Goal: Contribute content: Add original content to the website for others to see

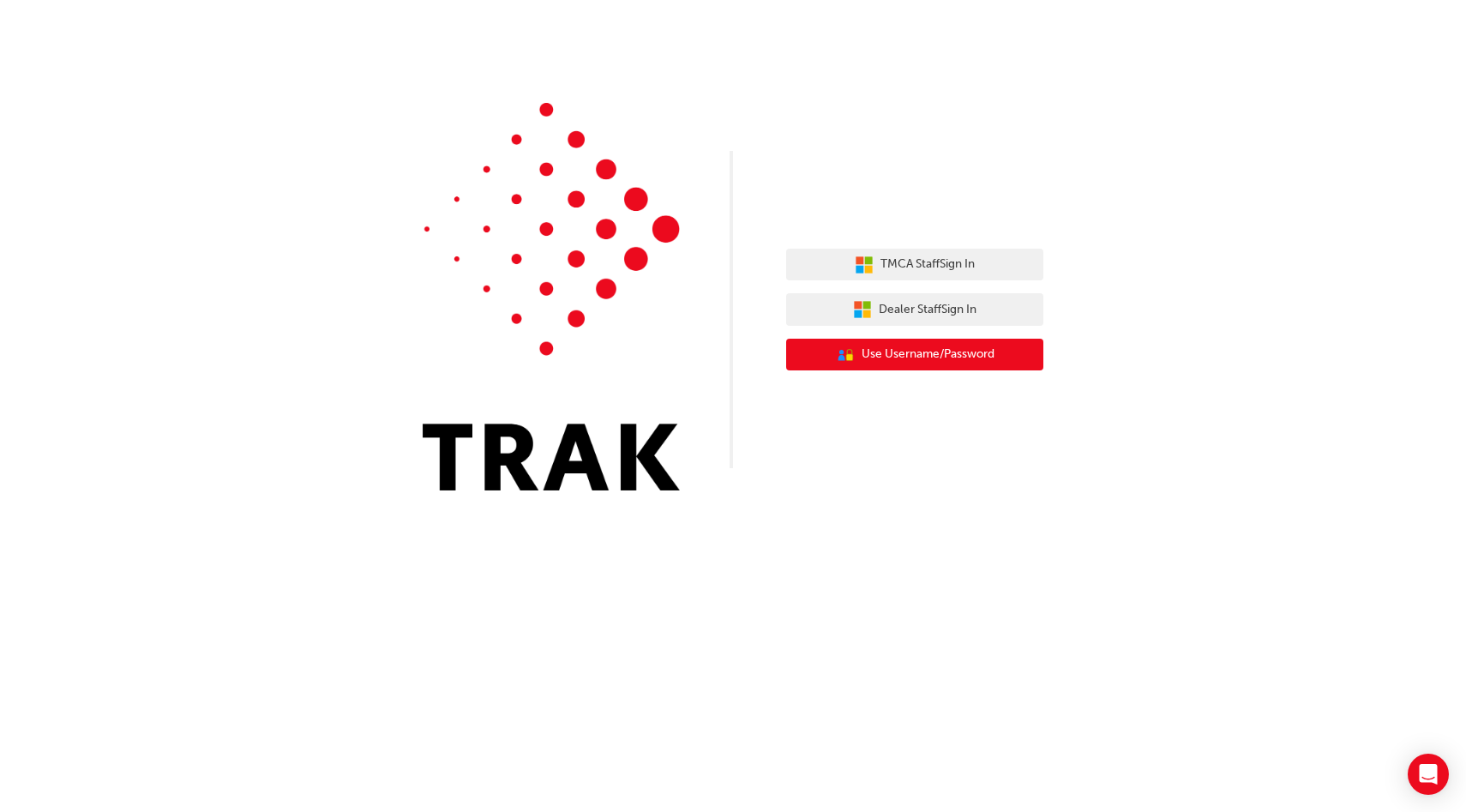
click at [945, 350] on span "Use Username/Password" at bounding box center [927, 354] width 133 height 20
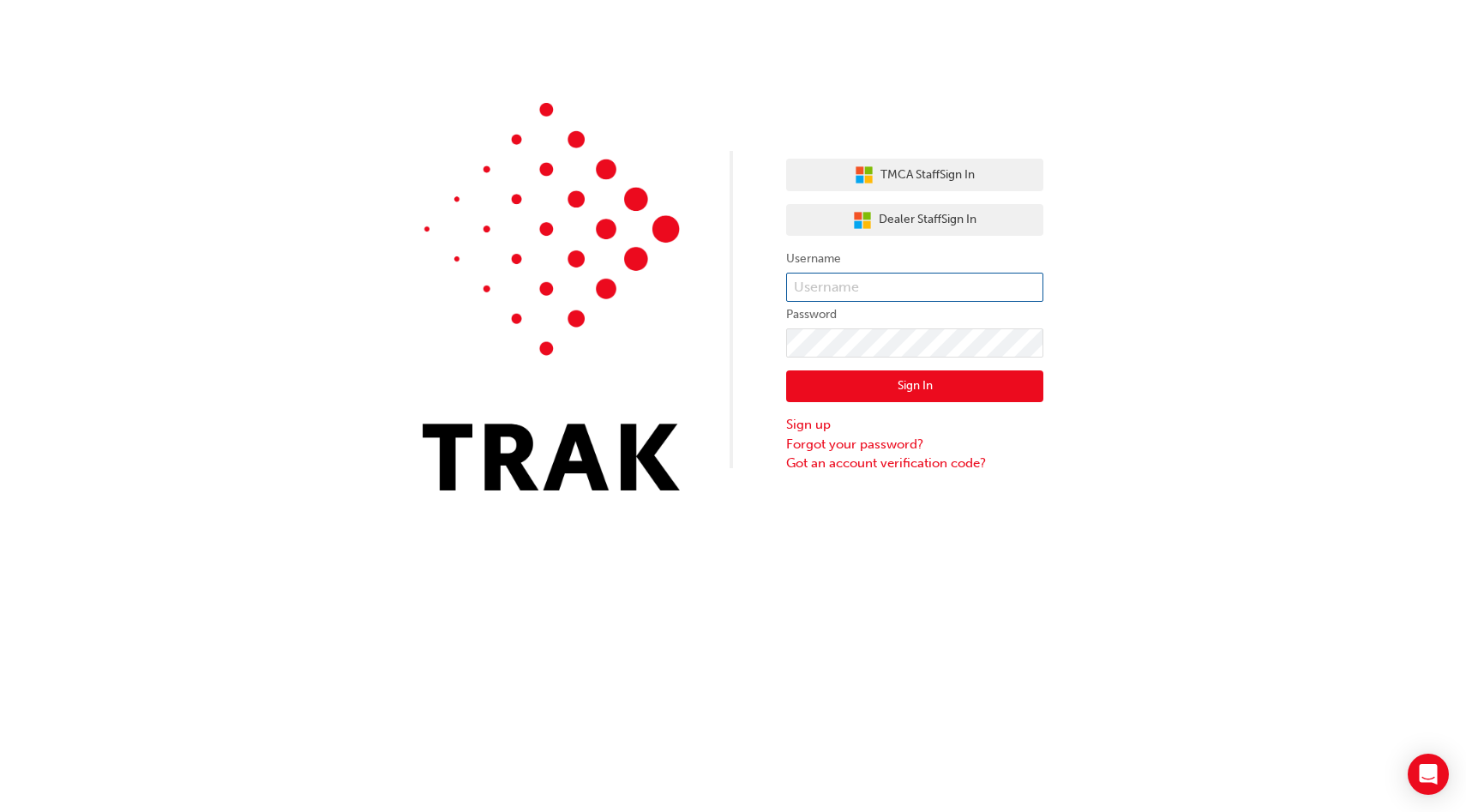
click at [965, 289] on input "text" at bounding box center [914, 287] width 257 height 30
click at [887, 283] on input "text" at bounding box center [914, 287] width 257 height 30
type input "bf.[PERSON_NAME].[PERSON_NAME]"
click at [931, 397] on button "Sign In" at bounding box center [914, 386] width 257 height 32
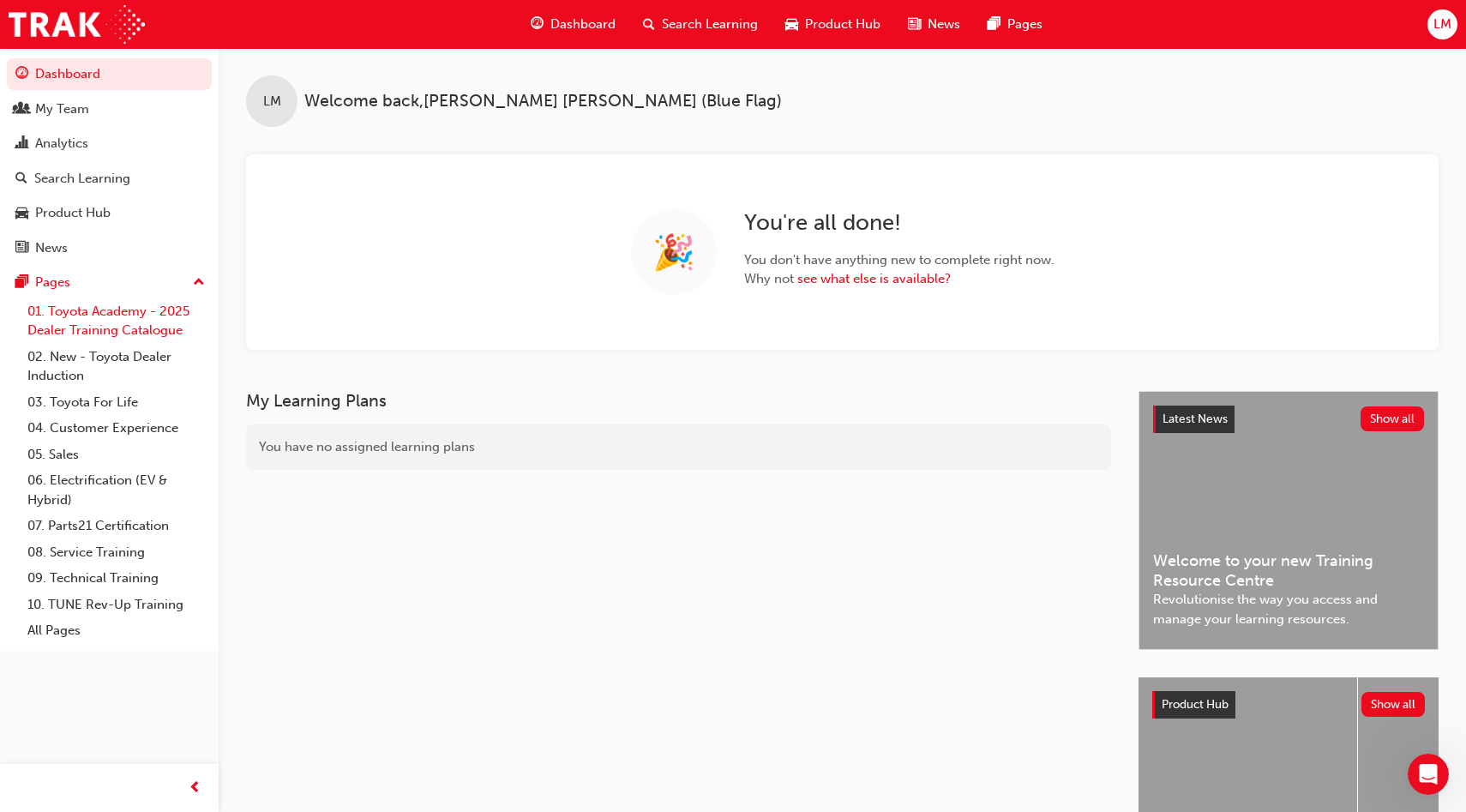
click at [134, 331] on link "01. Toyota Academy - 2025 Dealer Training Catalogue" at bounding box center [116, 321] width 191 height 45
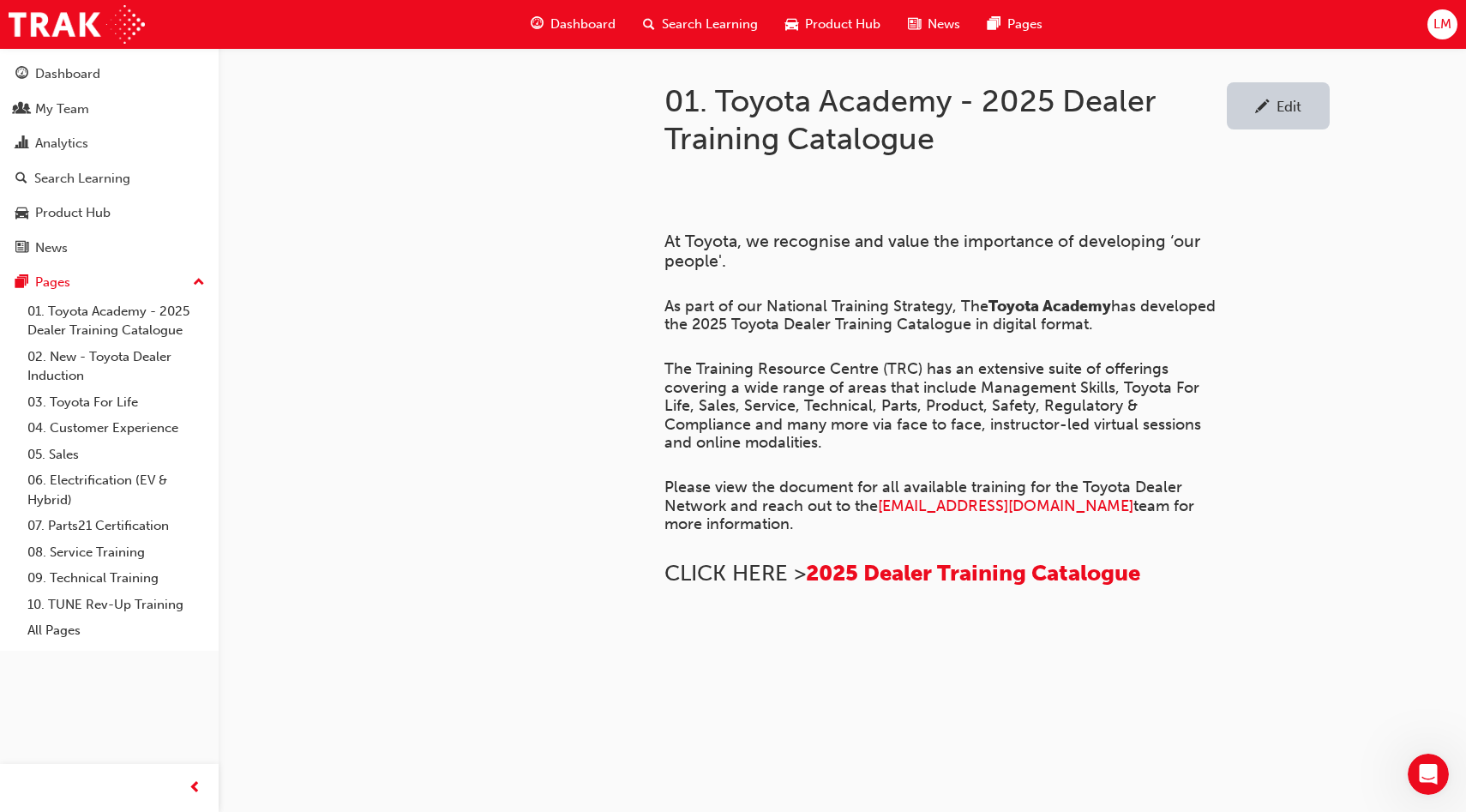
click at [1283, 107] on div "Edit" at bounding box center [1288, 105] width 25 height 17
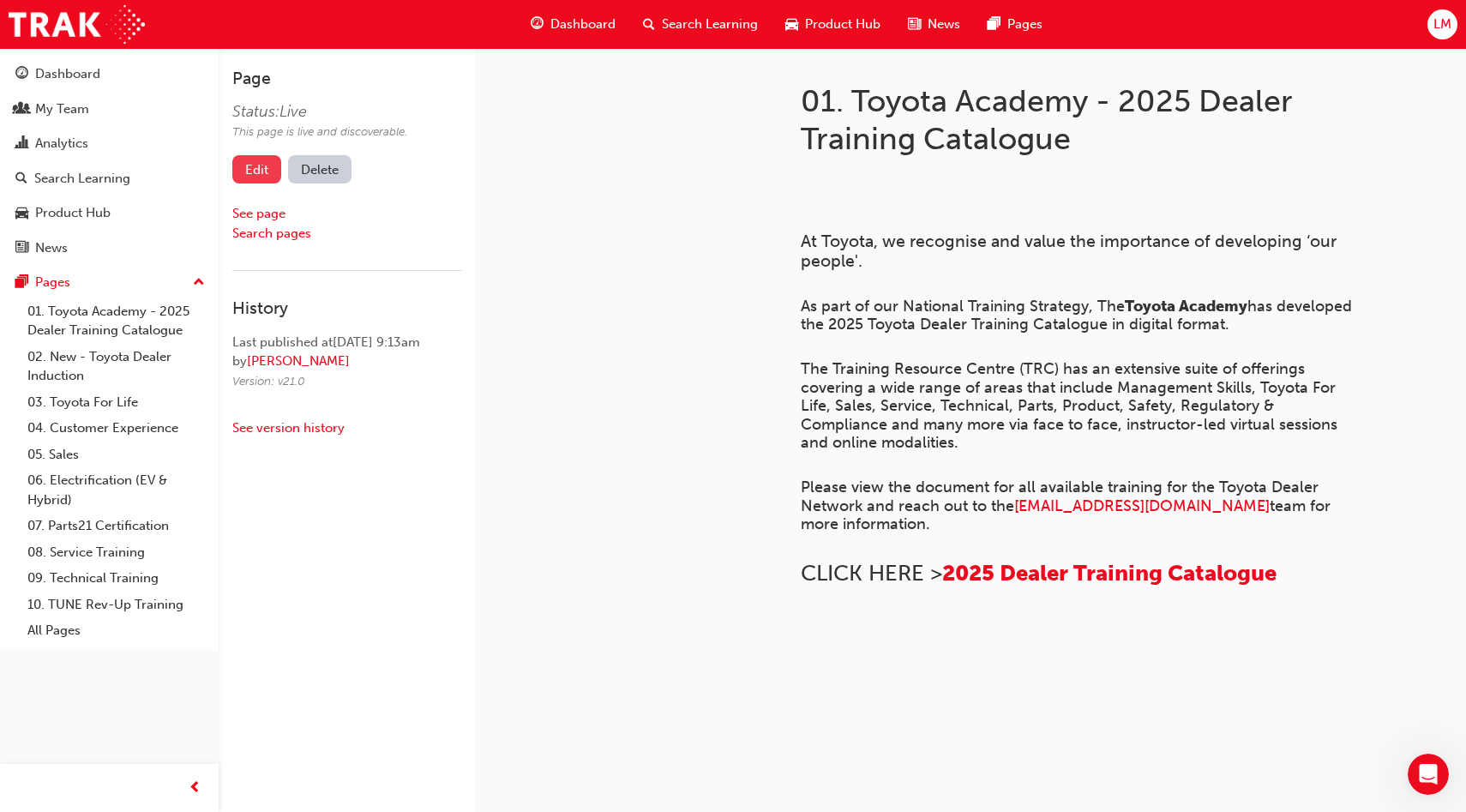
click at [257, 170] on link "Edit" at bounding box center [257, 169] width 49 height 29
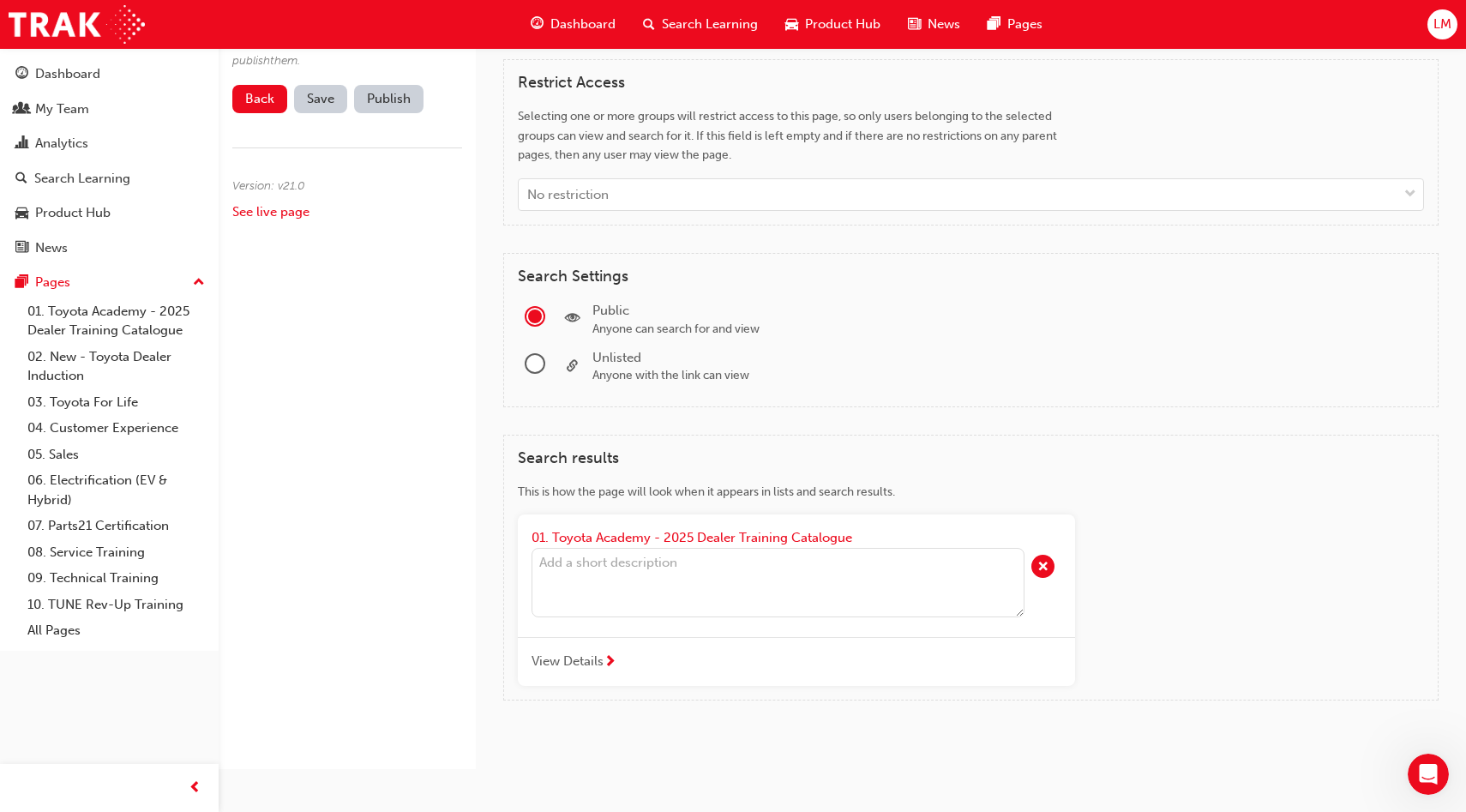
scroll to position [1551, 0]
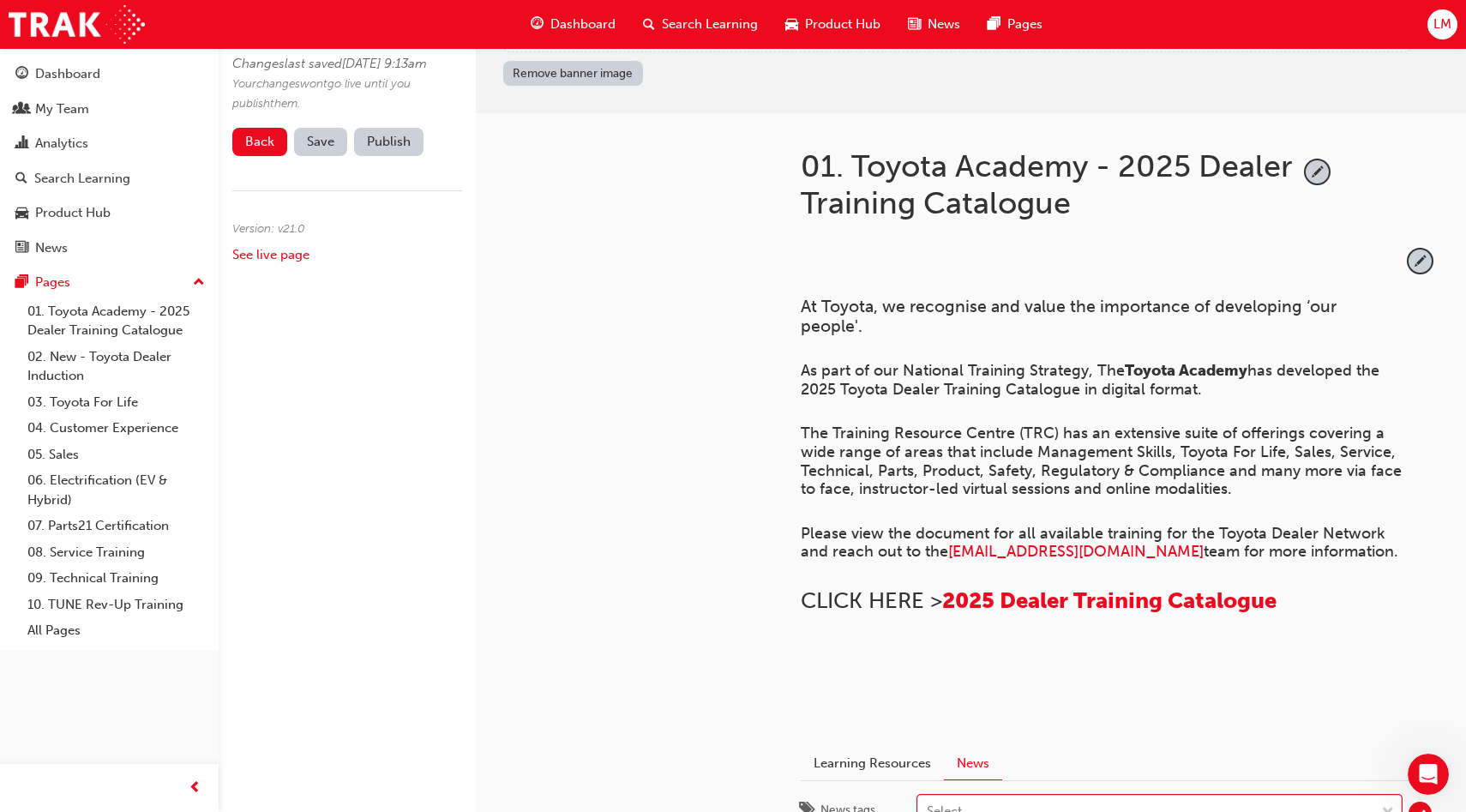
scroll to position [23, 0]
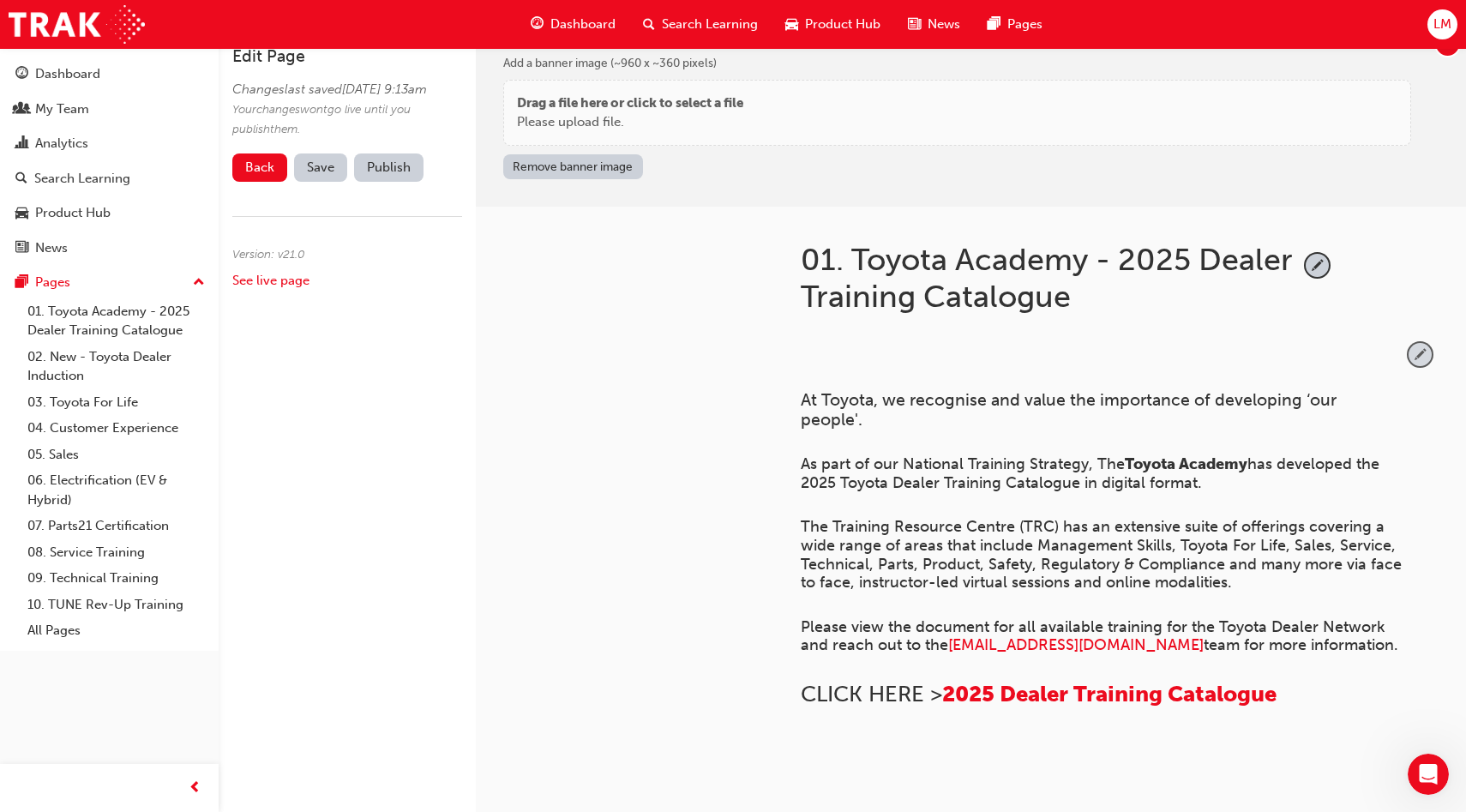
click at [1419, 354] on span "pencil-icon" at bounding box center [1421, 354] width 24 height 24
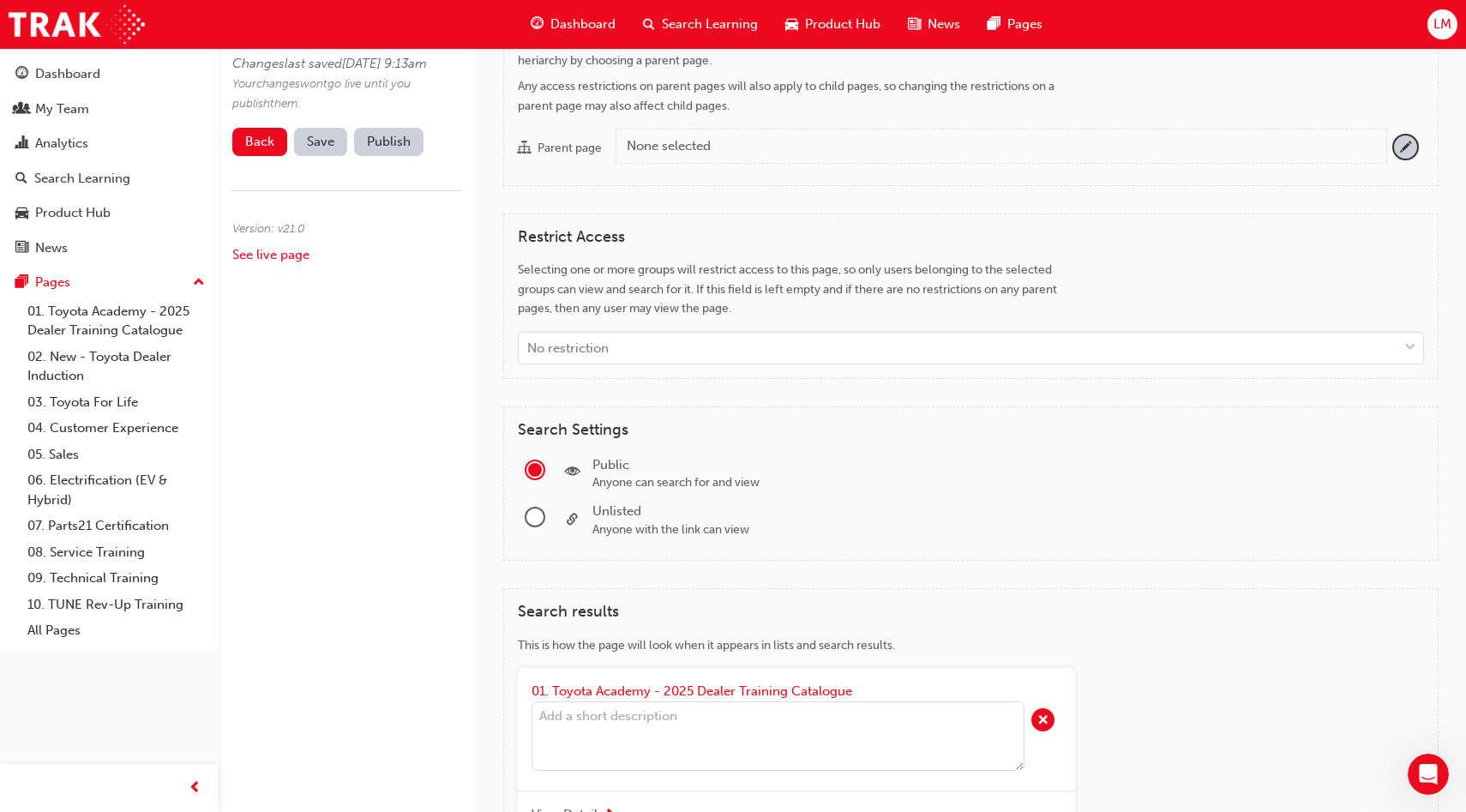
scroll to position [1304, 0]
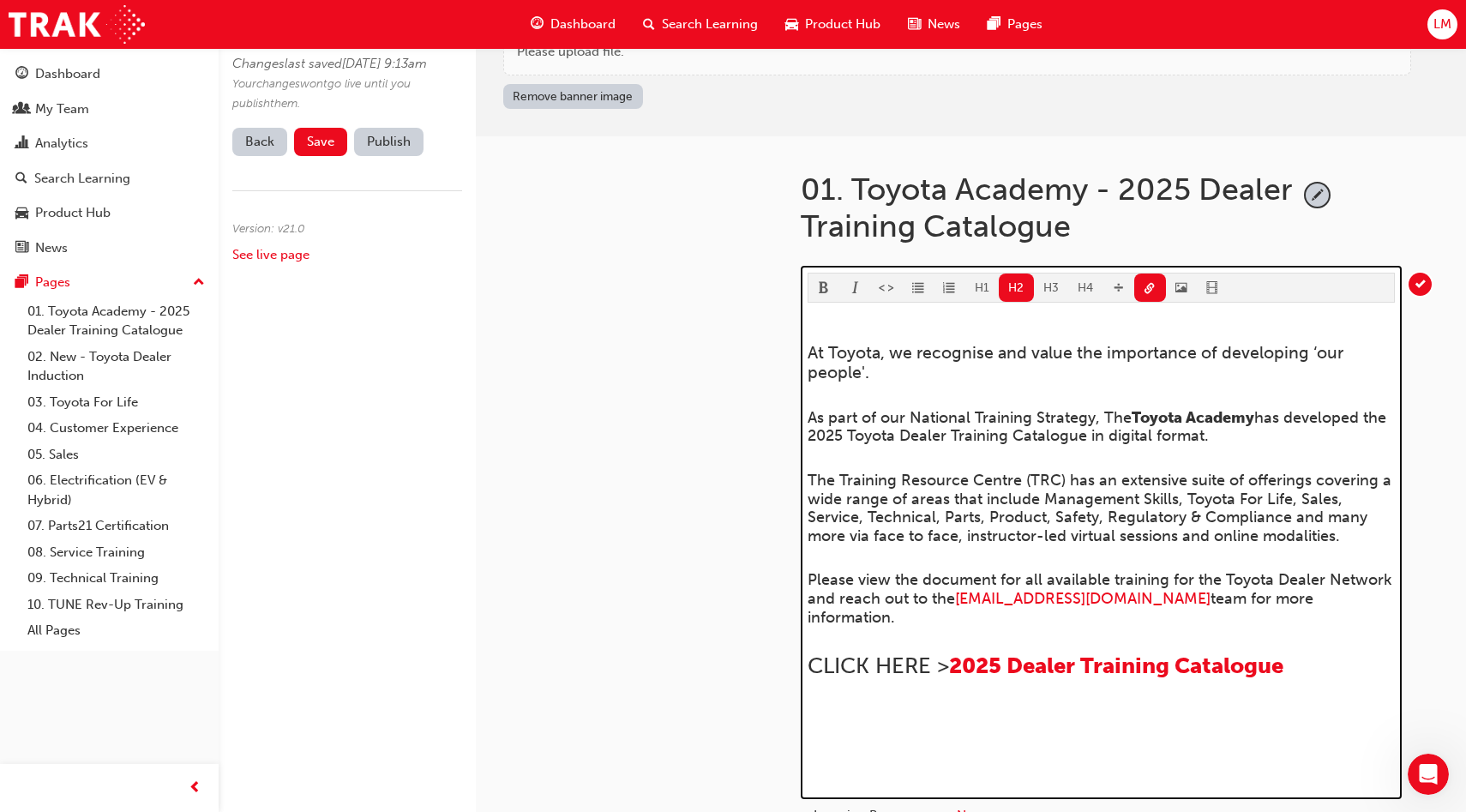
scroll to position [91, 0]
click at [1210, 288] on span "video-icon" at bounding box center [1212, 290] width 12 height 15
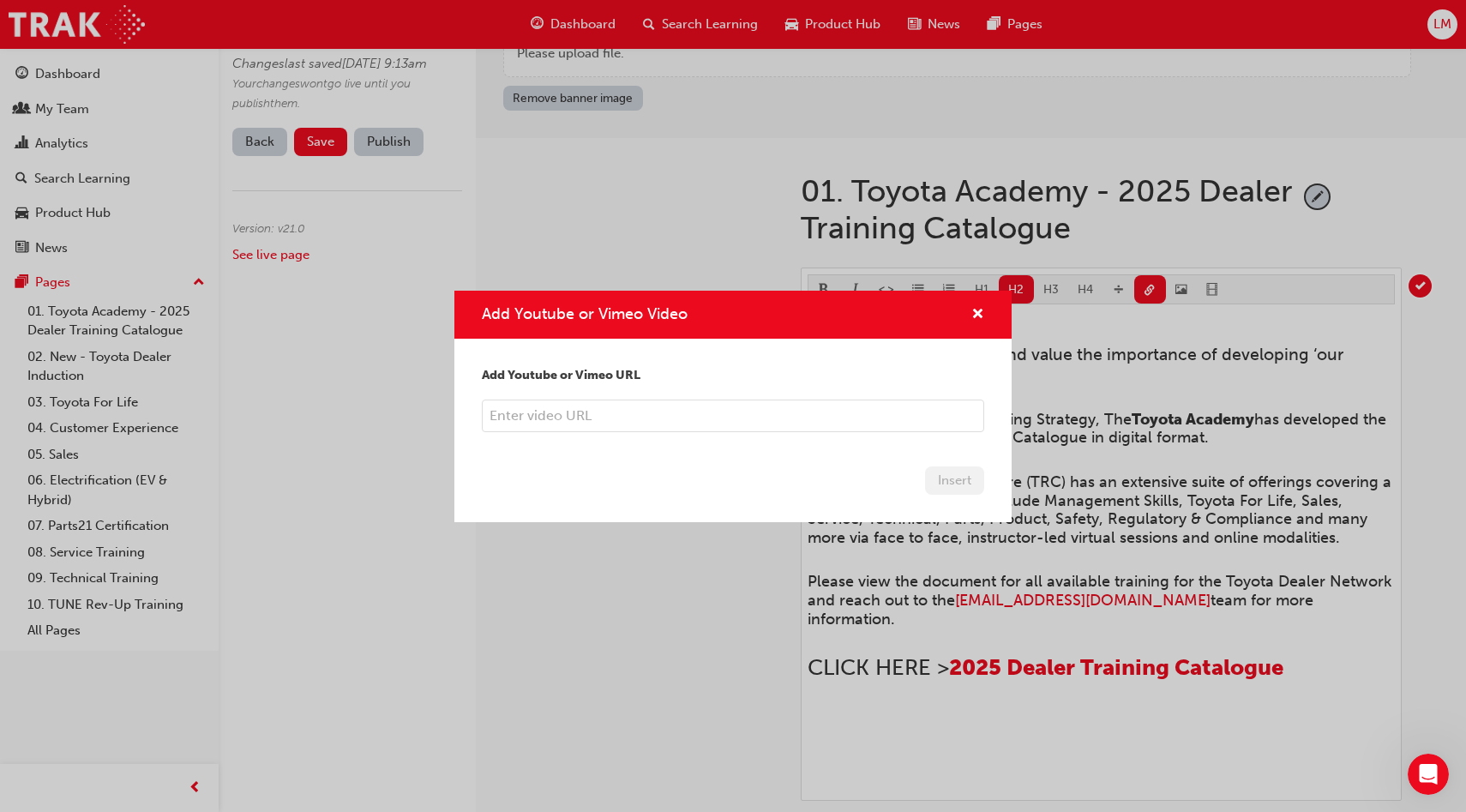
click at [690, 419] on input "Add Youtube or Vimeo Video" at bounding box center [733, 415] width 502 height 32
paste input "https://vimeo.com/1121045822/f2b34513b8"
type input "https://vimeo.com/1121045822/f2b34513b8"
click at [952, 479] on button "Insert" at bounding box center [954, 480] width 59 height 29
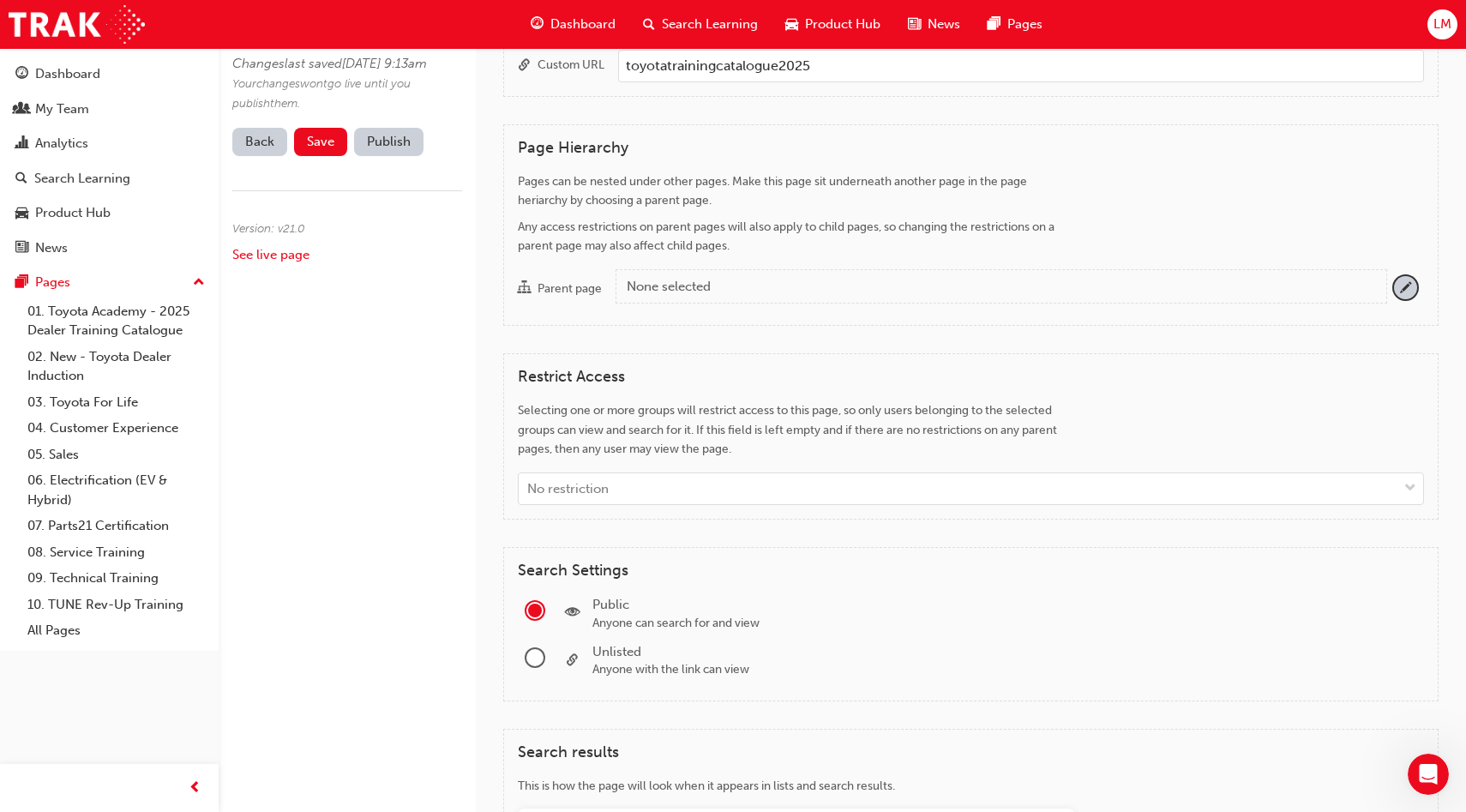
scroll to position [1614, 0]
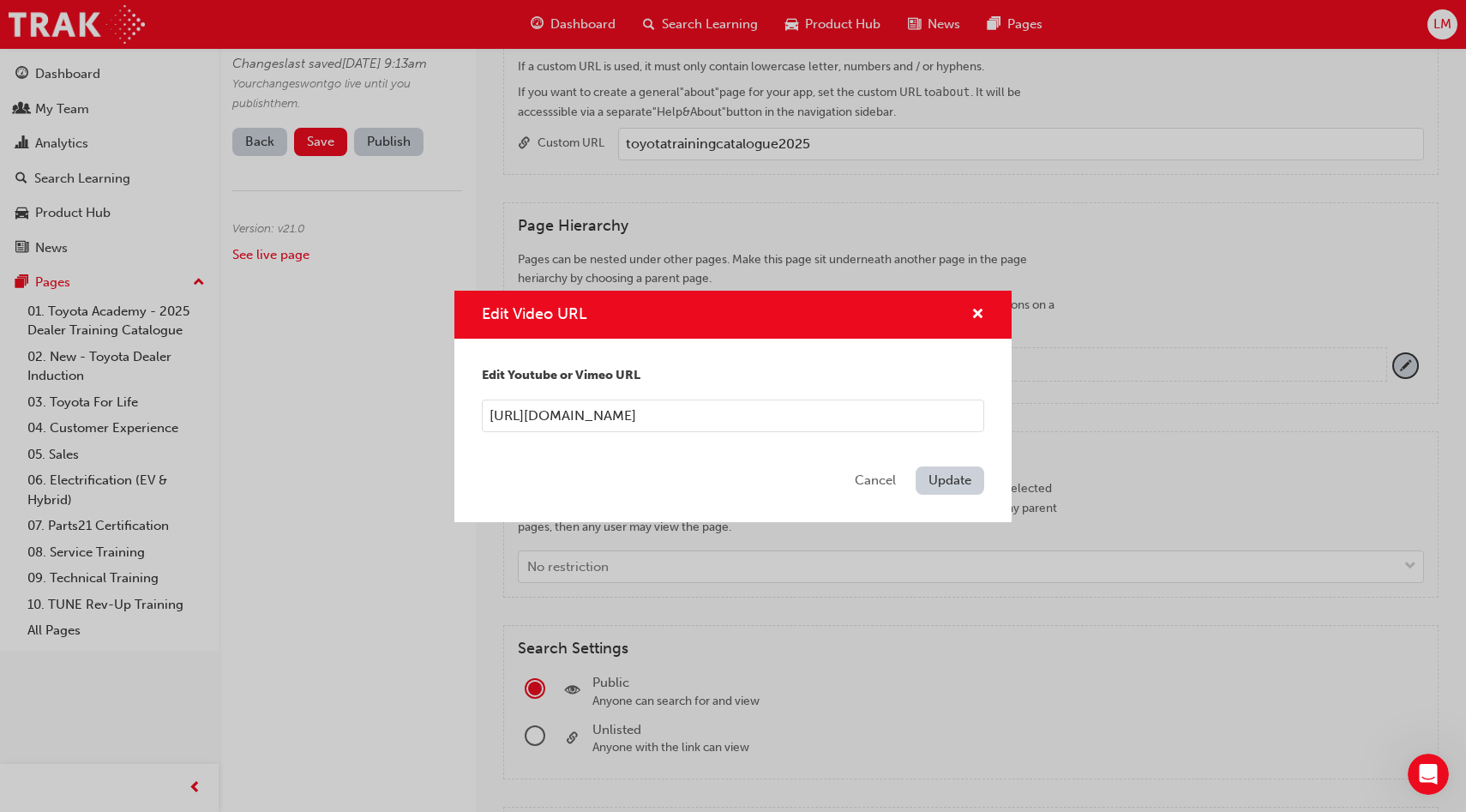
click at [1044, 445] on div "Edit Video URL Edit Youtube or Vimeo URL https://vimeo.com/1121045822/f2b34513b…" at bounding box center [733, 406] width 1466 height 812
click at [985, 313] on div "Edit Video URL" at bounding box center [733, 315] width 557 height 49
click at [978, 315] on span "cross-icon" at bounding box center [977, 316] width 13 height 16
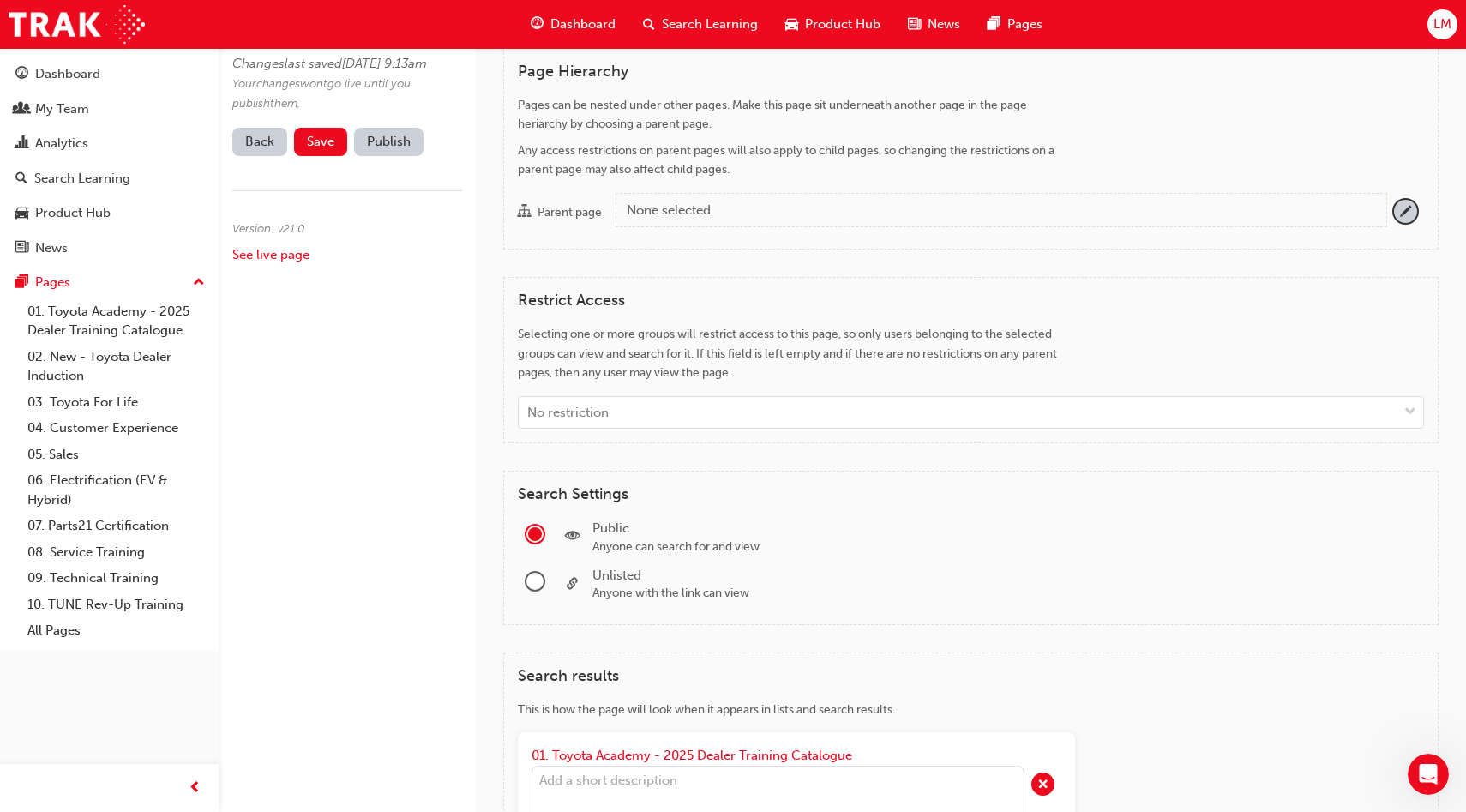
scroll to position [1673, 0]
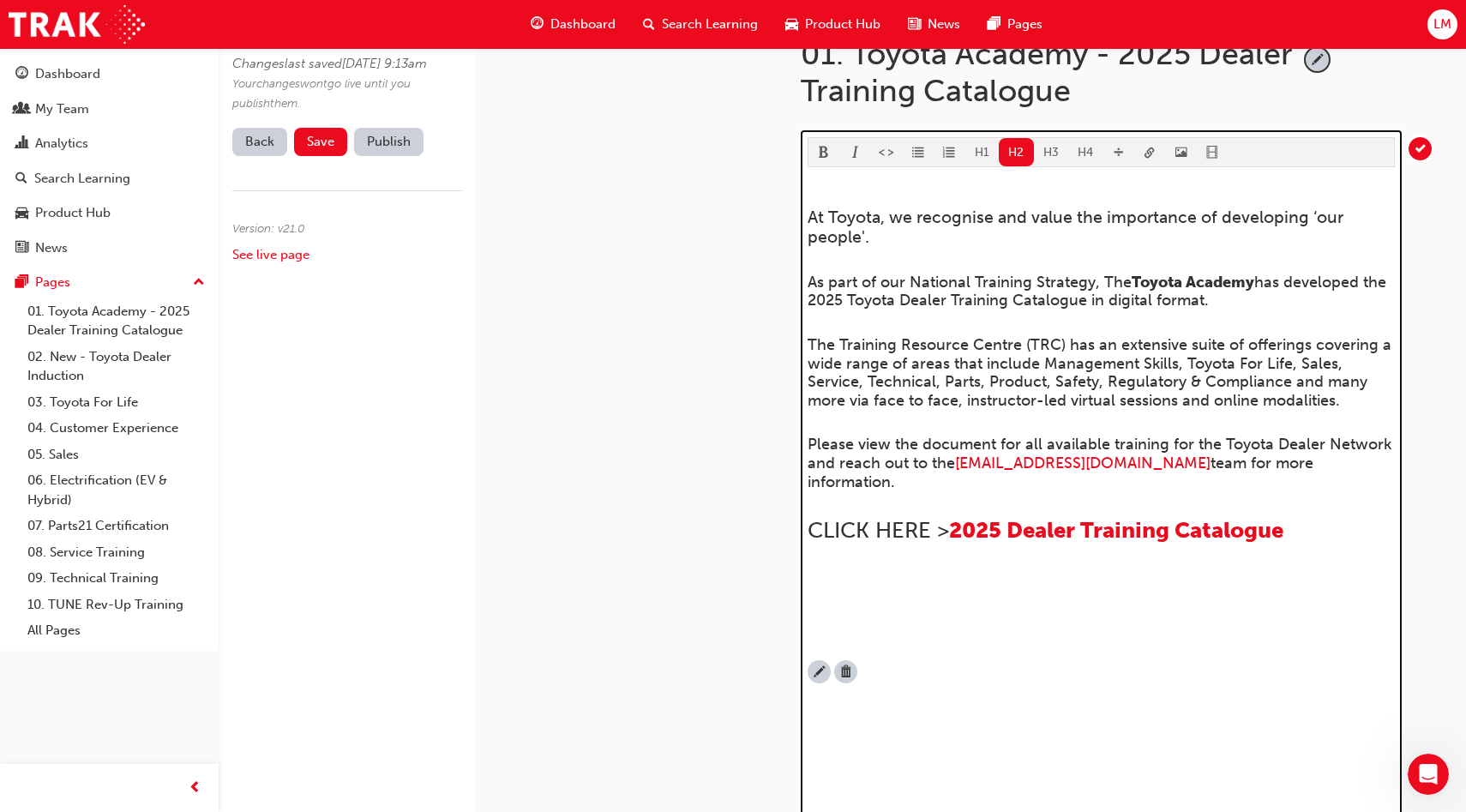
scroll to position [223, 0]
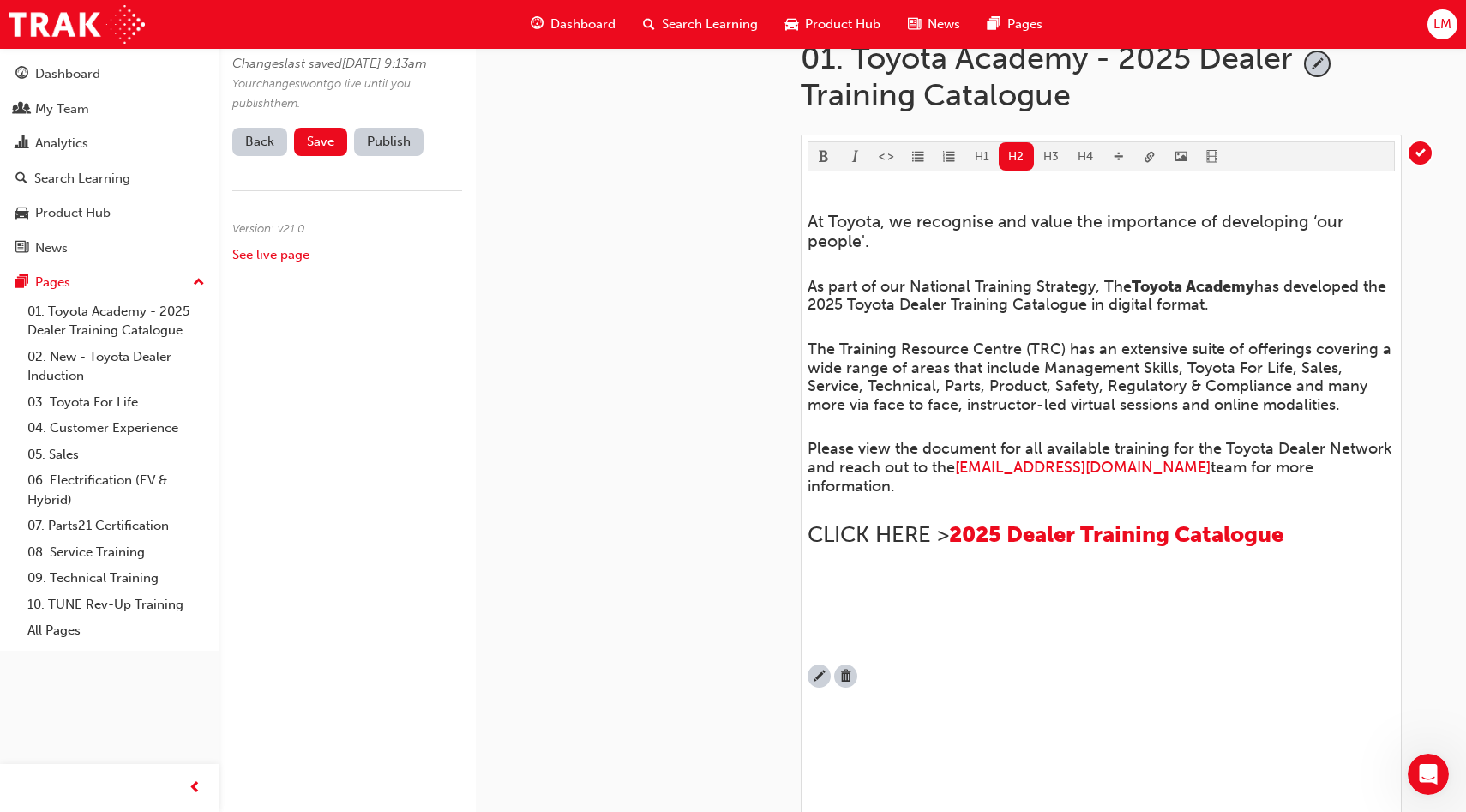
click at [262, 156] on link "Back" at bounding box center [260, 142] width 55 height 29
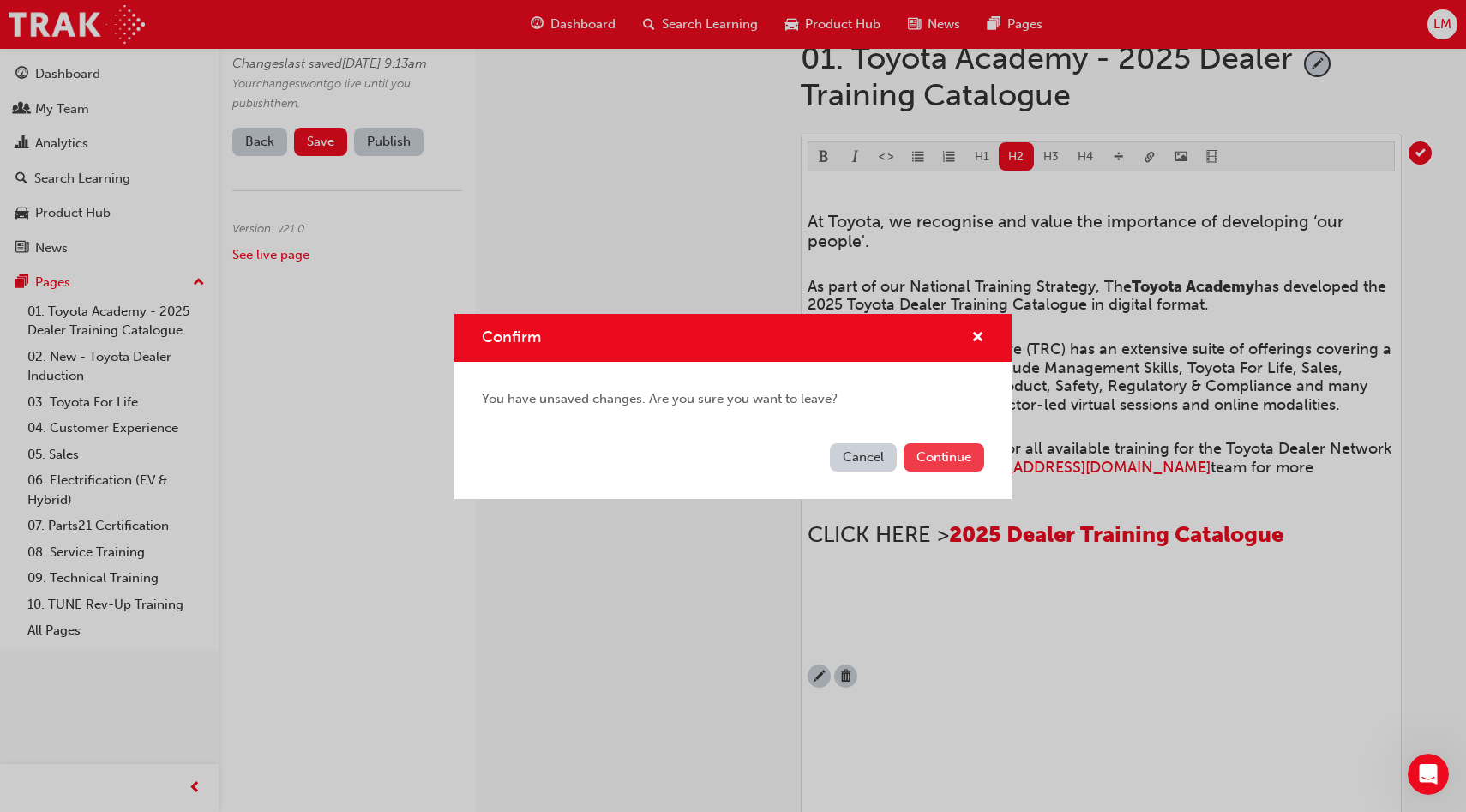
click at [949, 451] on button "Continue" at bounding box center [944, 457] width 81 height 29
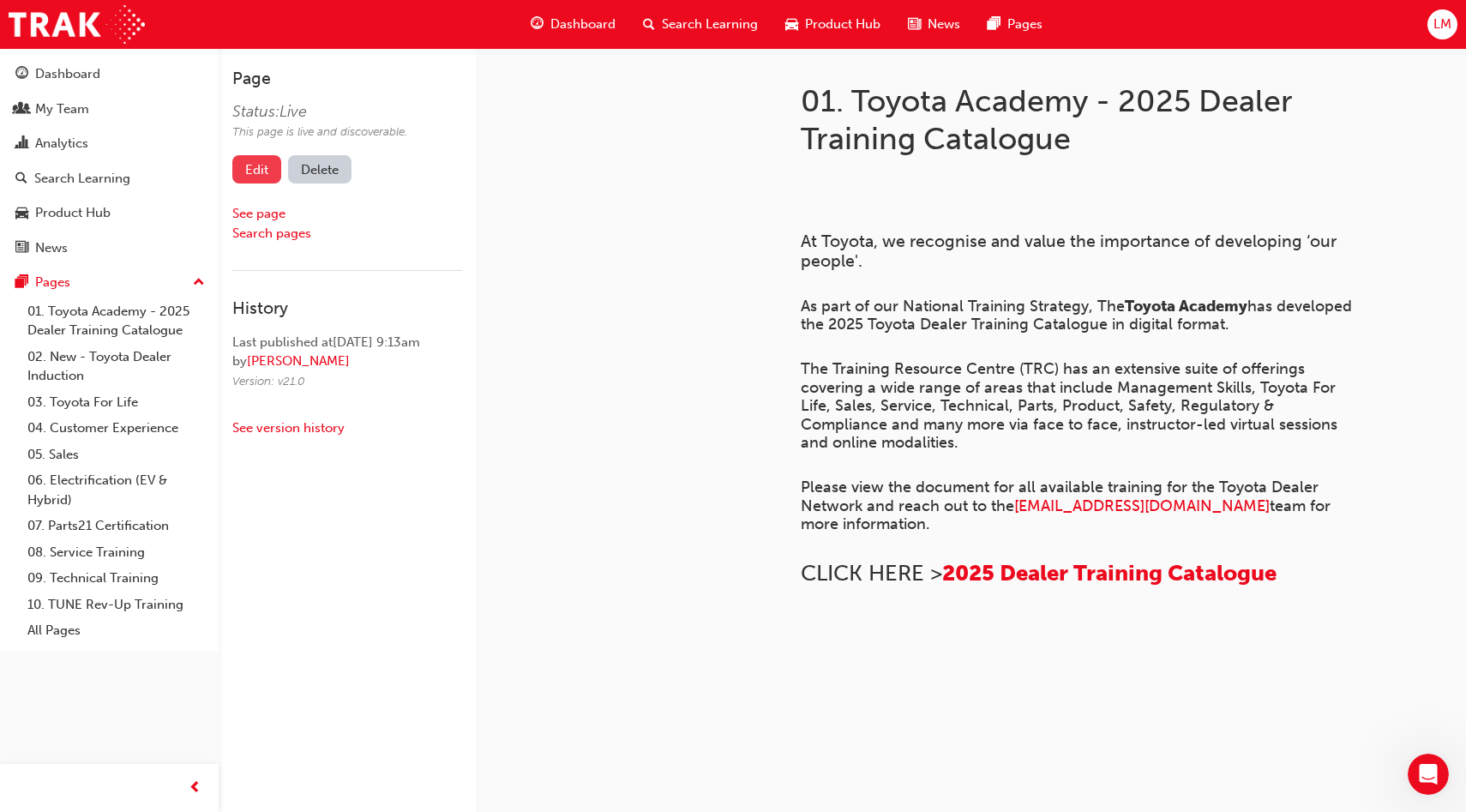
click at [260, 169] on link "Edit" at bounding box center [257, 169] width 49 height 29
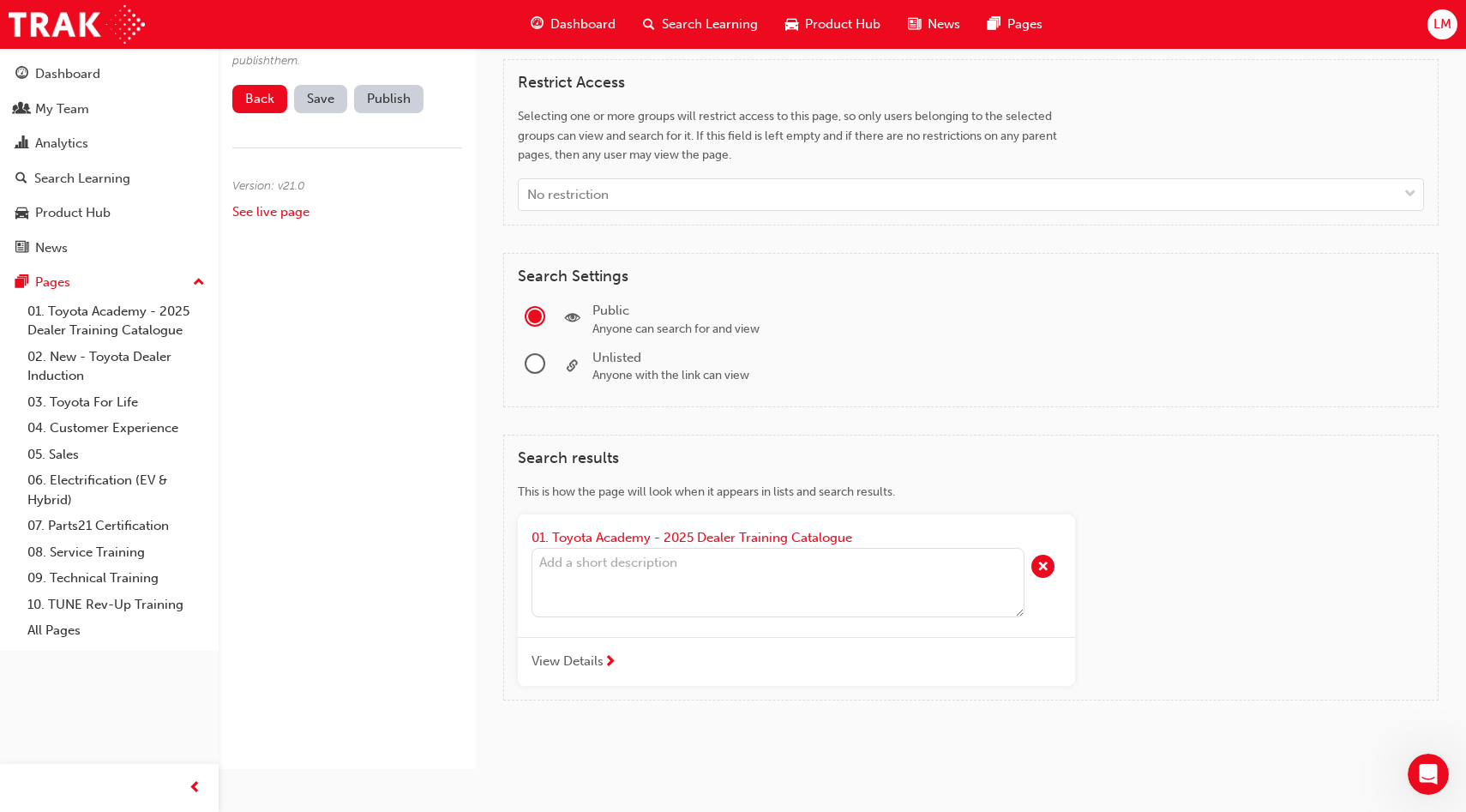
scroll to position [1508, 0]
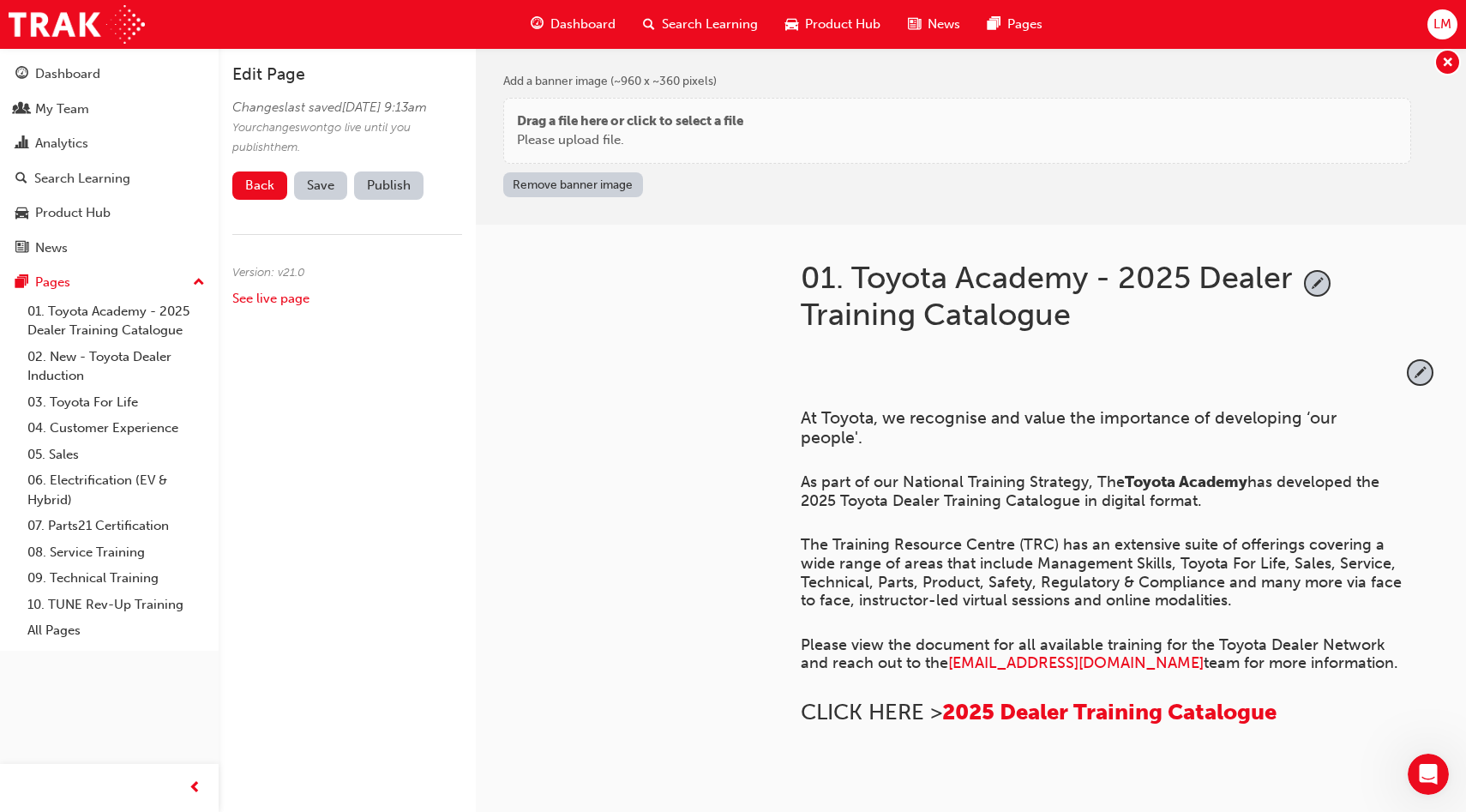
scroll to position [0, 0]
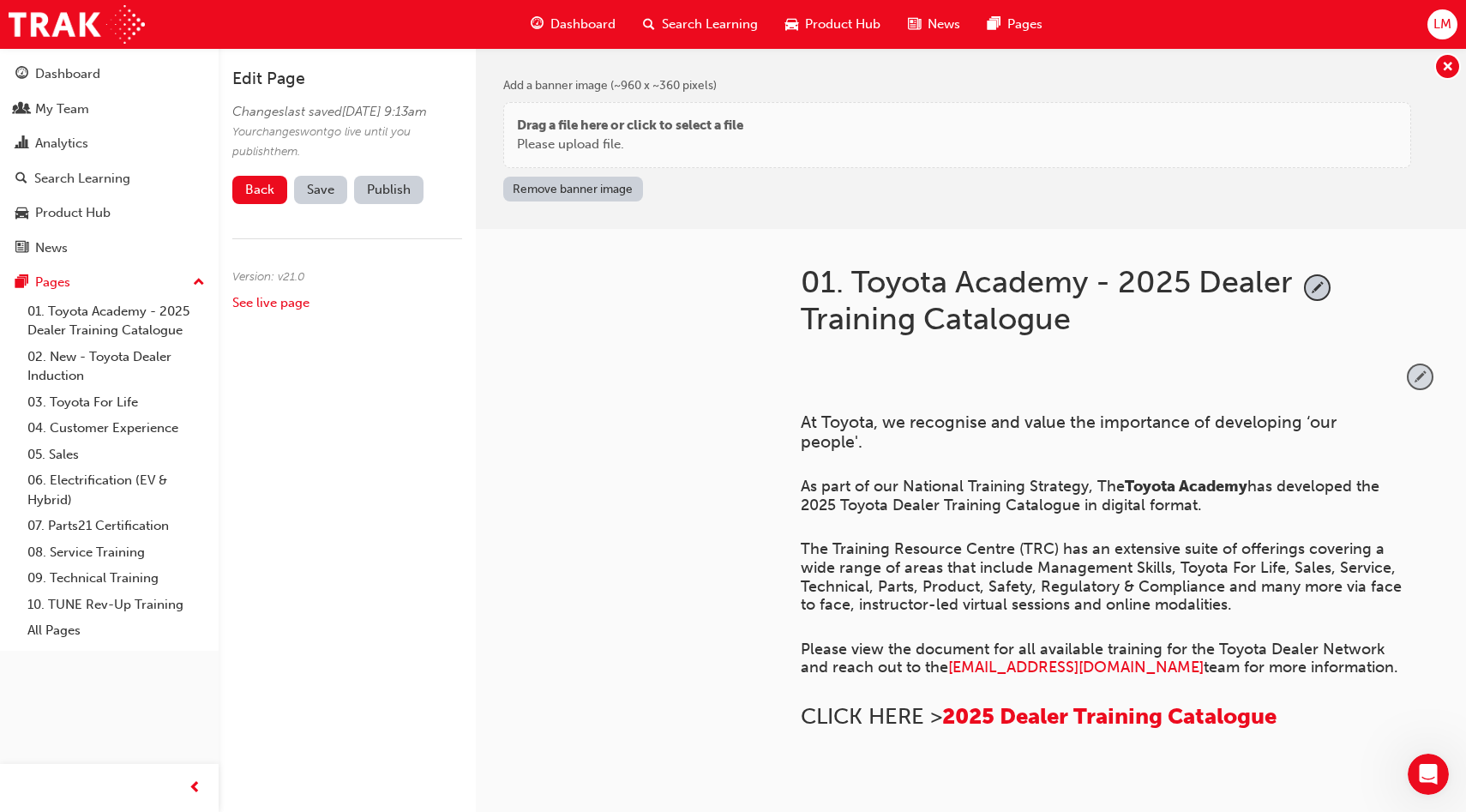
click at [1415, 376] on span "pencil-icon" at bounding box center [1421, 377] width 24 height 24
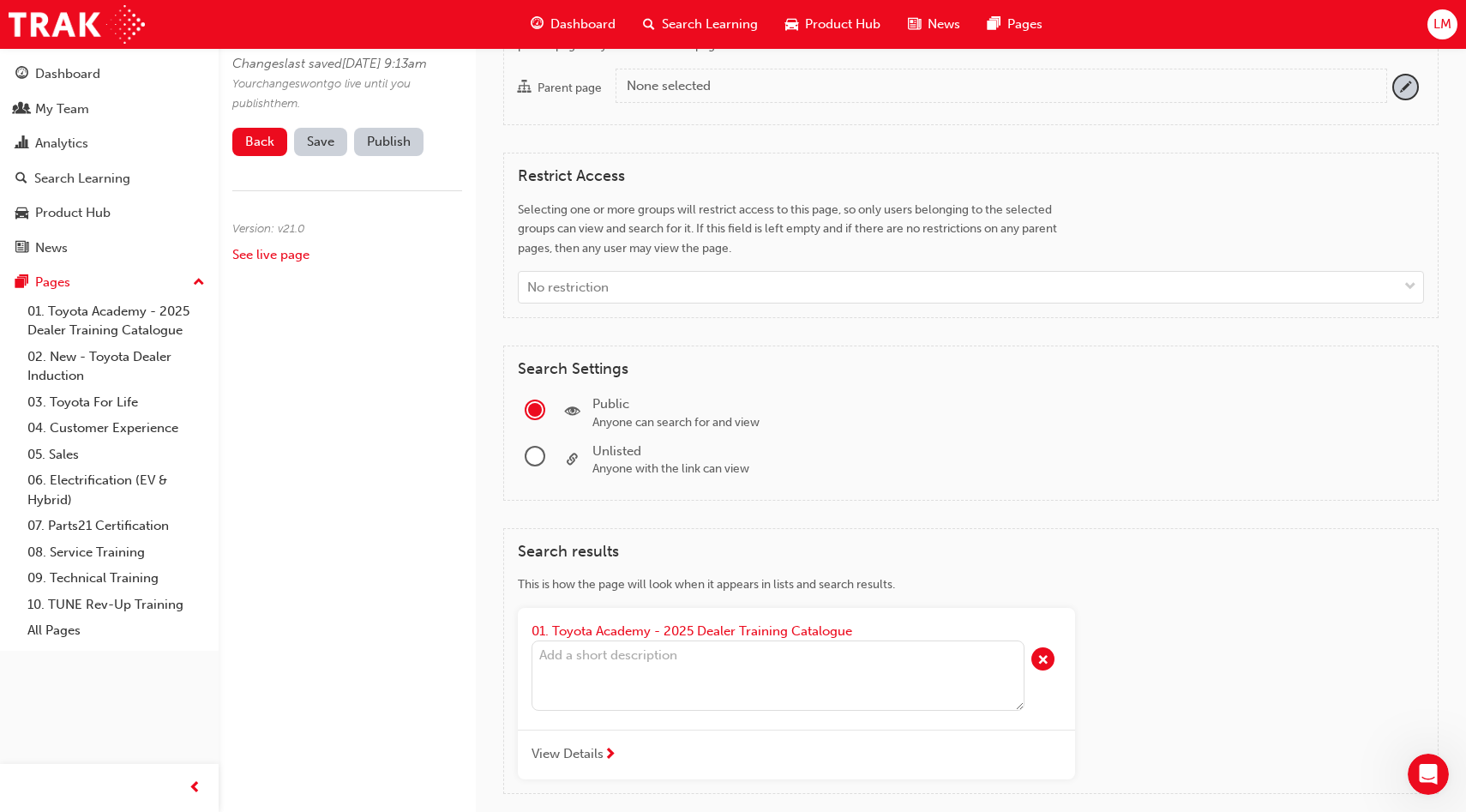
scroll to position [1390, 0]
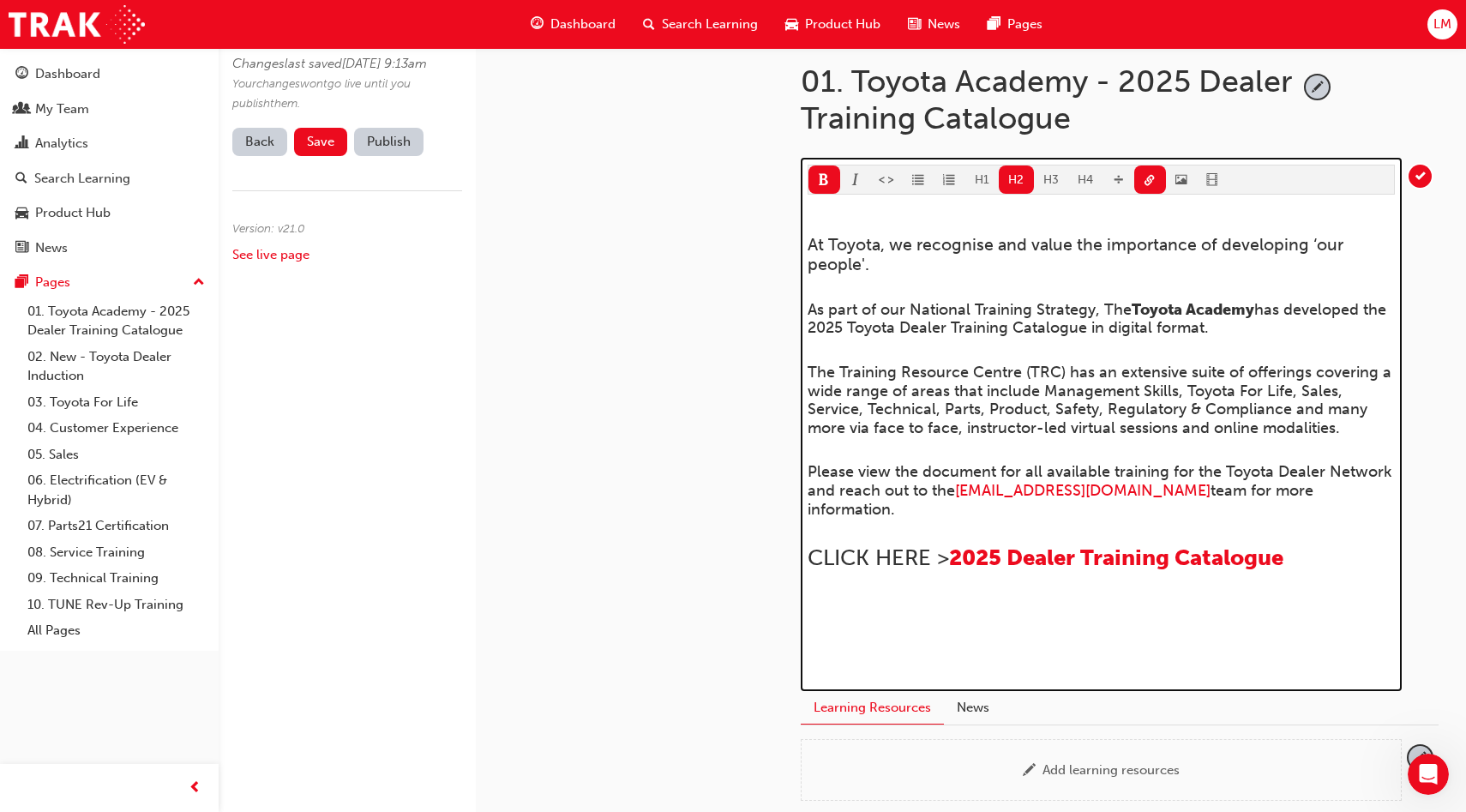
scroll to position [190, 0]
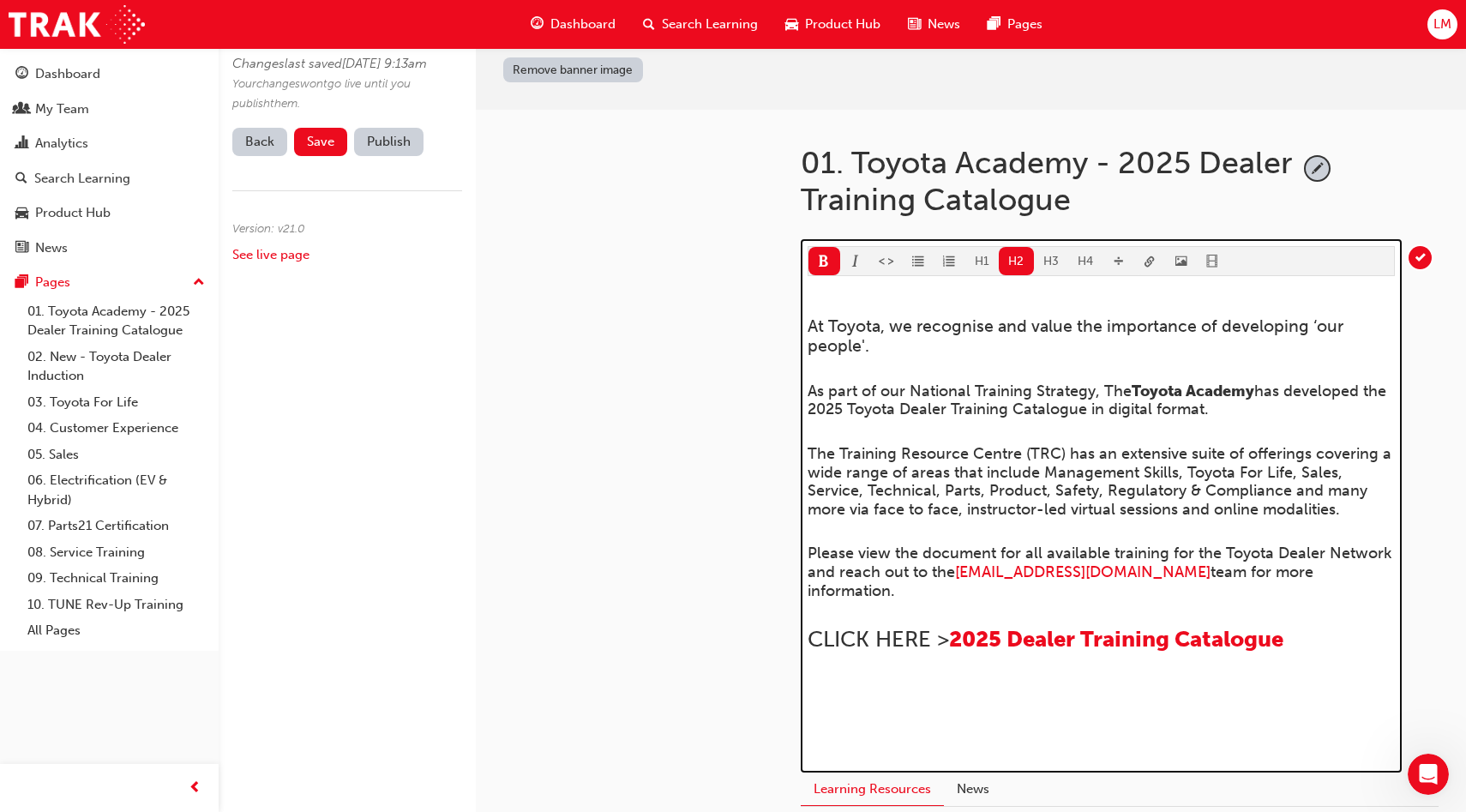
scroll to position [90, 0]
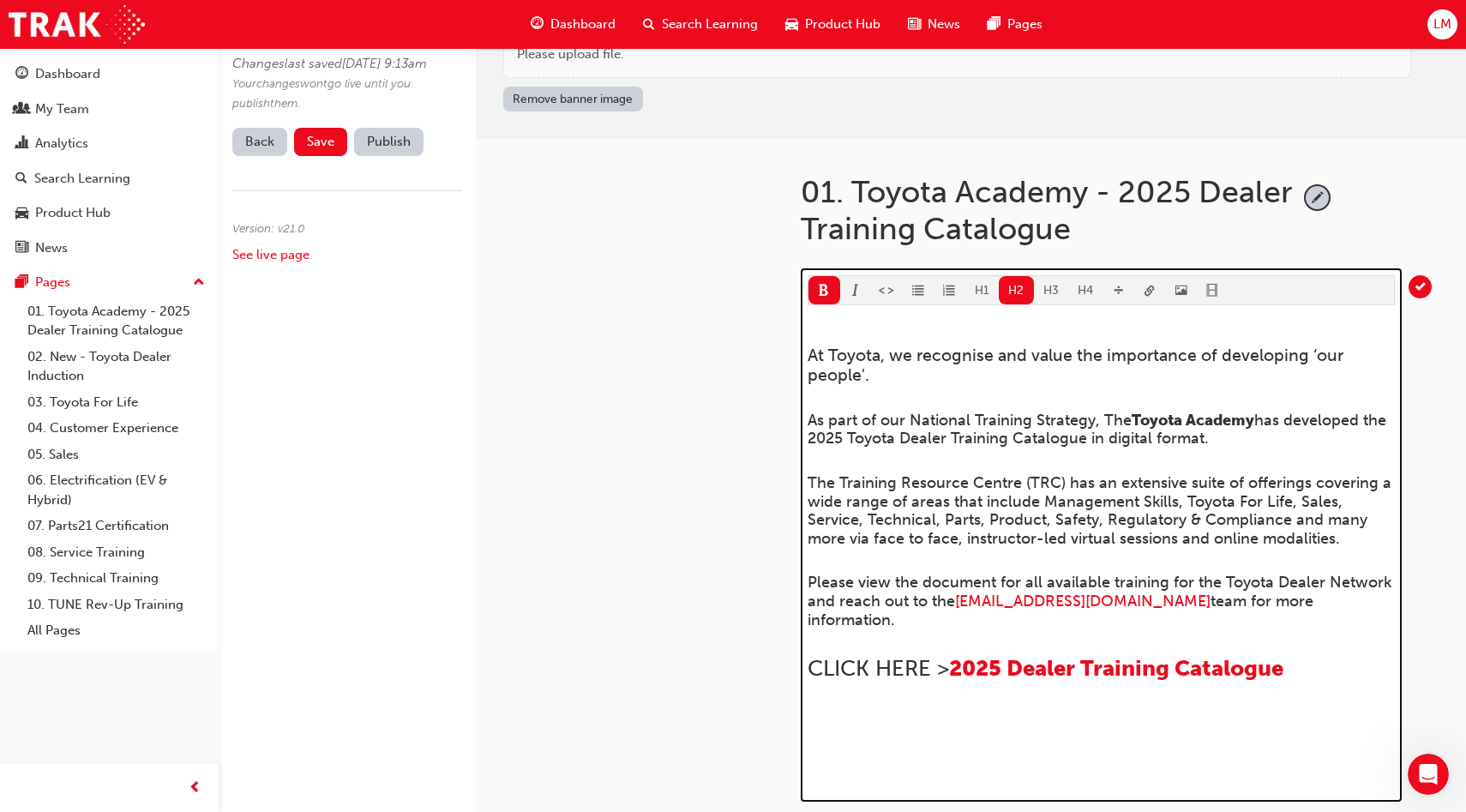
click at [985, 281] on div "H1 H2 H3 H4 ﻿ At Toyota, we recognise and value the importance of developing ‘o…" at bounding box center [1101, 522] width 587 height 494
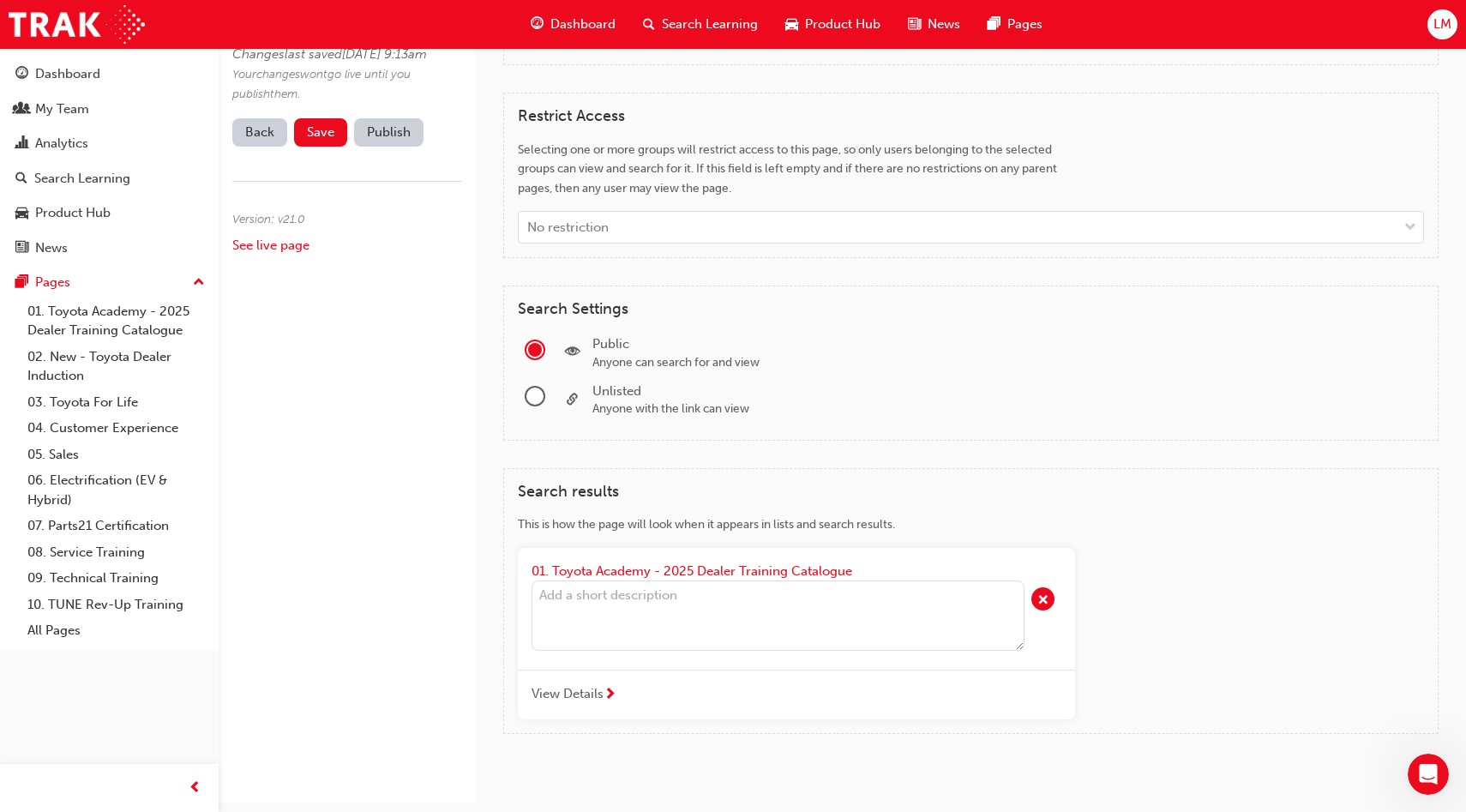
scroll to position [1783, 0]
drag, startPoint x: 925, startPoint y: 484, endPoint x: 813, endPoint y: 162, distance: 340.9
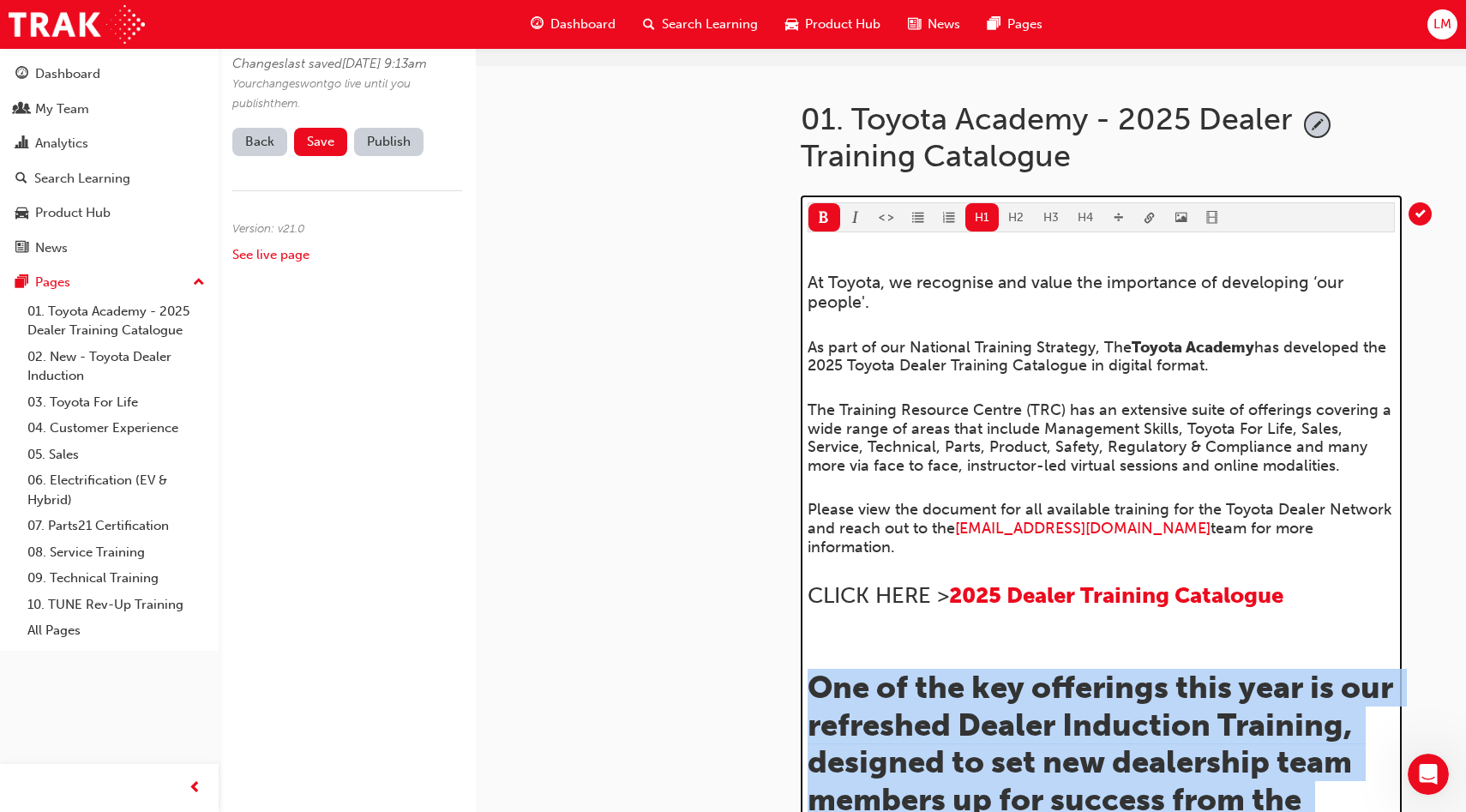
scroll to position [159, 0]
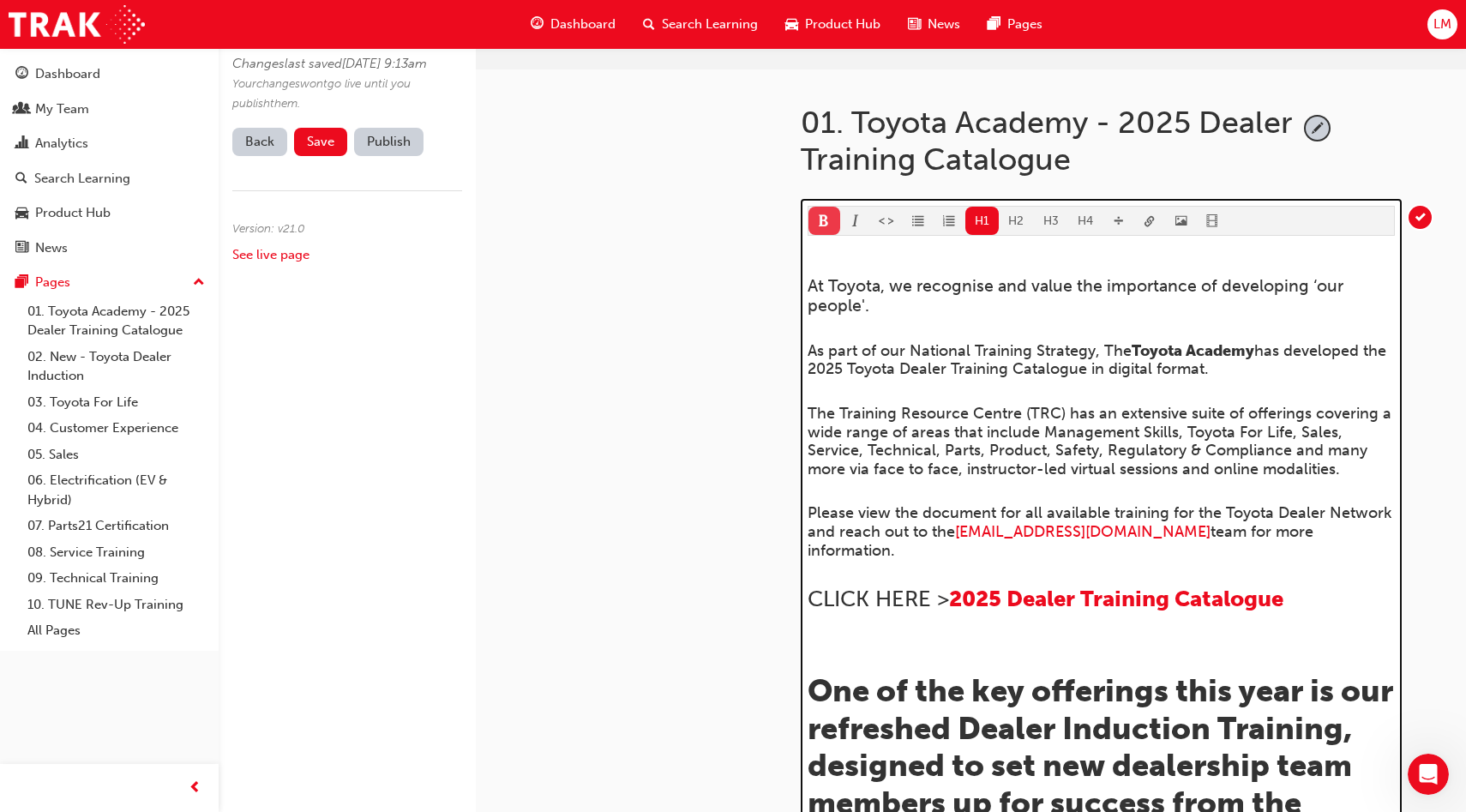
click at [823, 216] on span "format_bold-icon" at bounding box center [824, 222] width 12 height 15
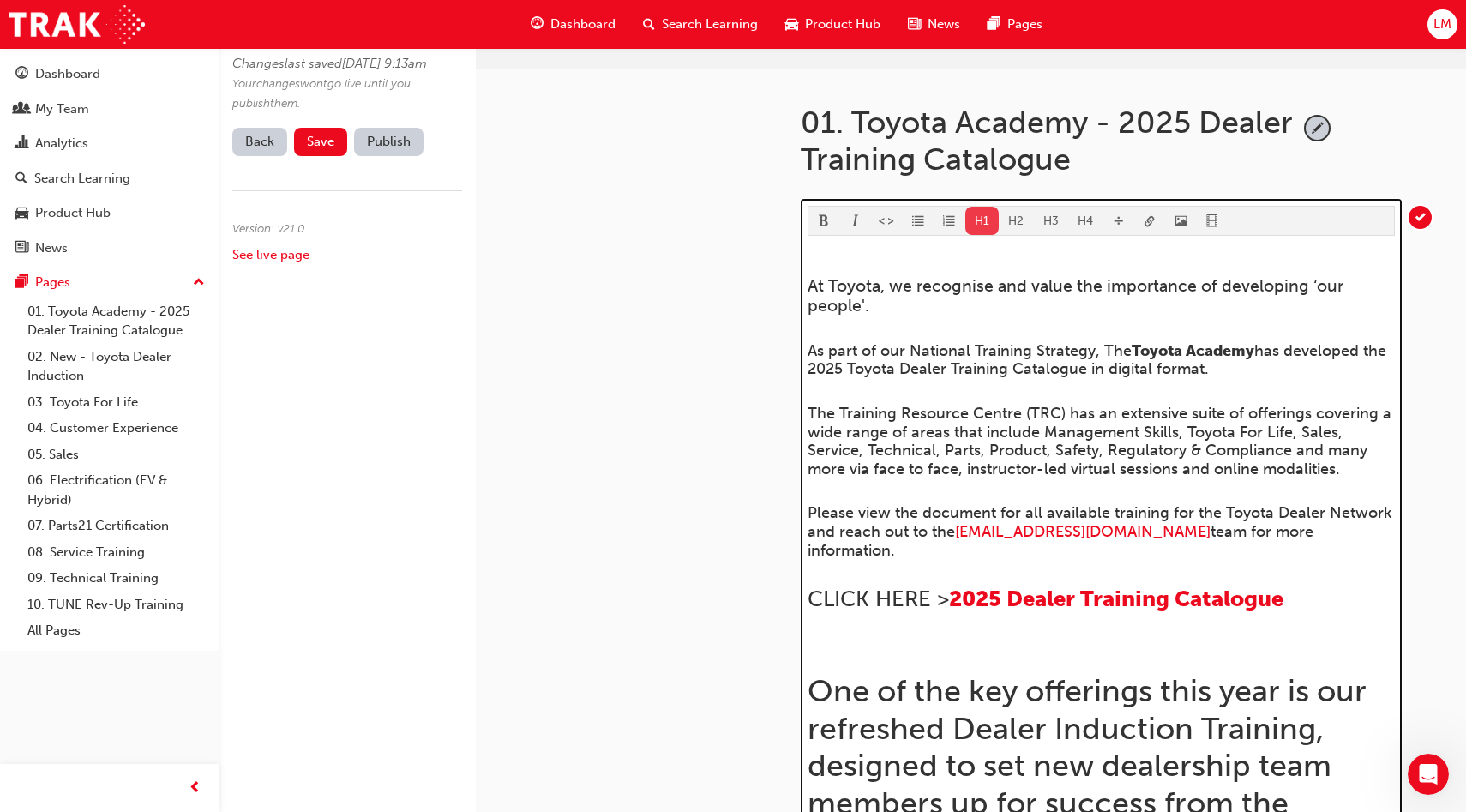
click at [982, 218] on button "H1" at bounding box center [982, 220] width 34 height 29
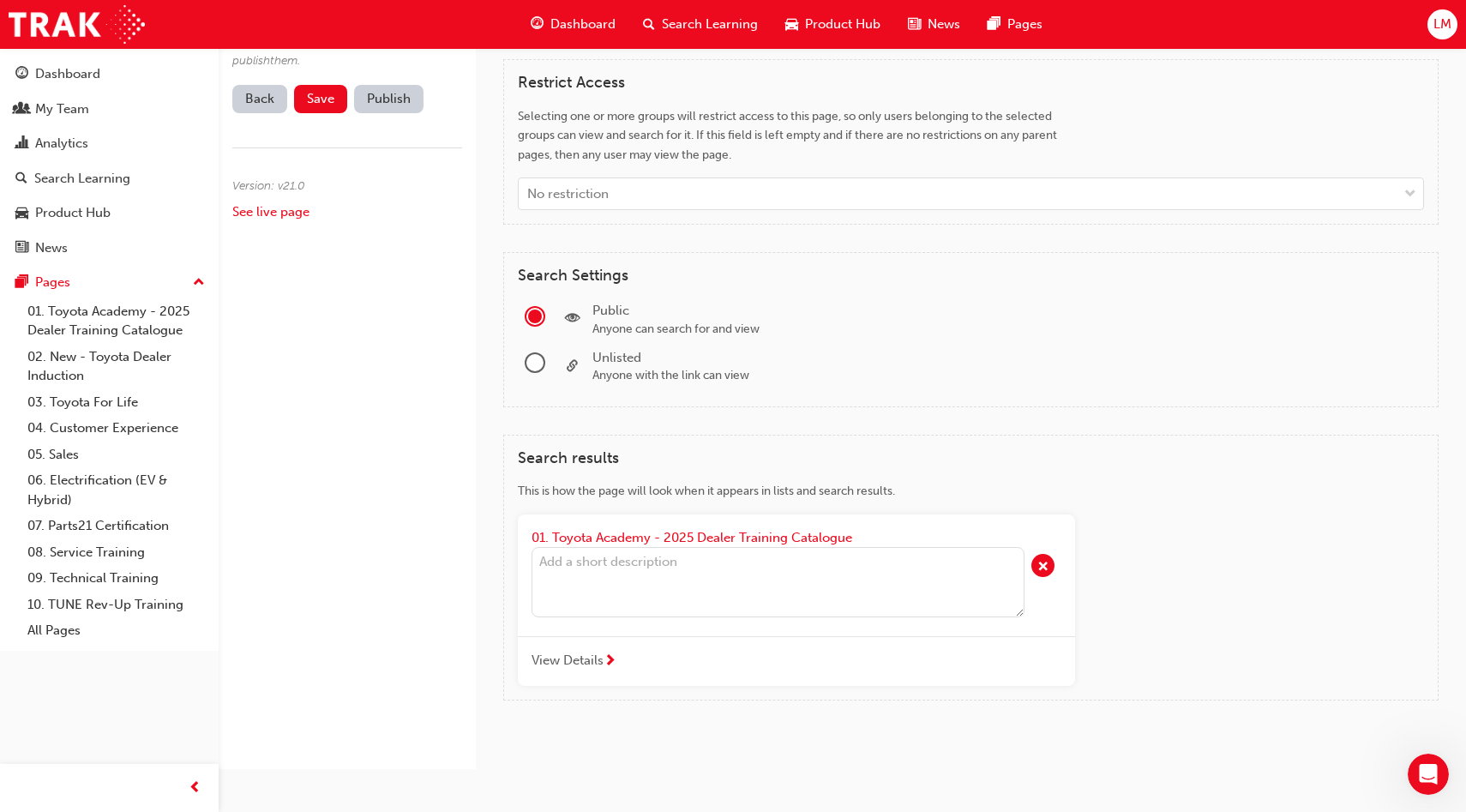
scroll to position [1574, 0]
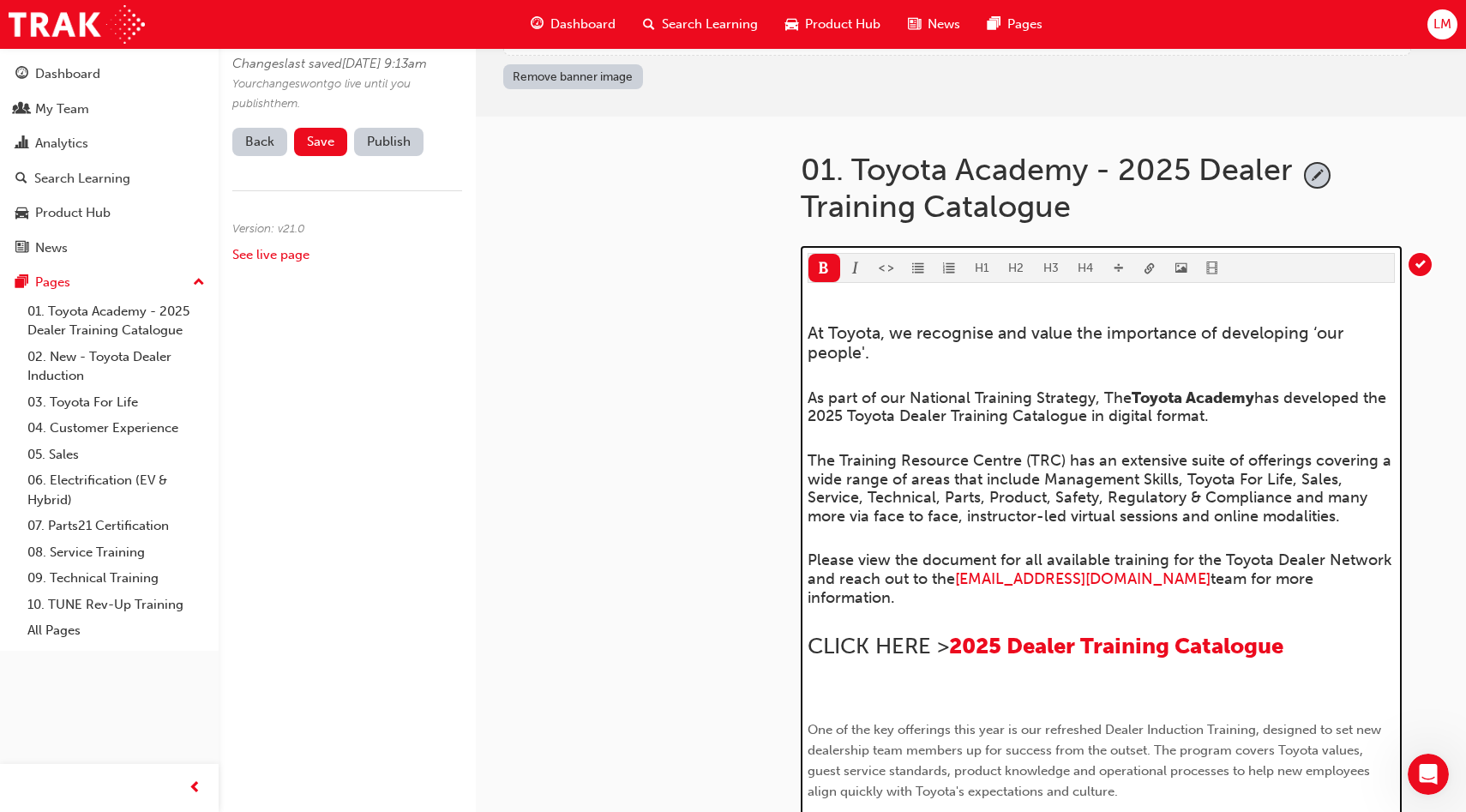
scroll to position [109, 0]
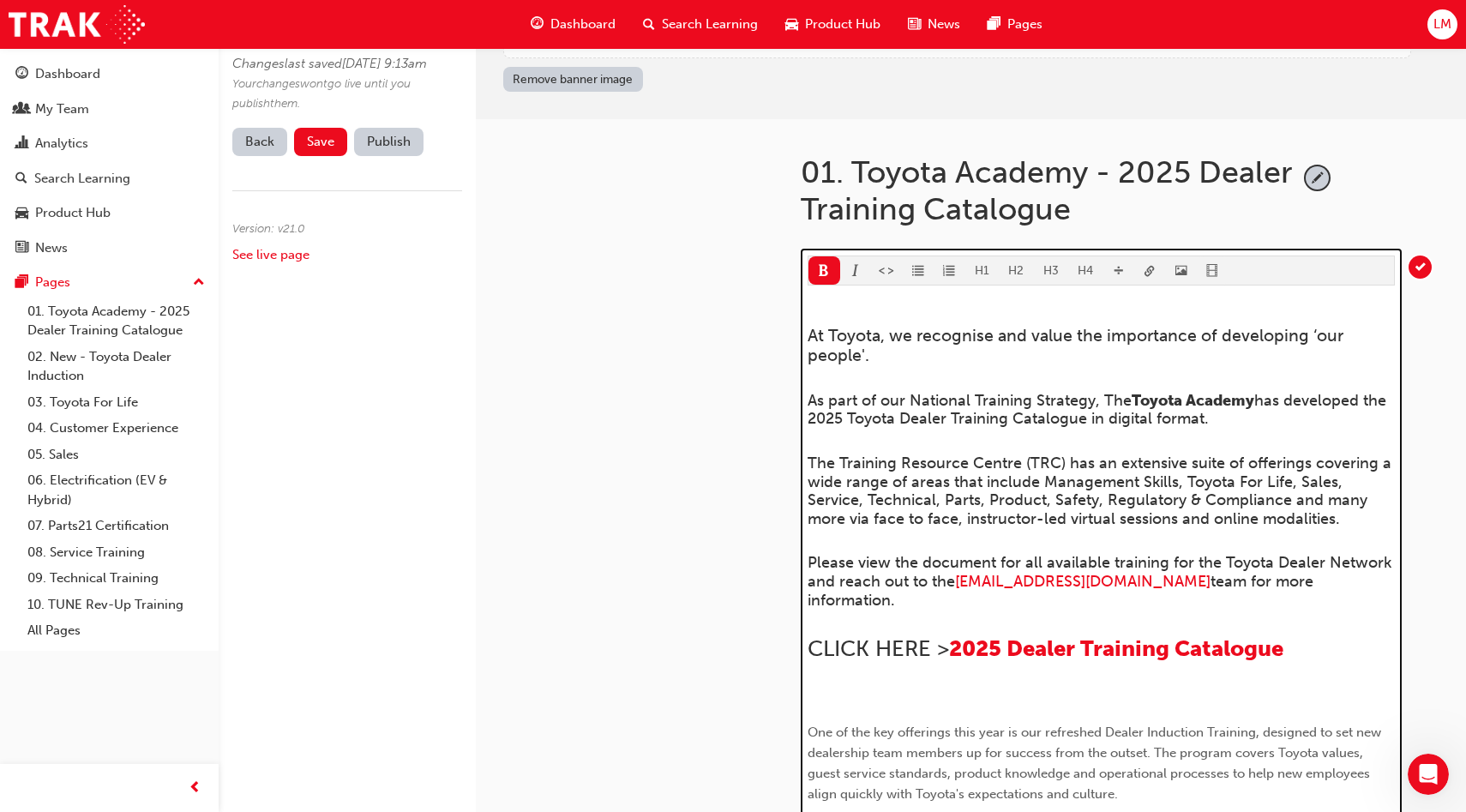
click at [1207, 274] on span "video-icon" at bounding box center [1212, 272] width 12 height 15
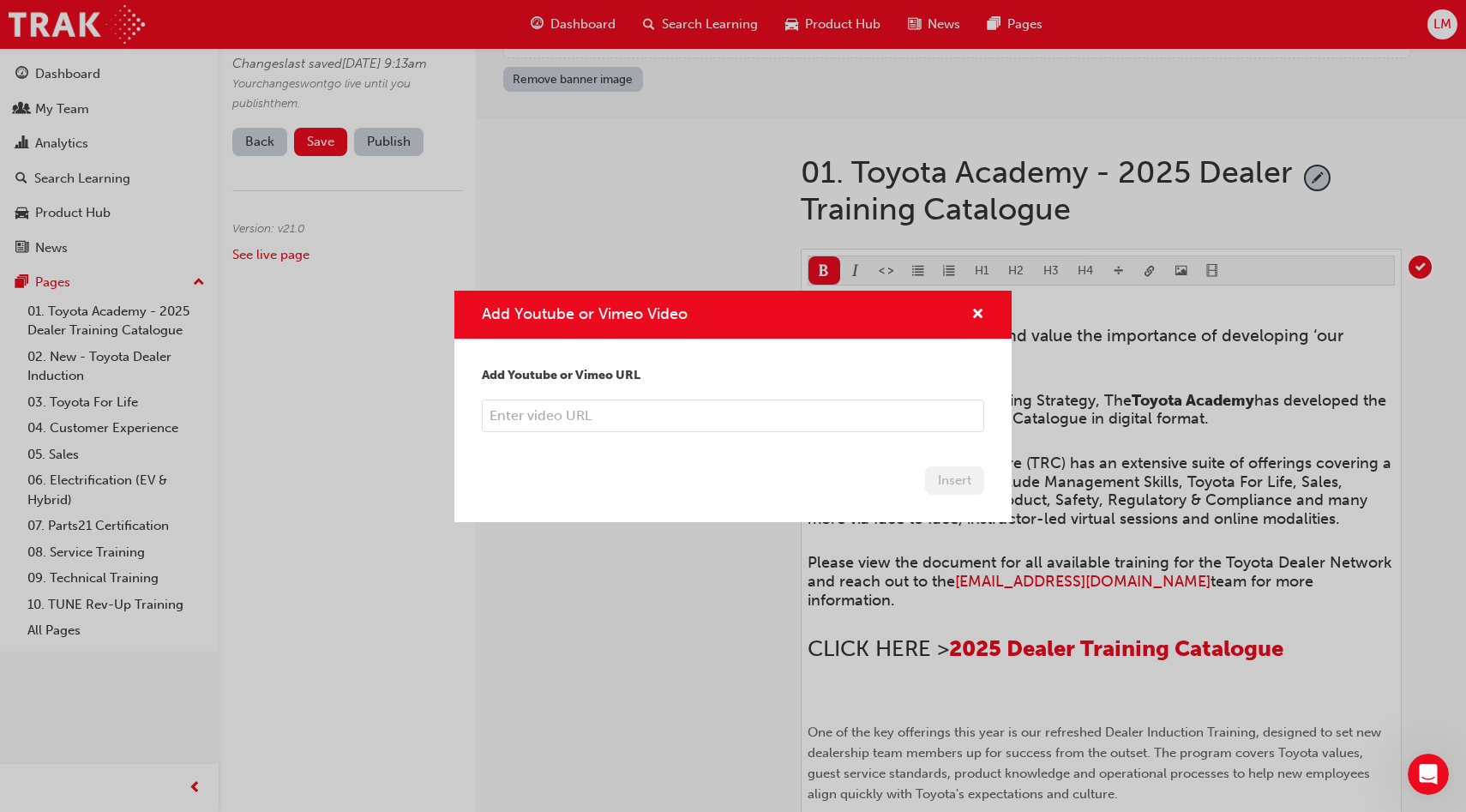
click at [756, 420] on input "Add Youtube or Vimeo Video" at bounding box center [733, 415] width 502 height 32
paste input "https://vimeo.com/1121045822/f2b34513b8"
type input "https://vimeo.com/1121045822/f2b34513b8"
click at [949, 482] on button "Insert" at bounding box center [954, 480] width 59 height 29
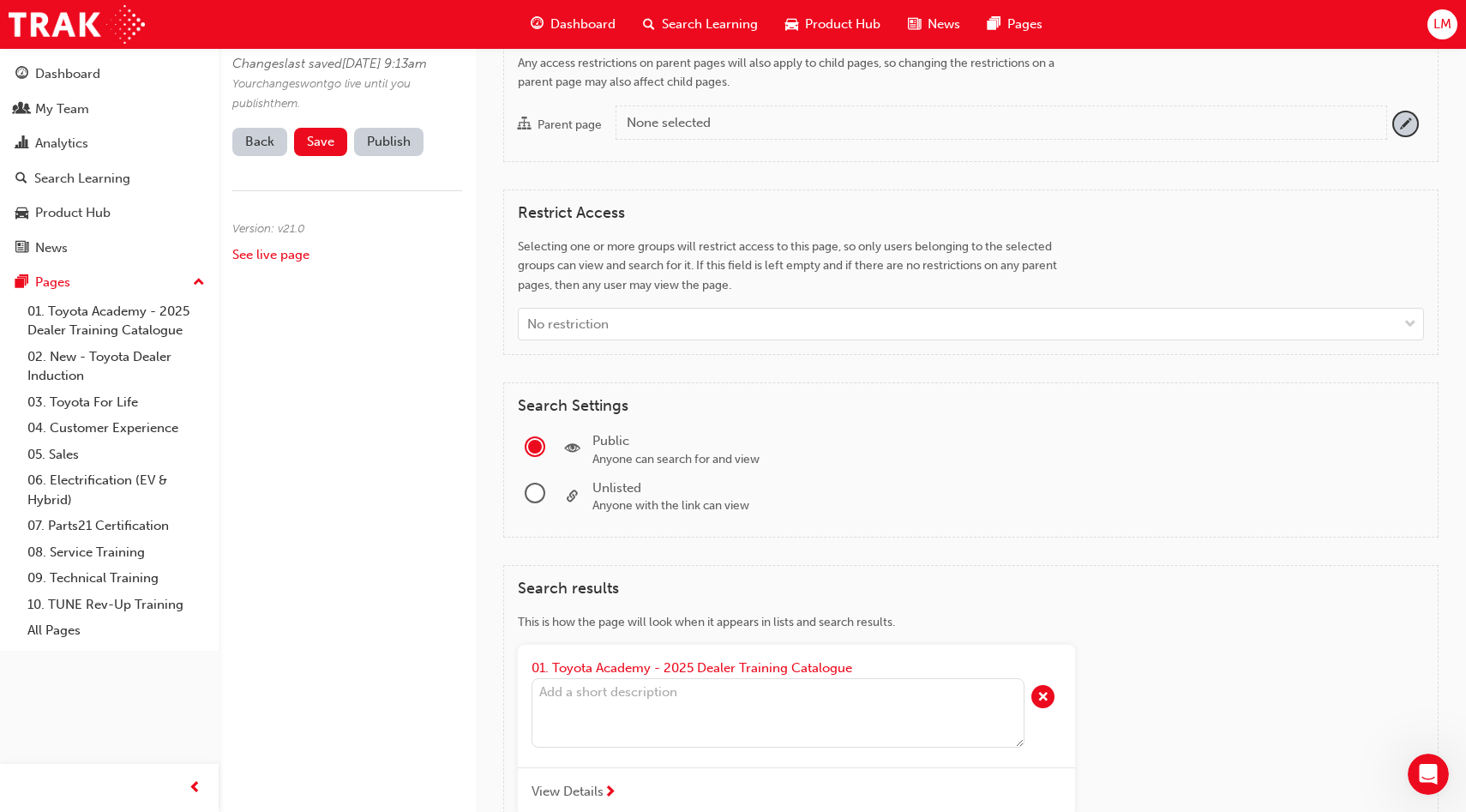
scroll to position [1840, 0]
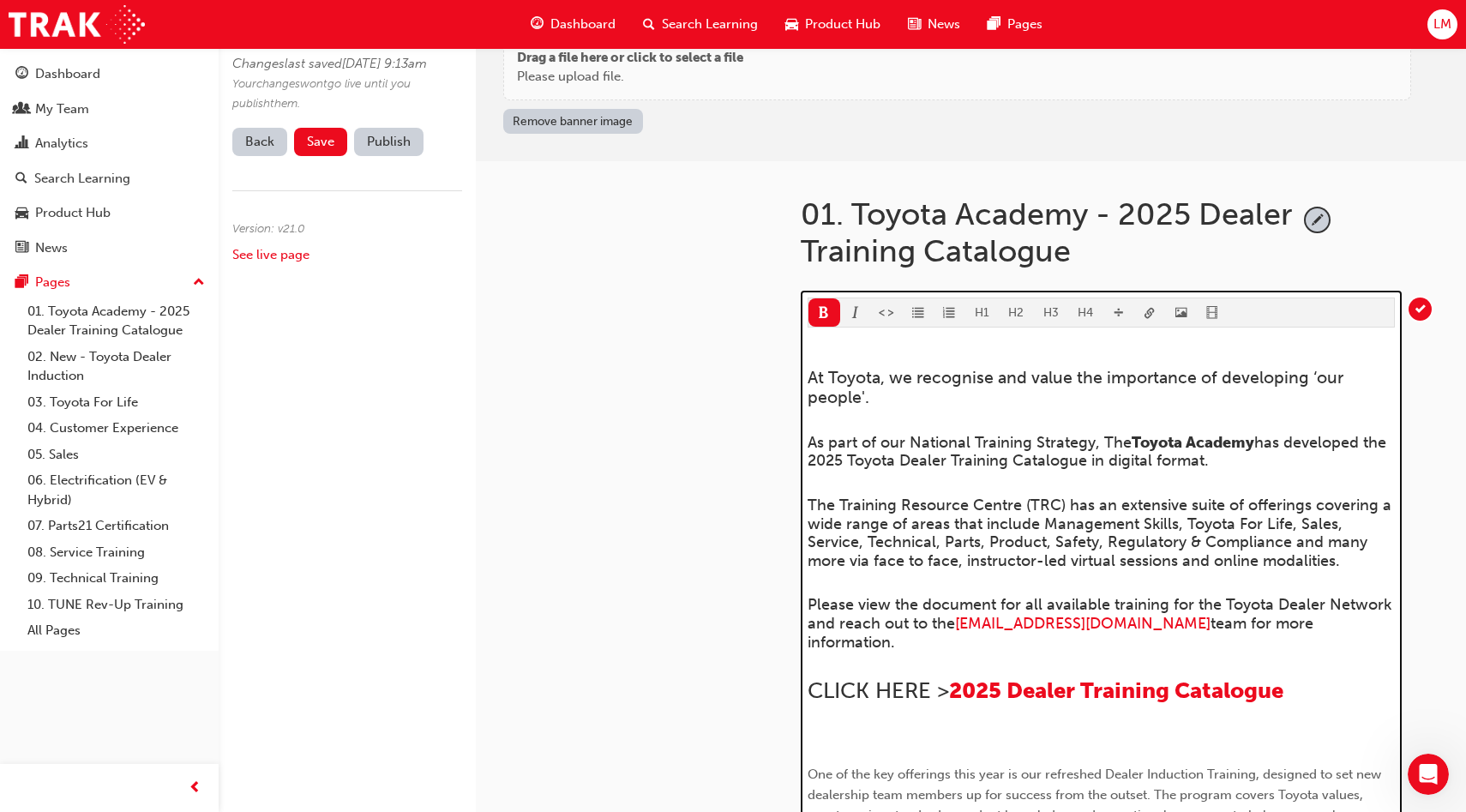
scroll to position [0, 0]
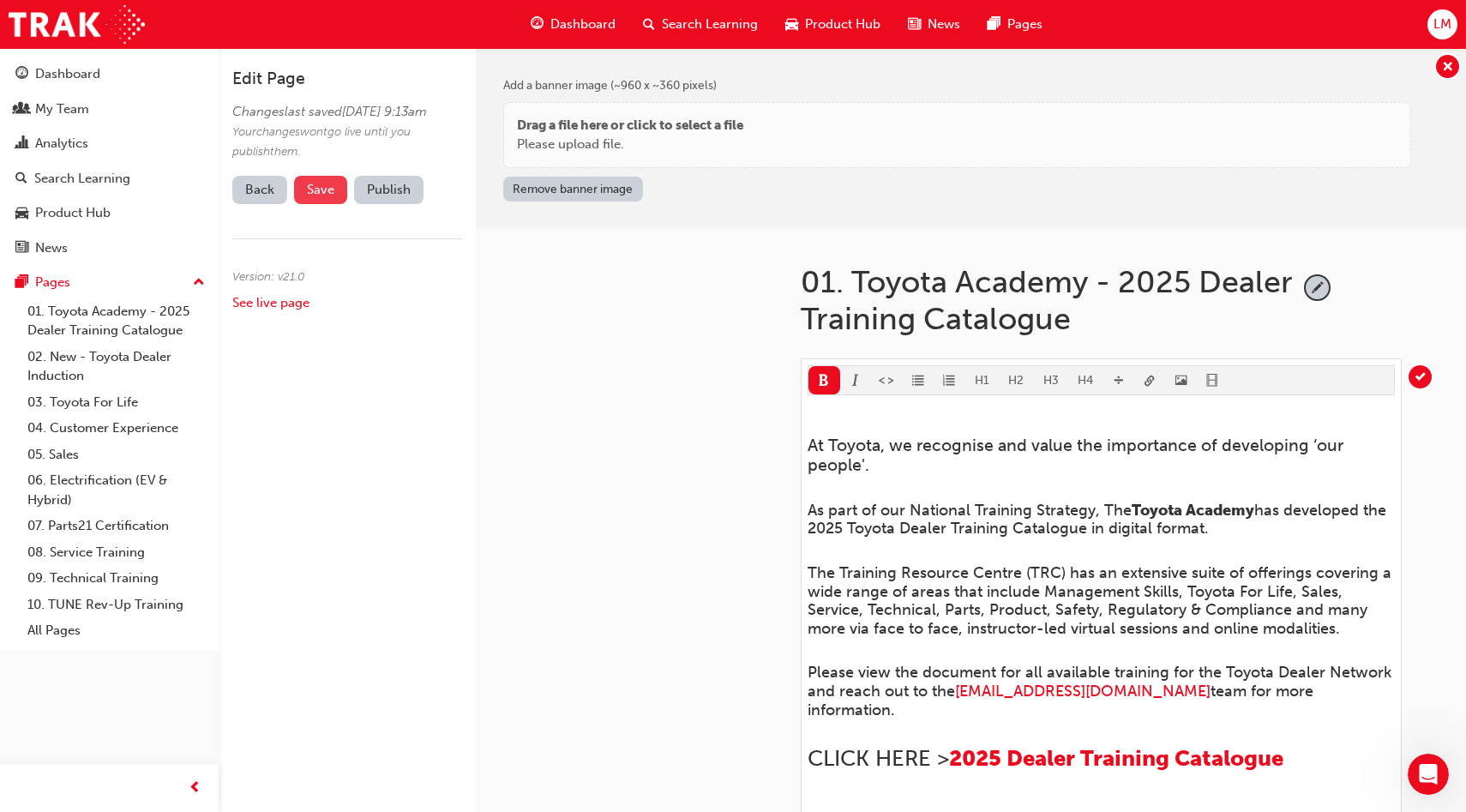
click at [335, 204] on button "Save" at bounding box center [321, 189] width 53 height 29
click at [406, 204] on button "Publish" at bounding box center [389, 189] width 70 height 29
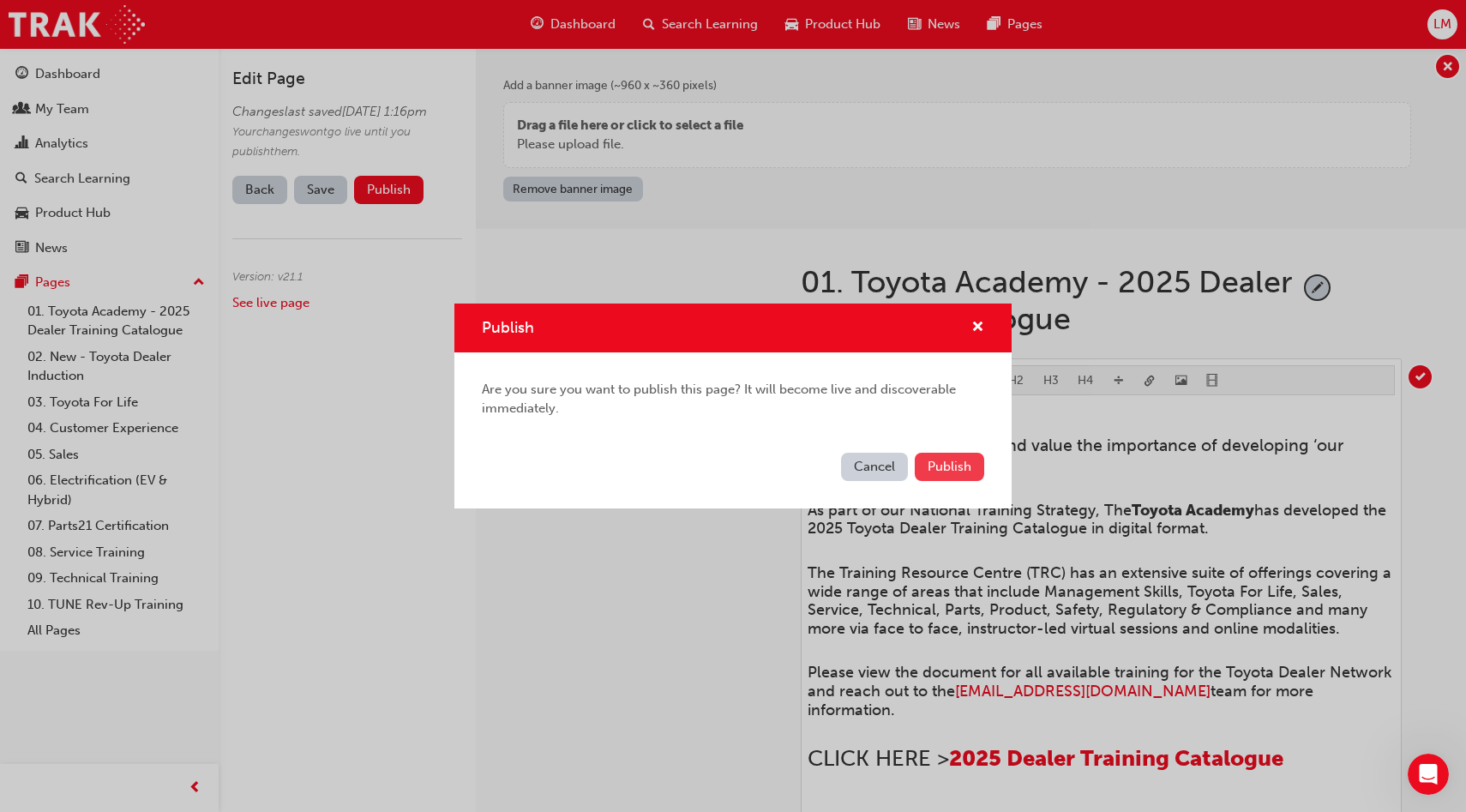
click at [955, 468] on span "Publish" at bounding box center [949, 467] width 43 height 16
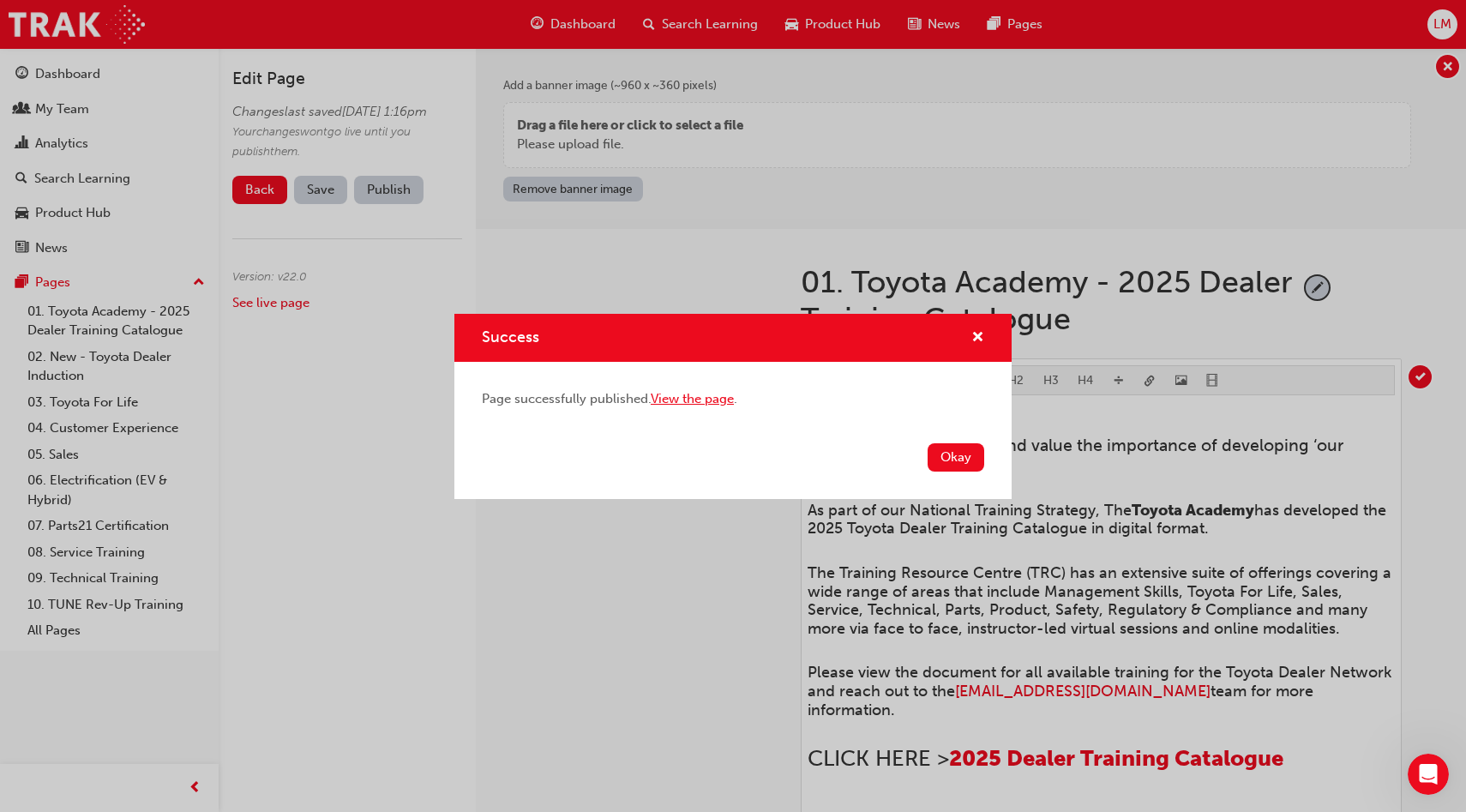
click at [700, 396] on link "View the page" at bounding box center [692, 399] width 83 height 16
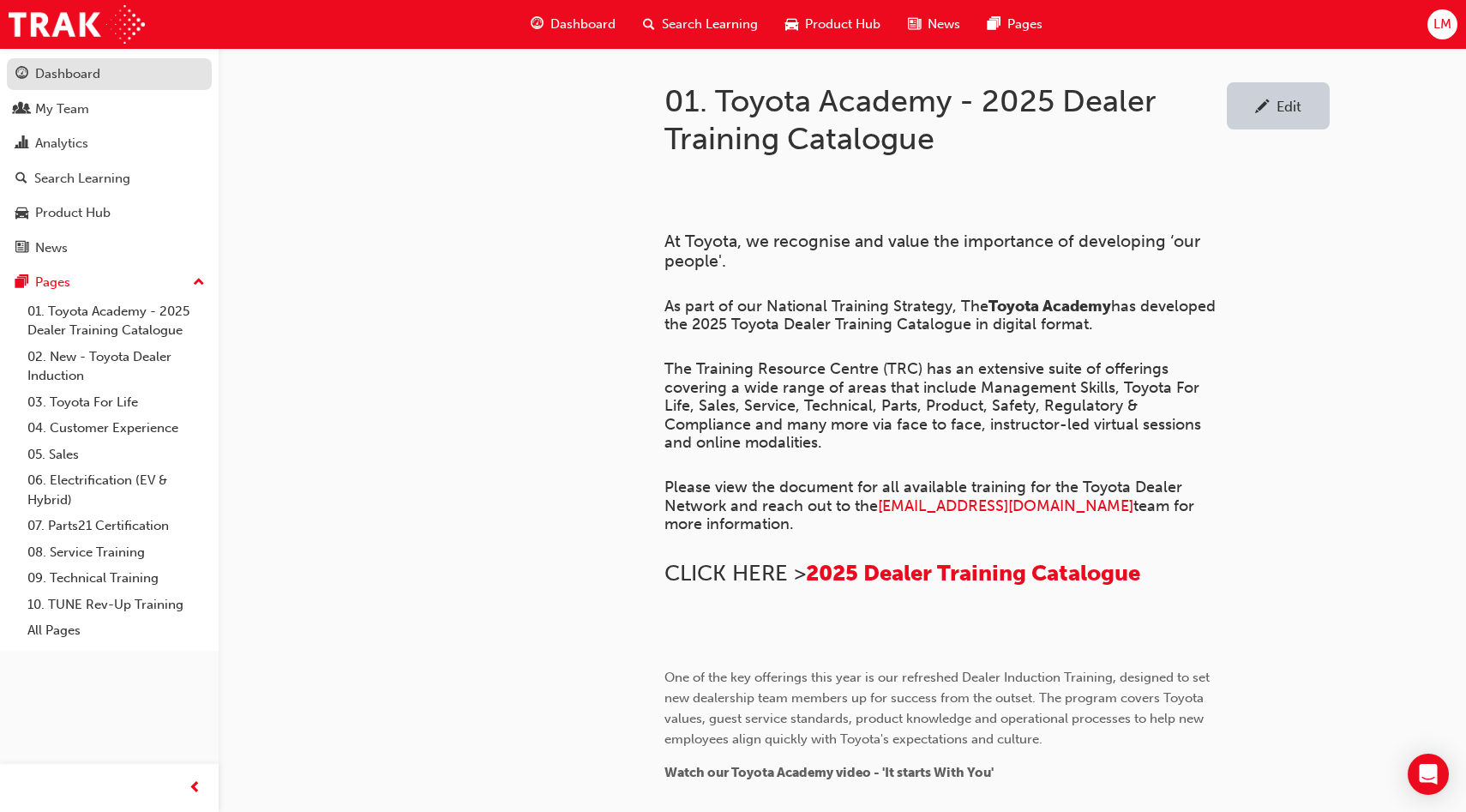
click at [80, 83] on div "Dashboard" at bounding box center [68, 74] width 65 height 20
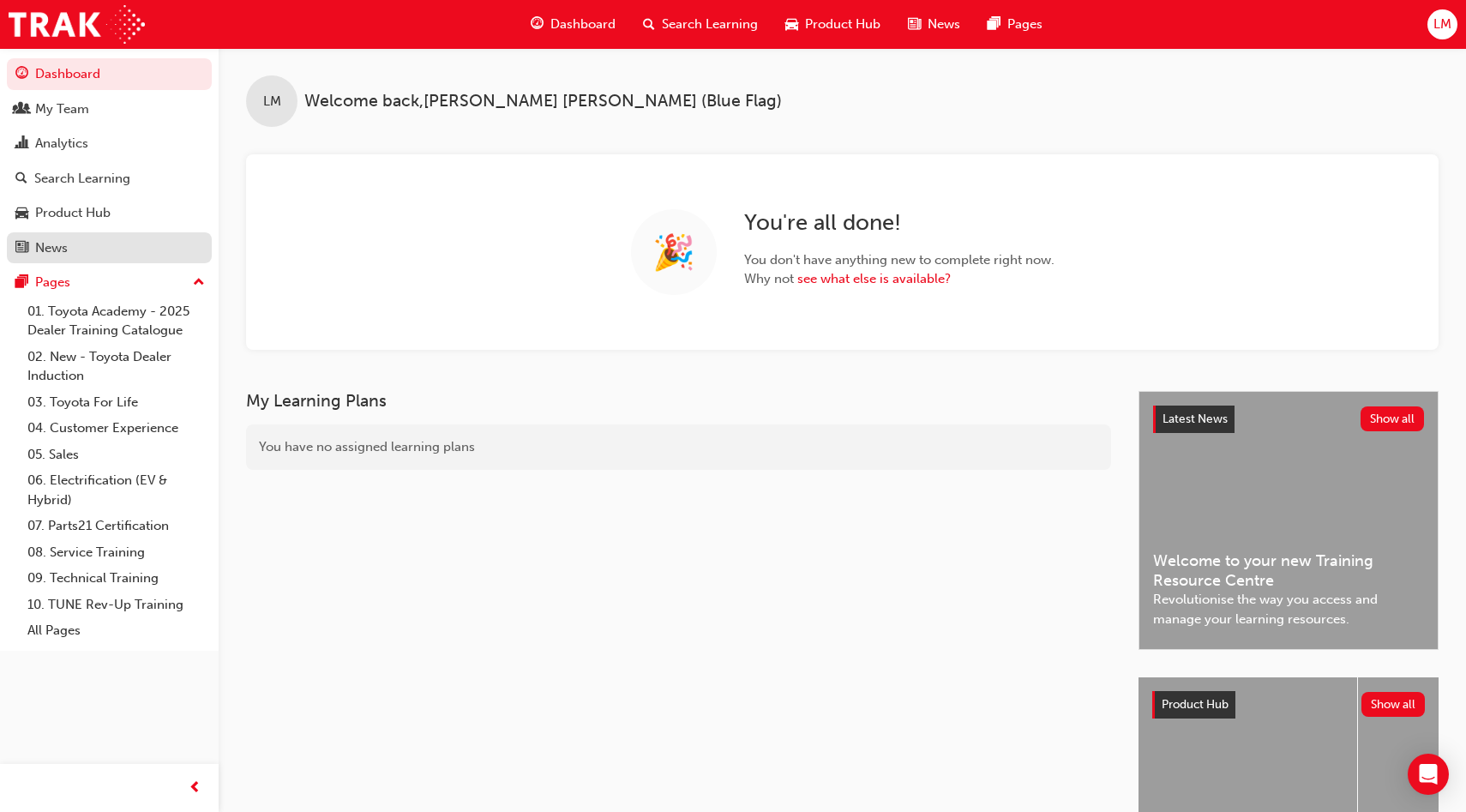
click at [66, 248] on div "News" at bounding box center [51, 248] width 32 height 20
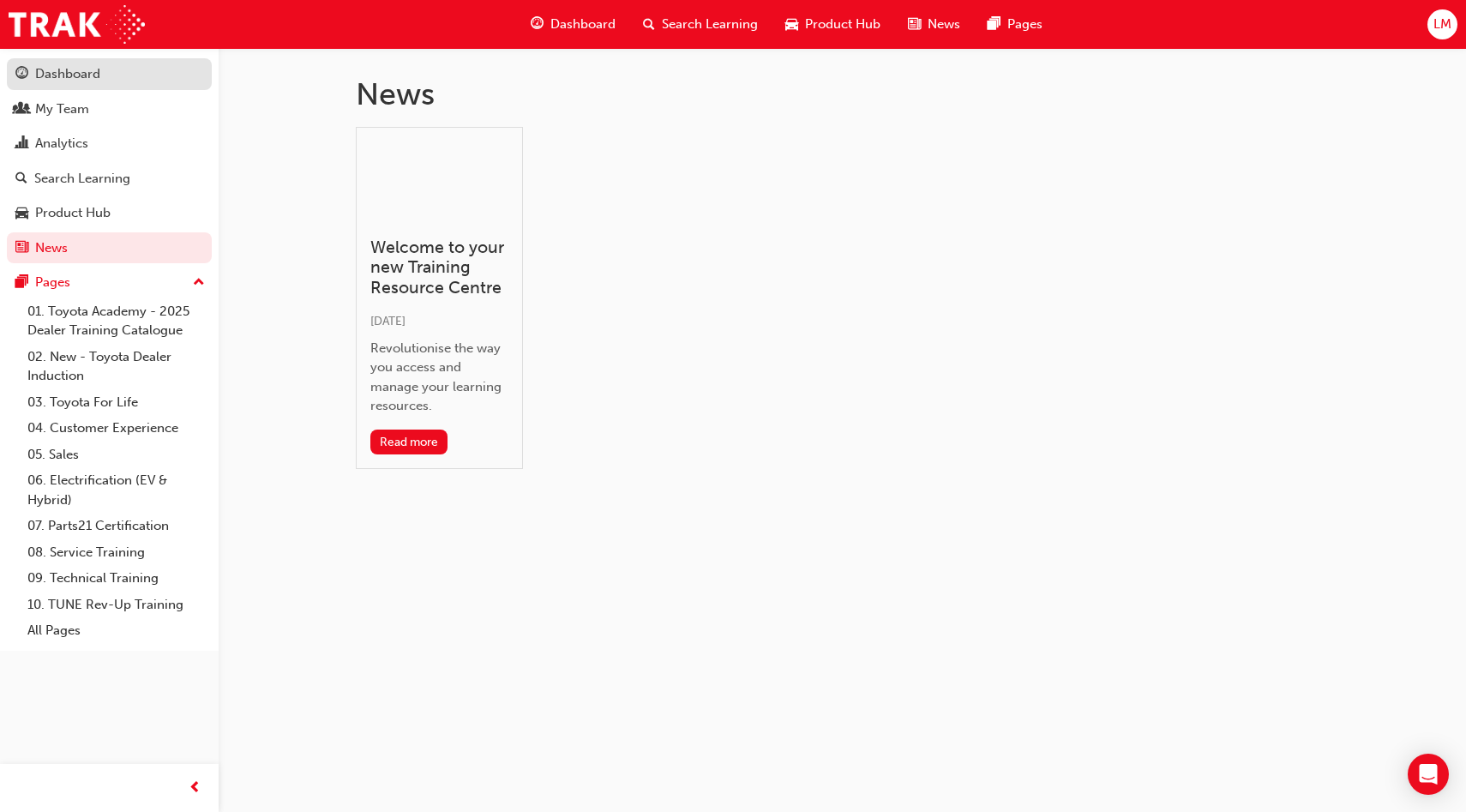
click at [90, 86] on link "Dashboard" at bounding box center [109, 74] width 205 height 31
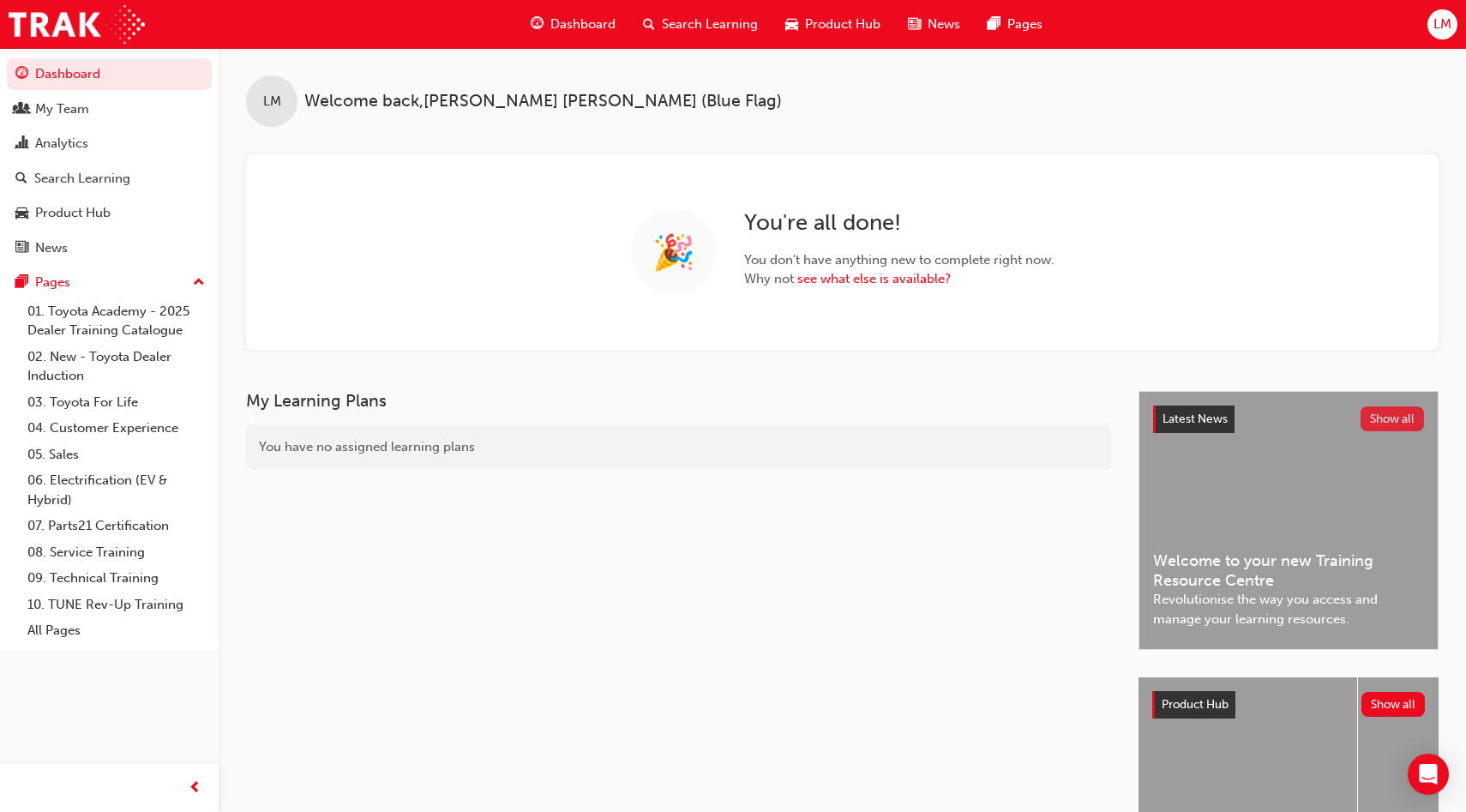
click at [1394, 414] on button "Show all" at bounding box center [1392, 418] width 64 height 25
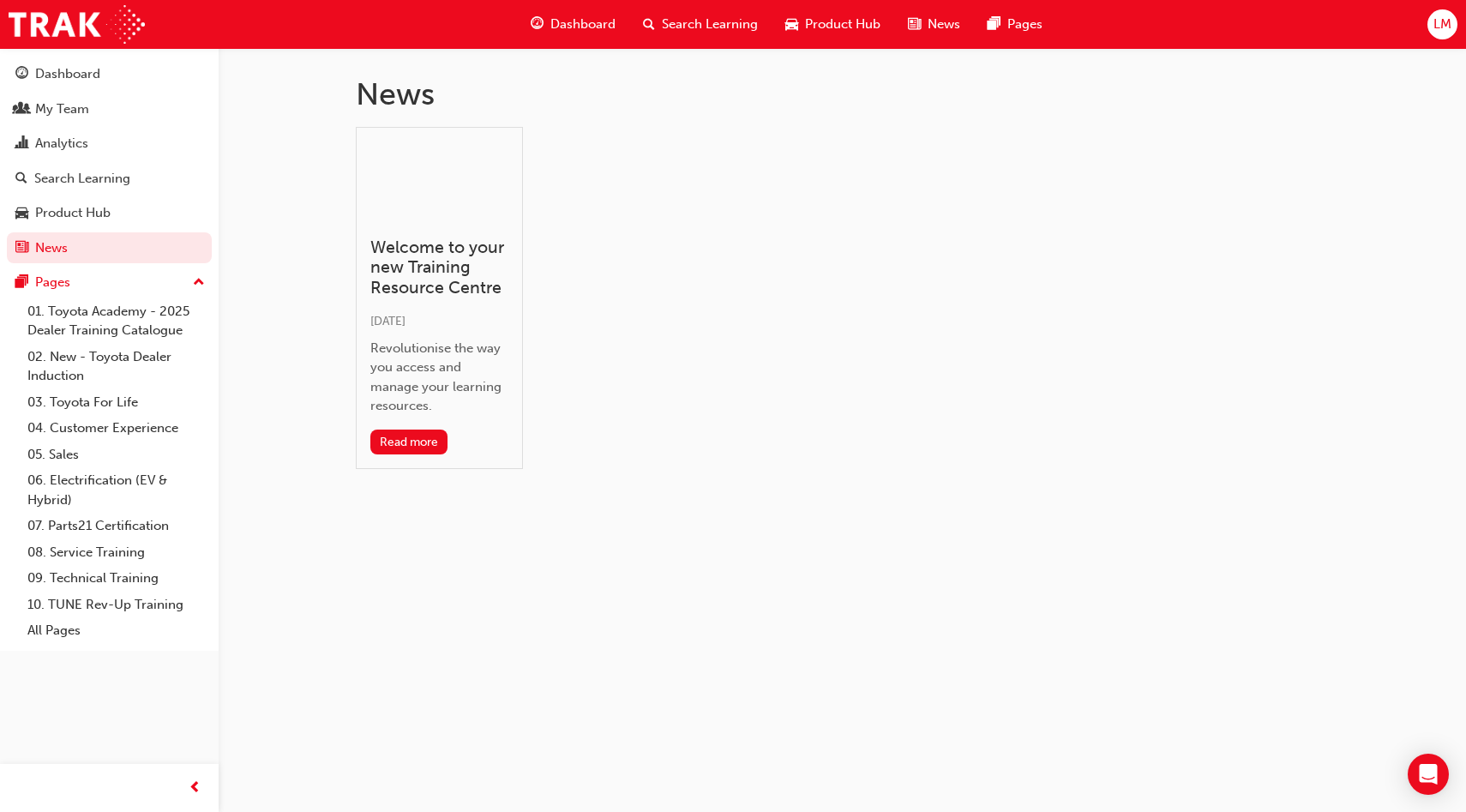
click at [1441, 30] on span "LM" at bounding box center [1442, 25] width 18 height 20
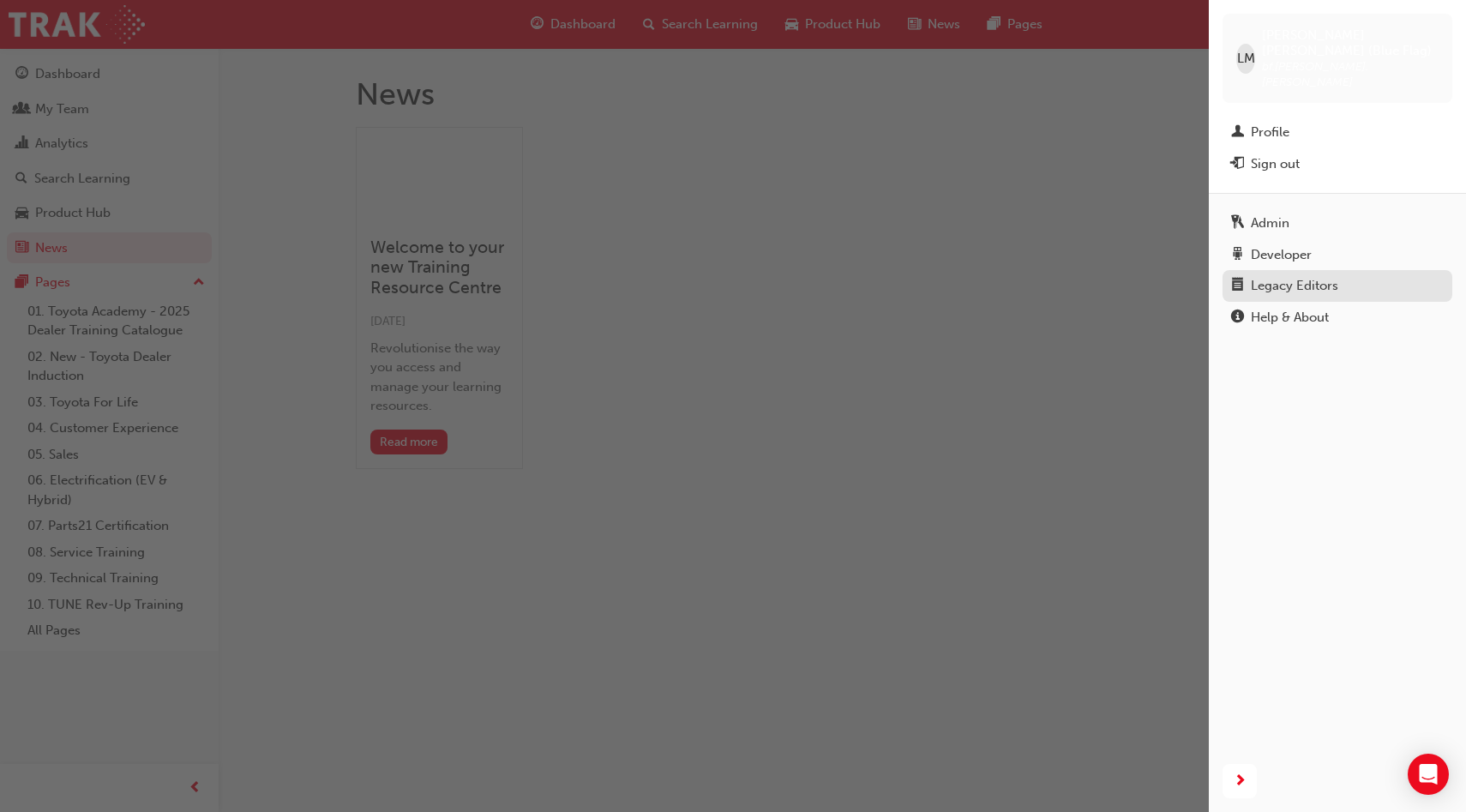
click at [1317, 276] on div "Legacy Editors" at bounding box center [1294, 285] width 88 height 20
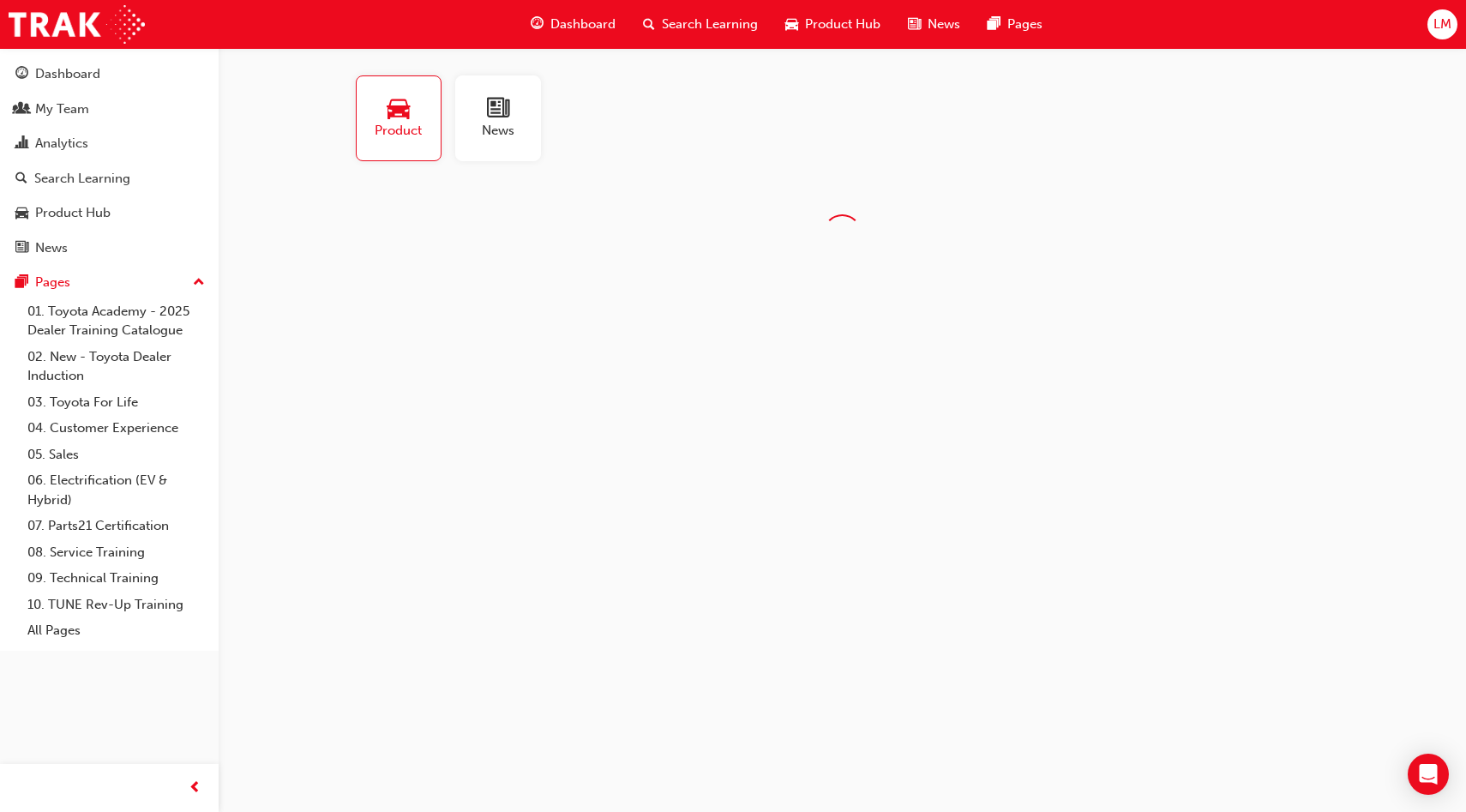
click at [502, 109] on span "news-icon" at bounding box center [498, 108] width 23 height 24
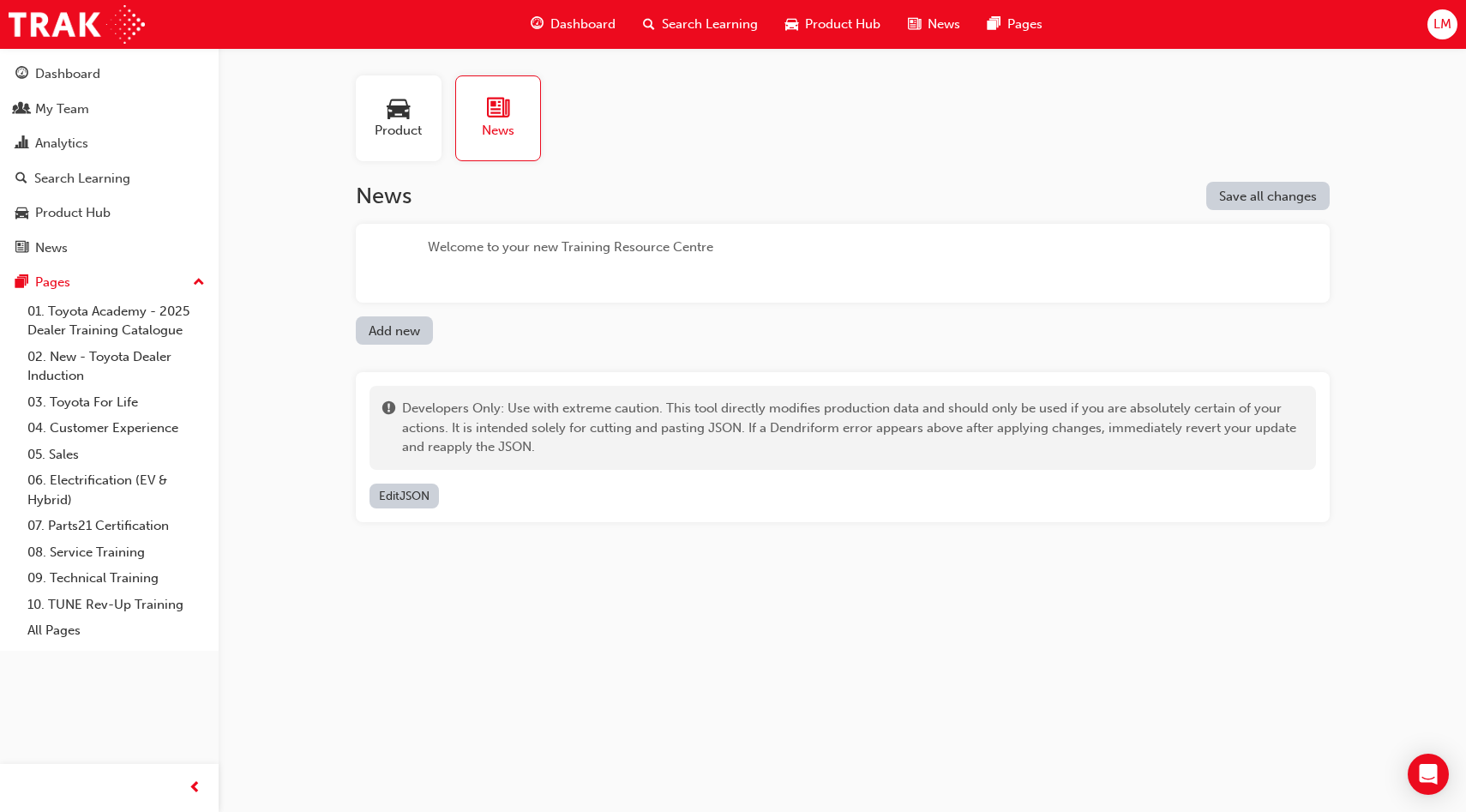
click at [638, 262] on div "Welcome to your new Training Resource Centre" at bounding box center [570, 263] width 286 height 51
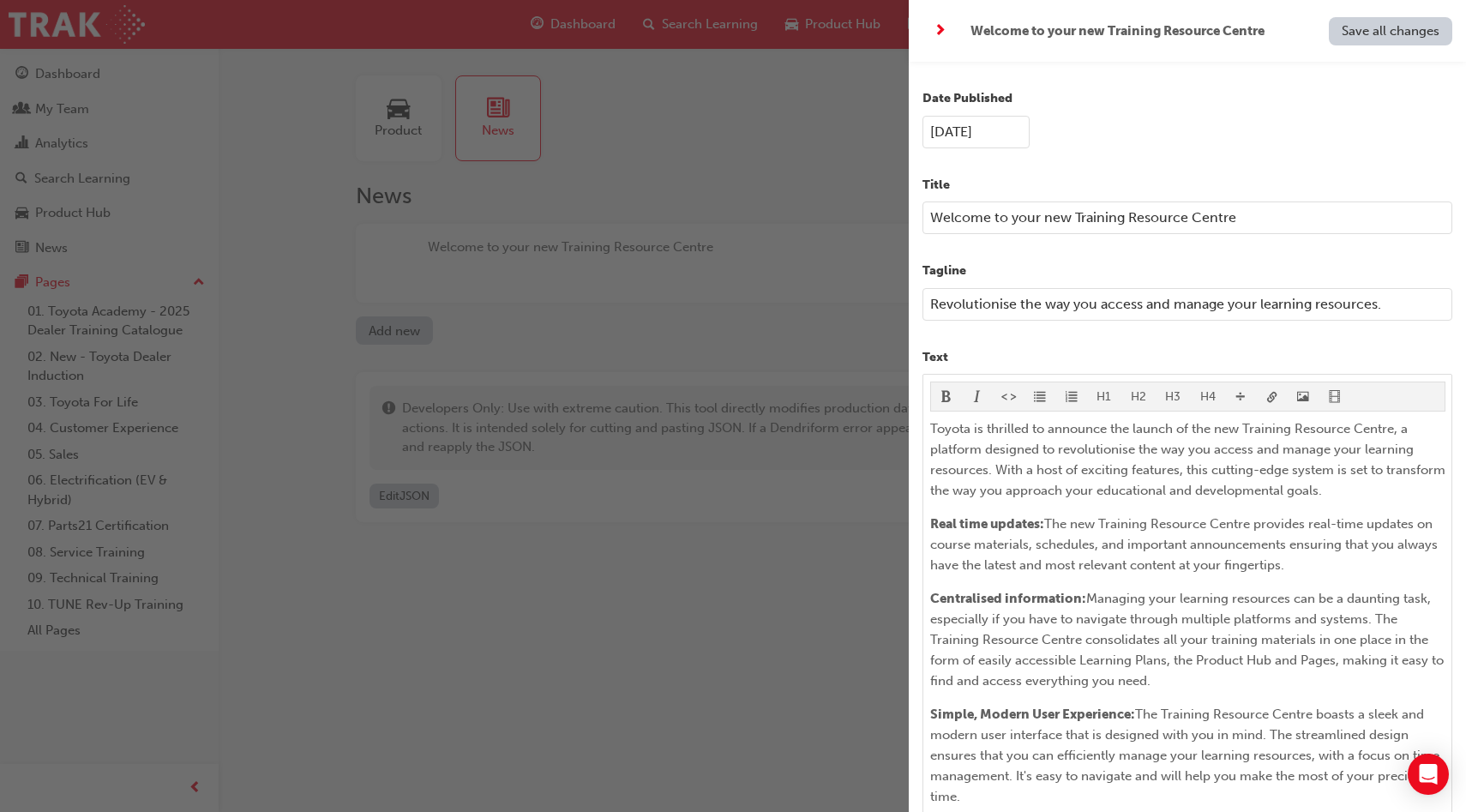
click at [820, 84] on div "button" at bounding box center [454, 406] width 909 height 812
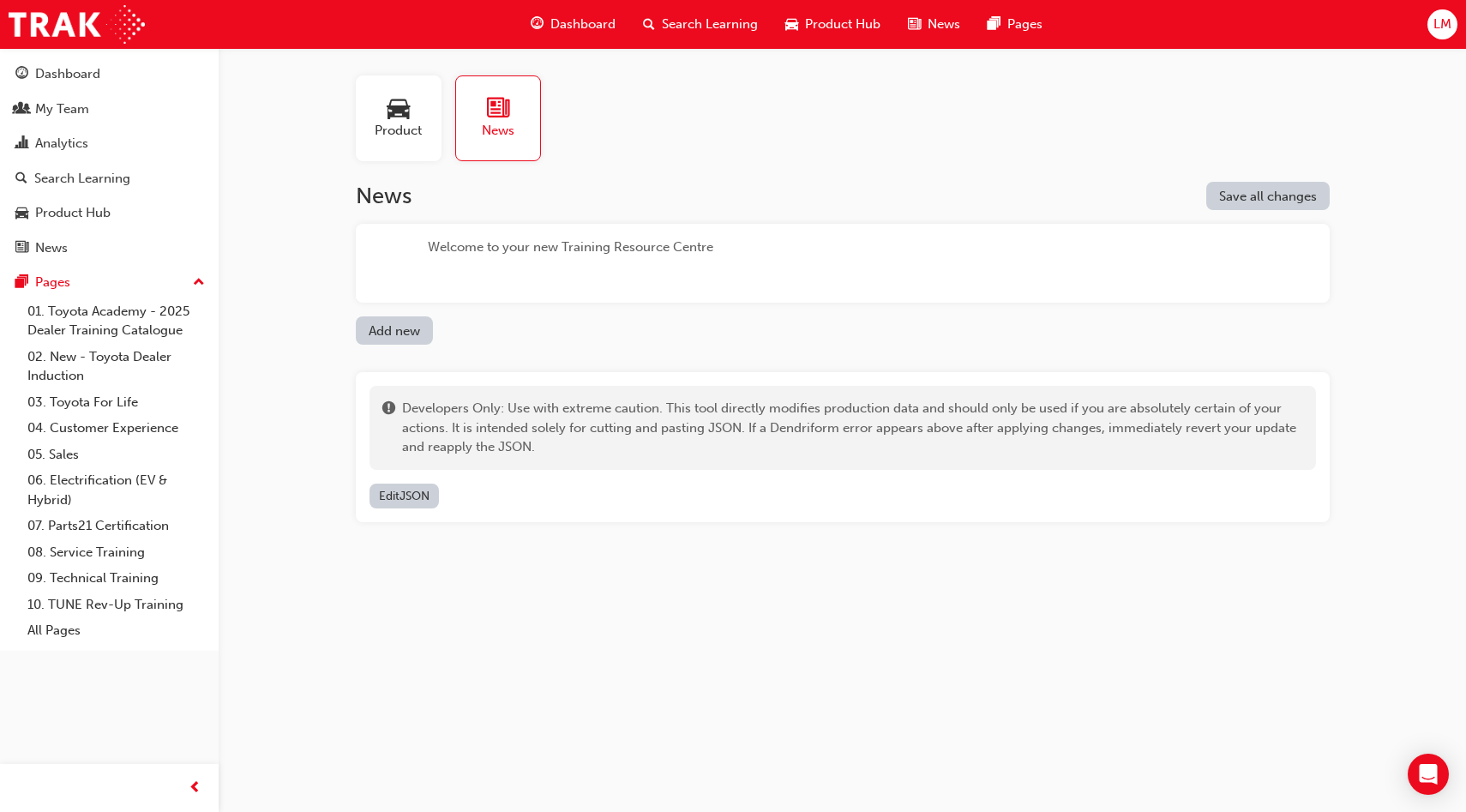
click at [408, 322] on button "Add new" at bounding box center [394, 330] width 77 height 29
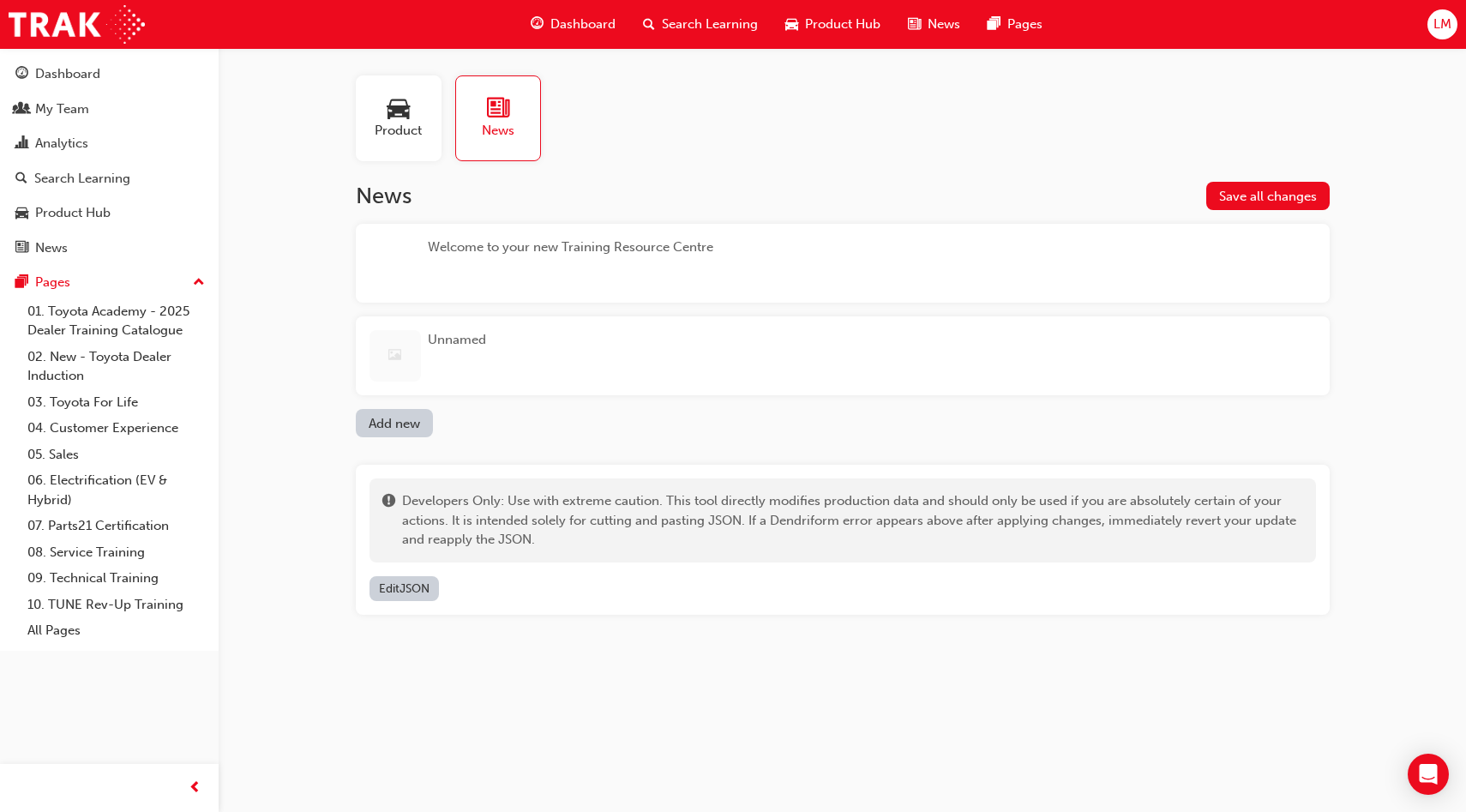
click at [557, 338] on div "Unnamed" at bounding box center [842, 355] width 974 height 79
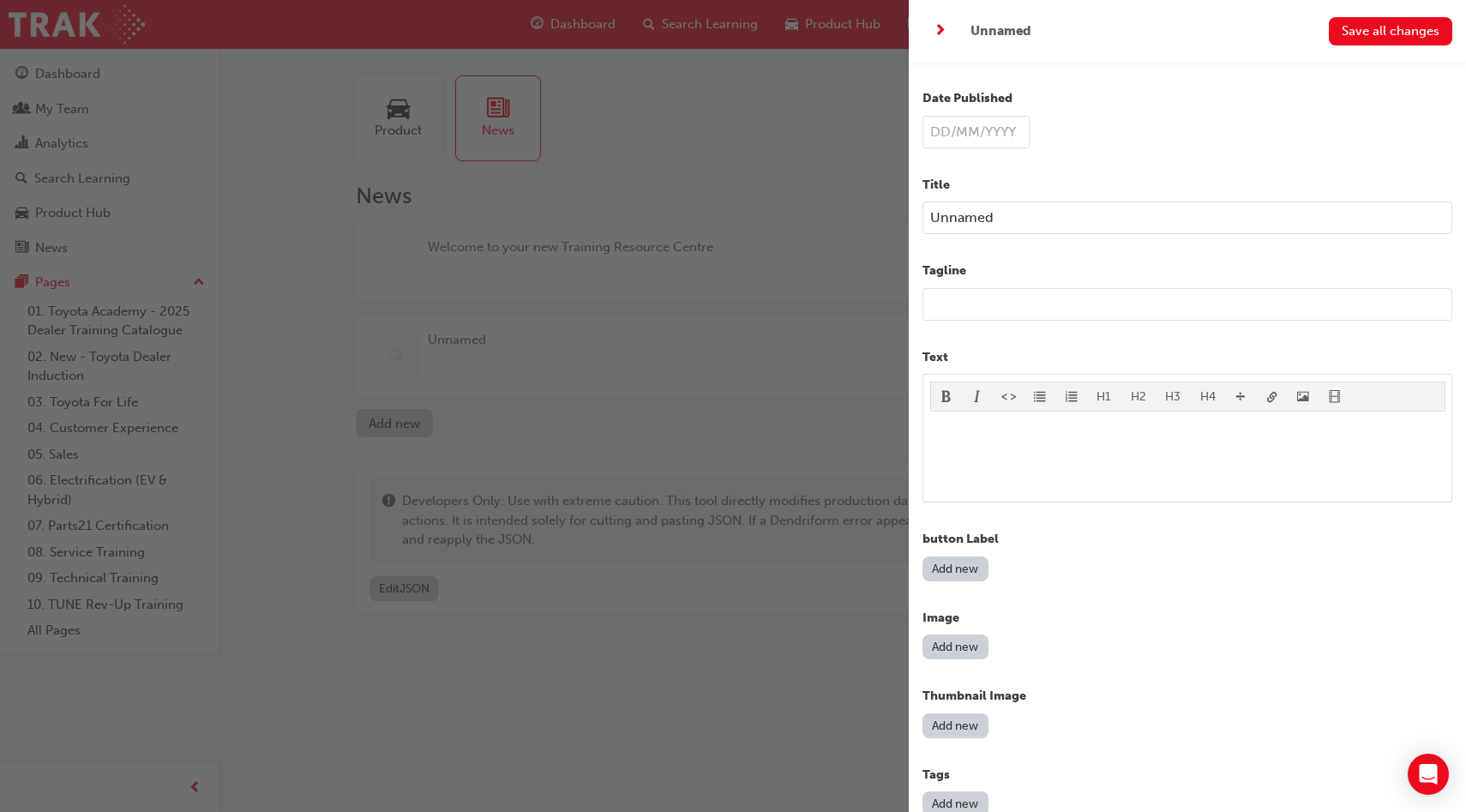
click at [959, 129] on input "text" at bounding box center [976, 132] width 107 height 32
type input "[DATE]"
click at [1024, 222] on input "Unnamed" at bounding box center [1187, 218] width 530 height 32
click at [1093, 216] on input "Unnamed" at bounding box center [1187, 218] width 530 height 32
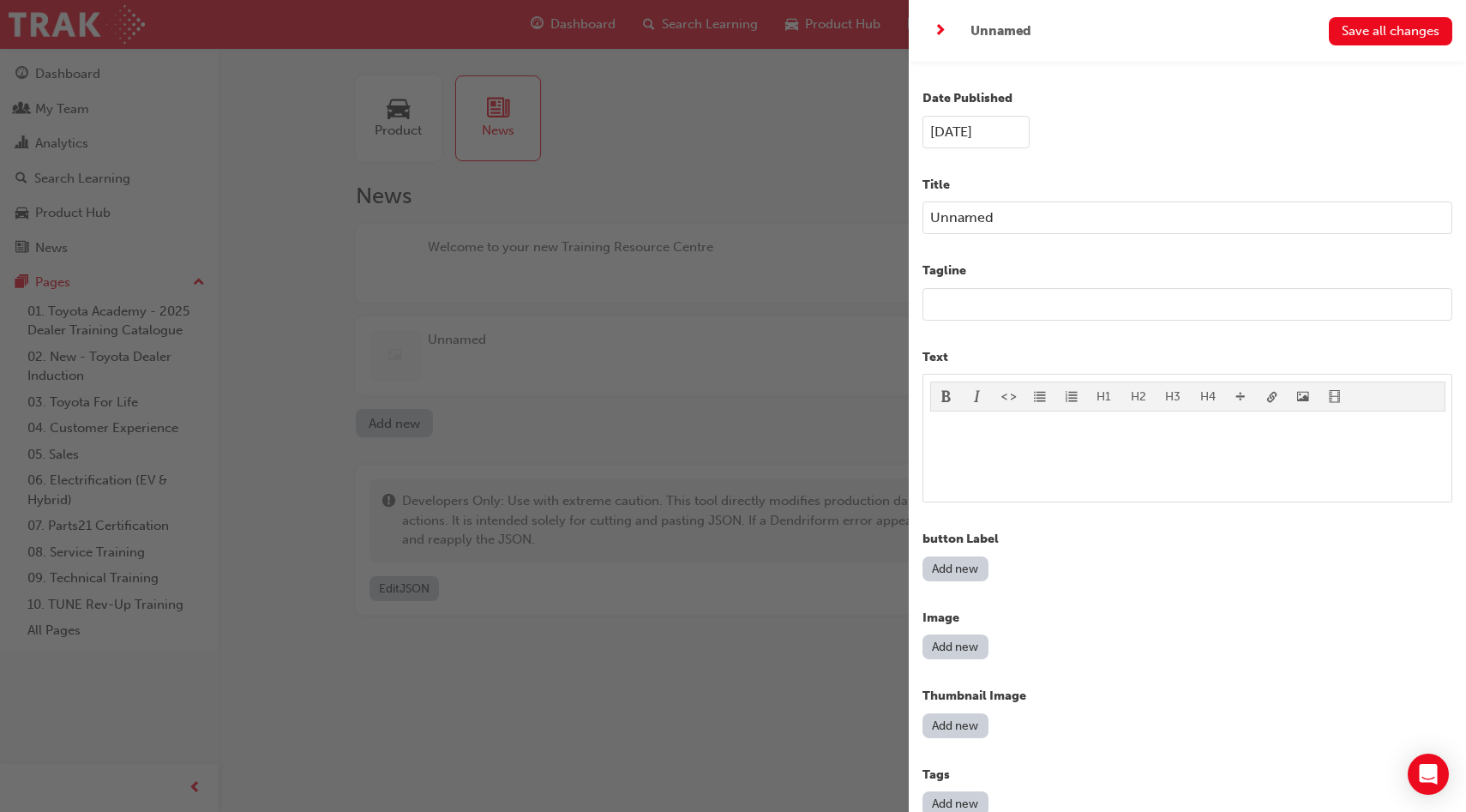
click at [1093, 216] on input "Unnamed" at bounding box center [1187, 218] width 530 height 32
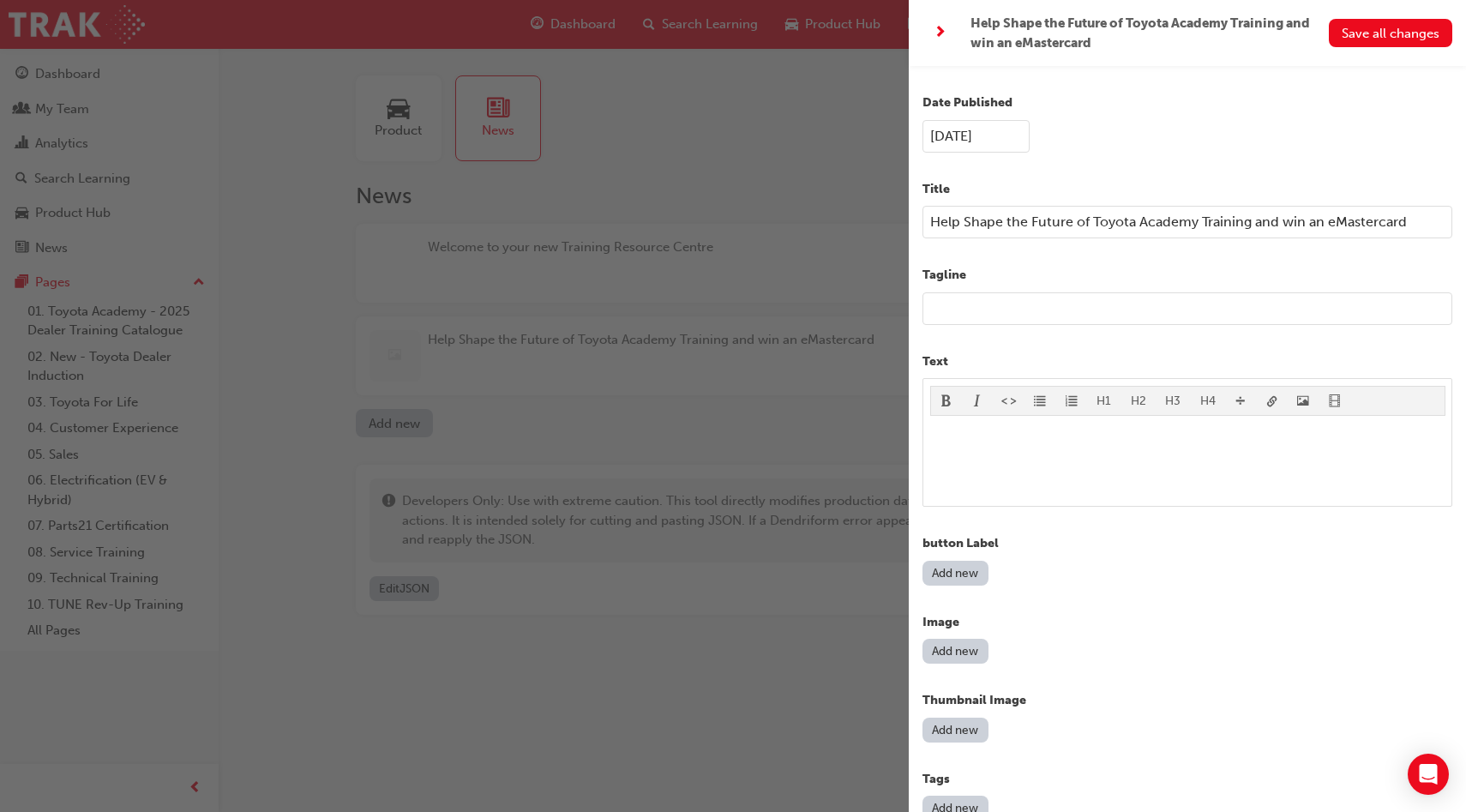
click at [1290, 222] on input "Help Shape the Future of Toyota Academy Training and win an eMastercard" at bounding box center [1187, 221] width 530 height 32
type input "Help Shape the Future of Toyota Academy Training and Win an eMastercard!"
click at [1140, 318] on input "text" at bounding box center [1187, 308] width 530 height 32
click at [1427, 31] on span "Save all changes" at bounding box center [1390, 33] width 97 height 16
click at [940, 33] on span "next-icon" at bounding box center [939, 33] width 13 height 22
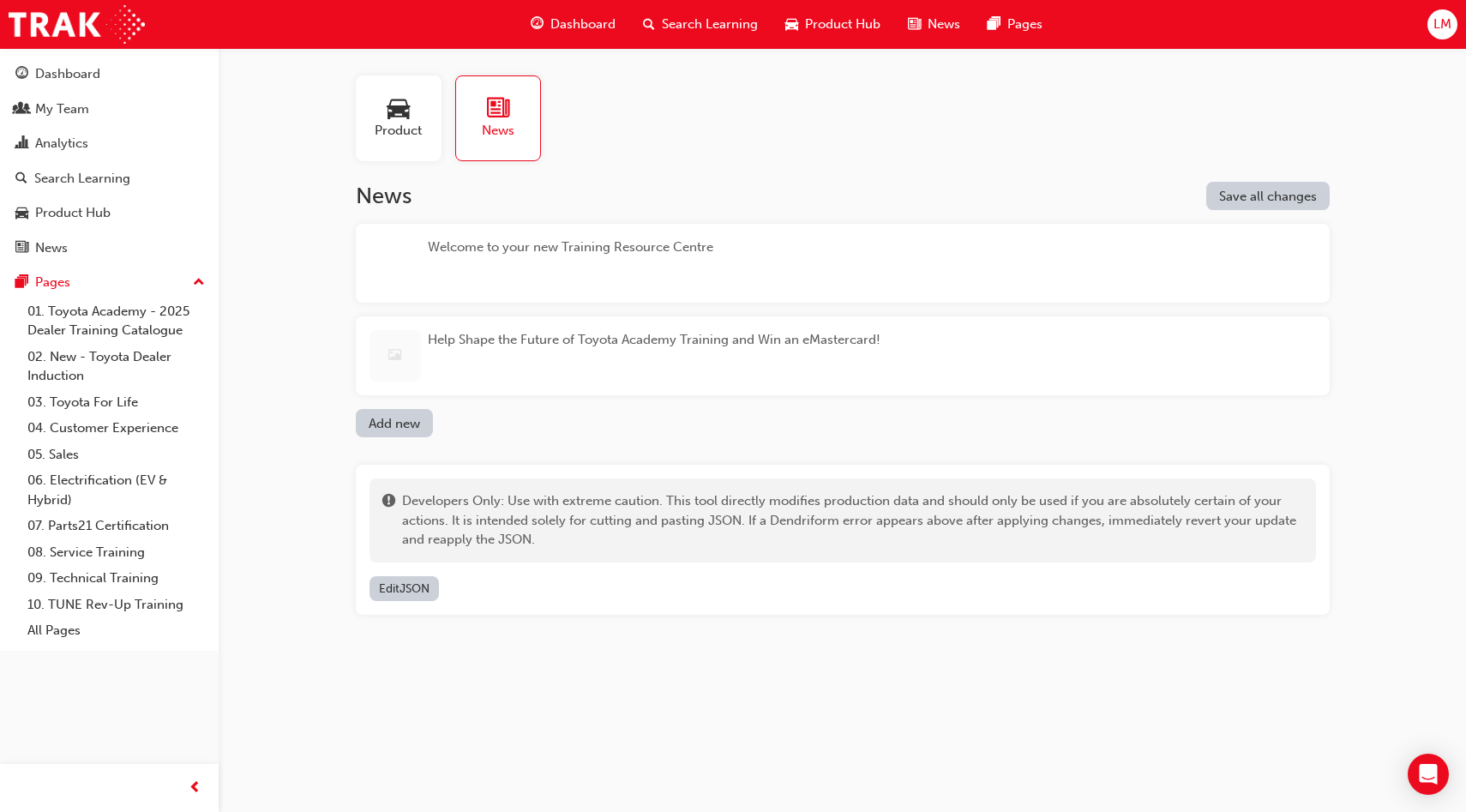
click at [670, 269] on div "Welcome to your new Training Resource Centre" at bounding box center [570, 263] width 286 height 51
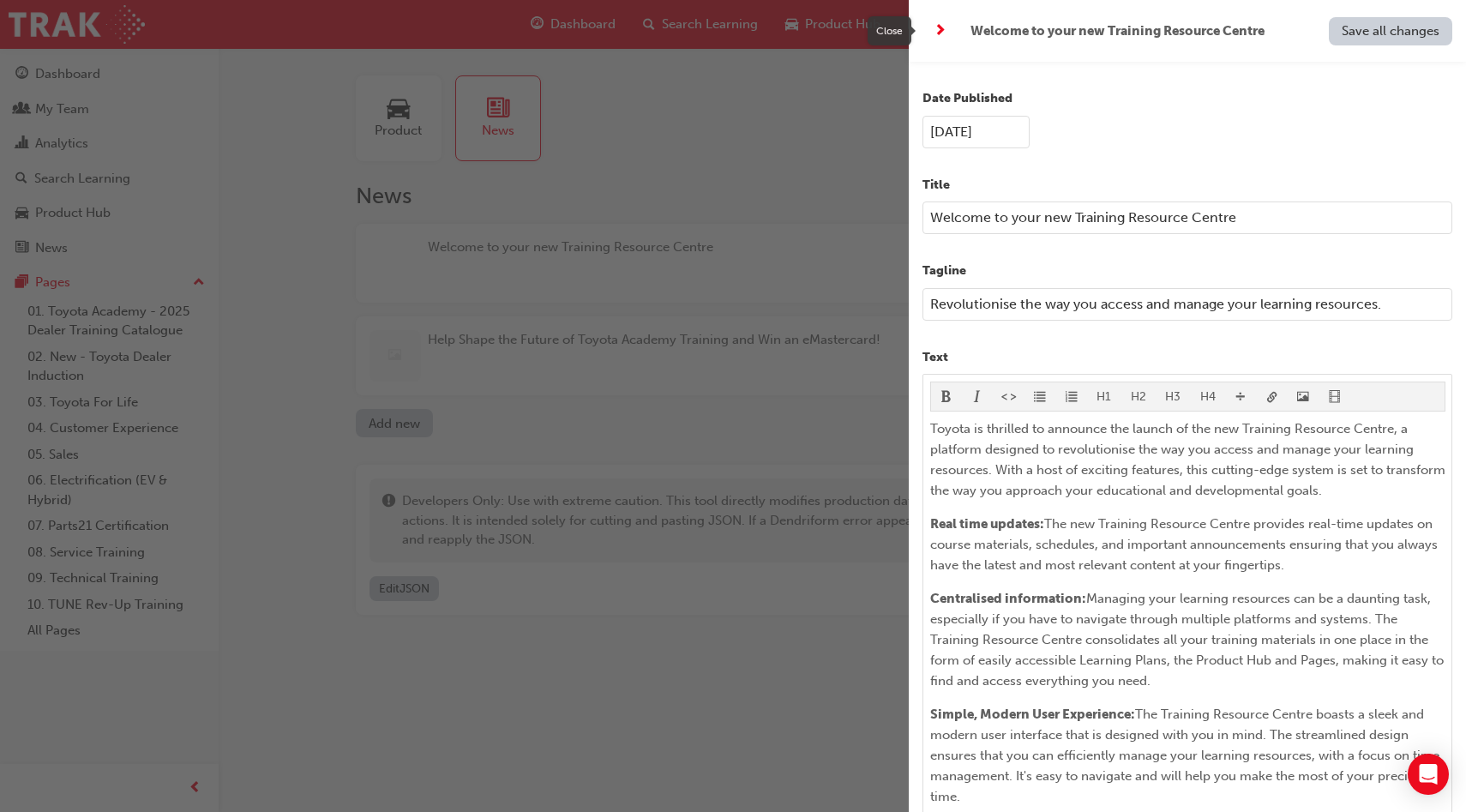
click at [942, 31] on span "next-icon" at bounding box center [939, 31] width 13 height 22
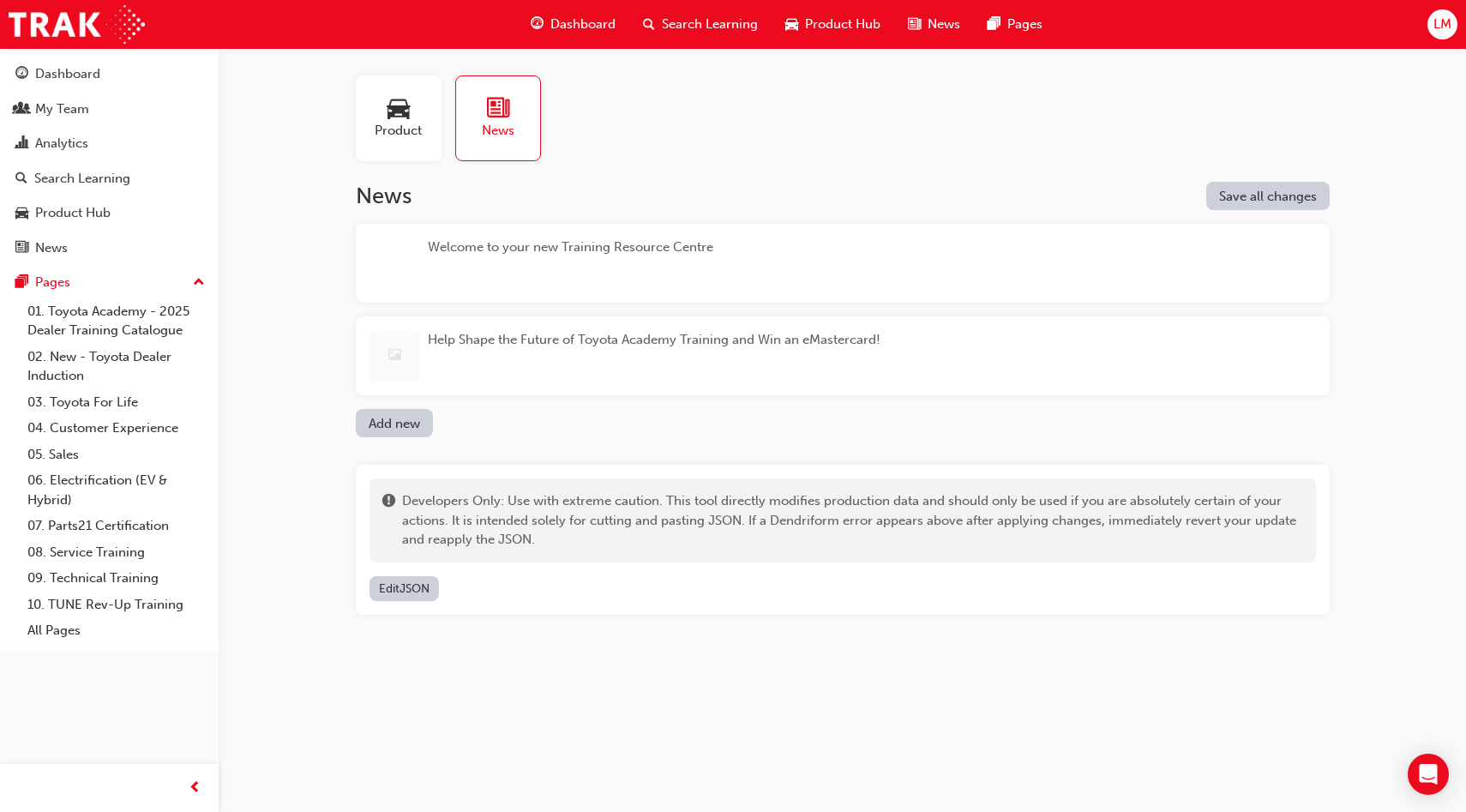
click at [738, 263] on div "Welcome to your new Training Resource Centre" at bounding box center [842, 263] width 974 height 79
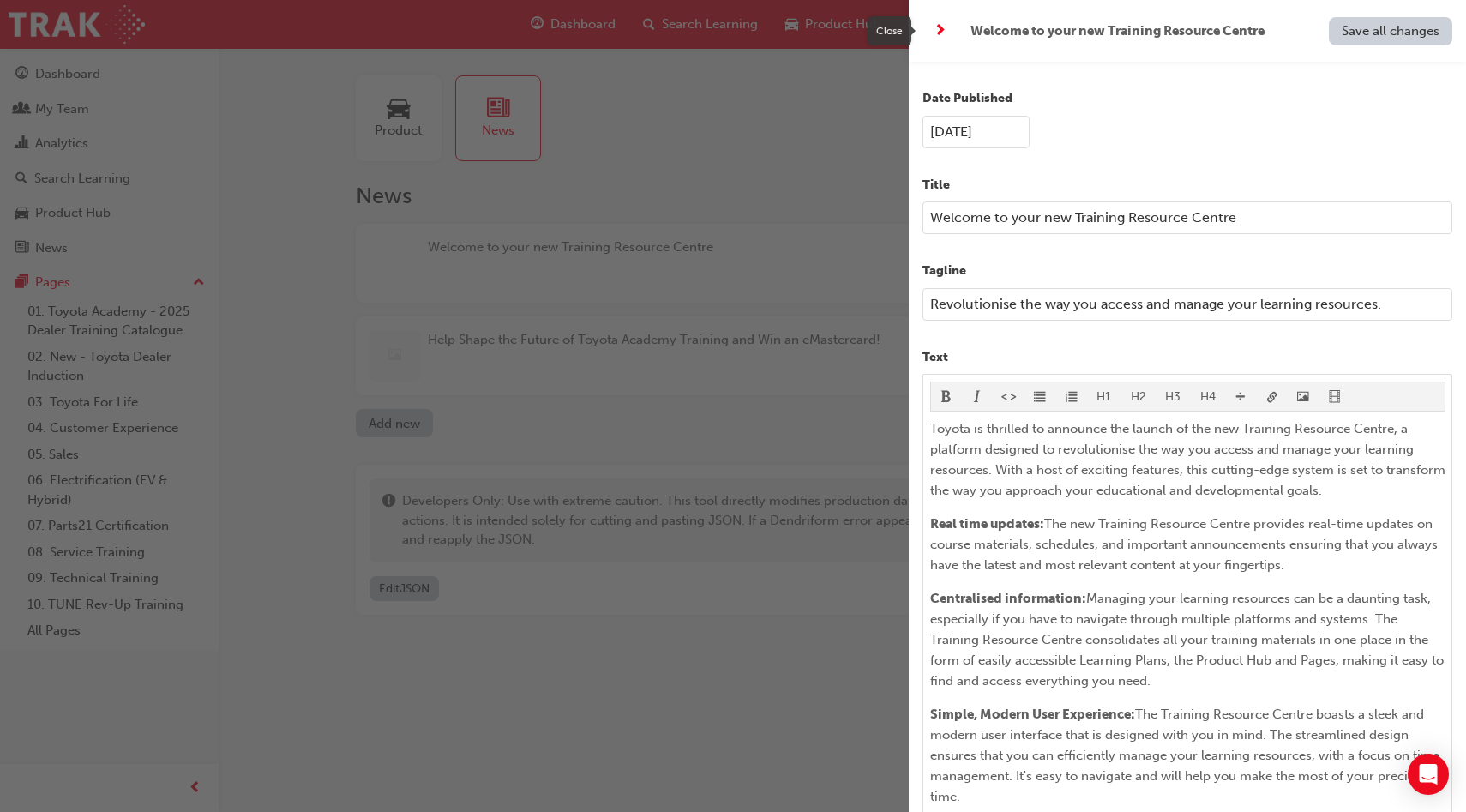
click at [943, 32] on span "next-icon" at bounding box center [939, 31] width 13 height 22
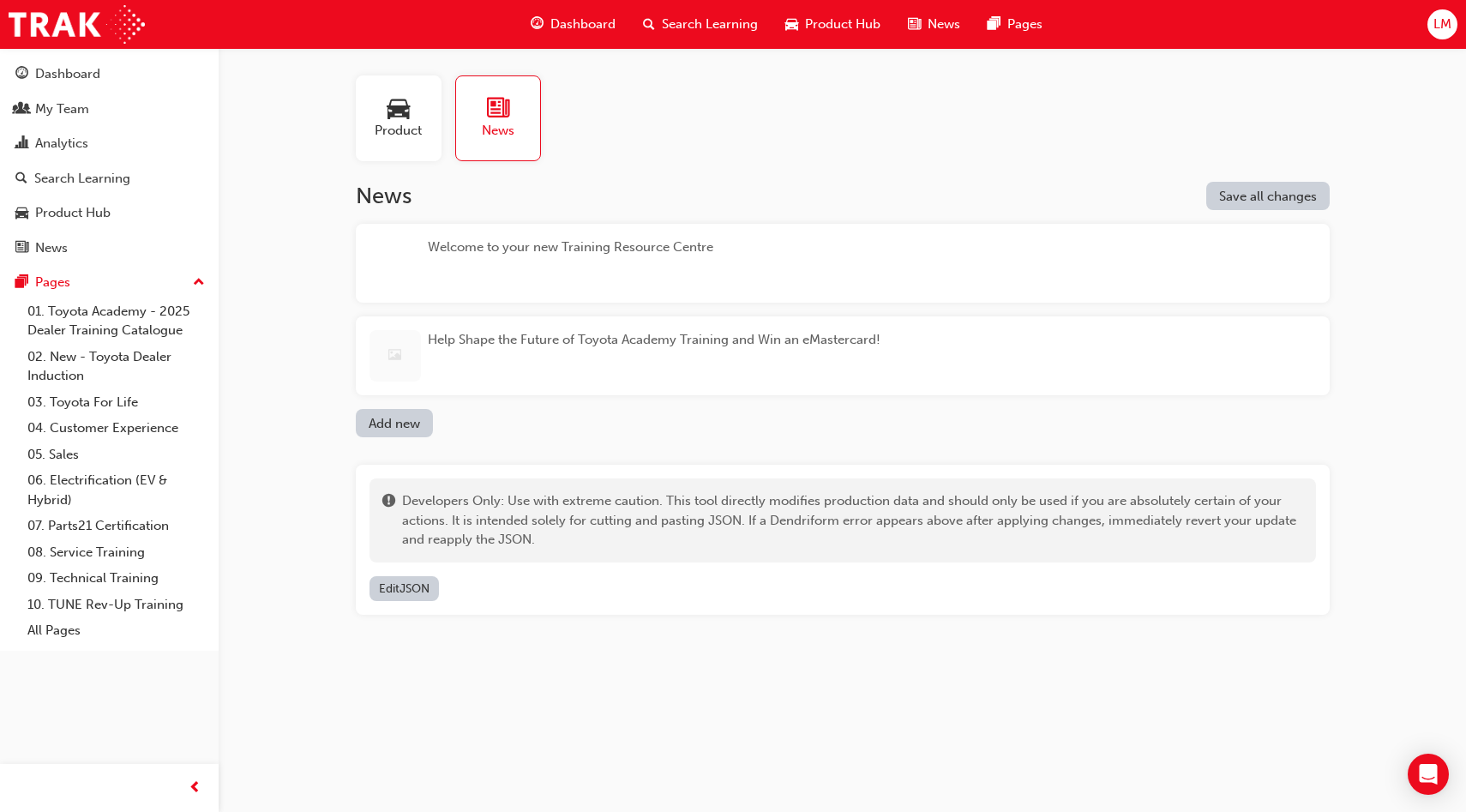
click at [731, 347] on div "Help Shape the Future of Toyota Academy Training and Win an eMastercard!" at bounding box center [654, 355] width 453 height 51
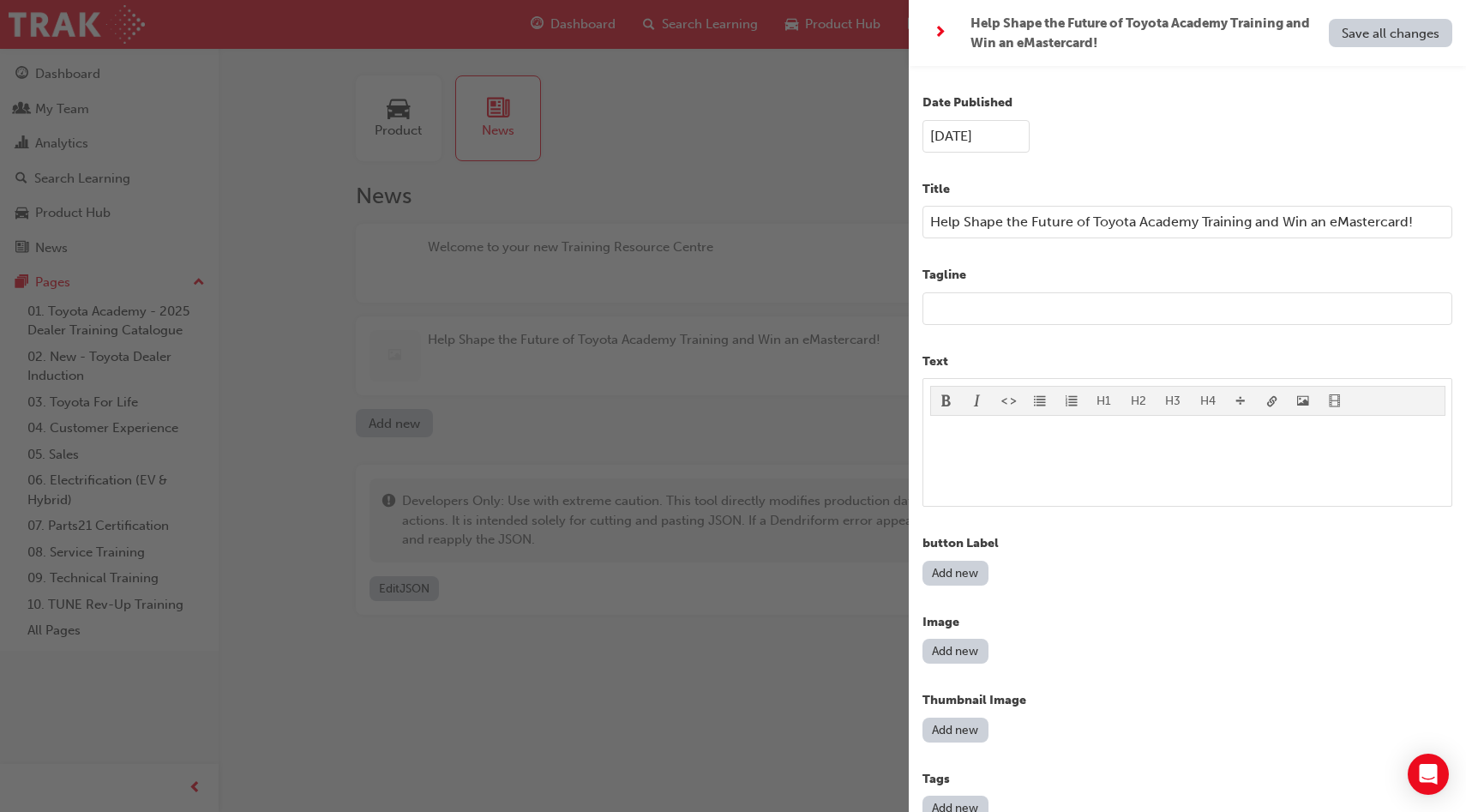
click at [1040, 306] on input "text" at bounding box center [1187, 308] width 530 height 32
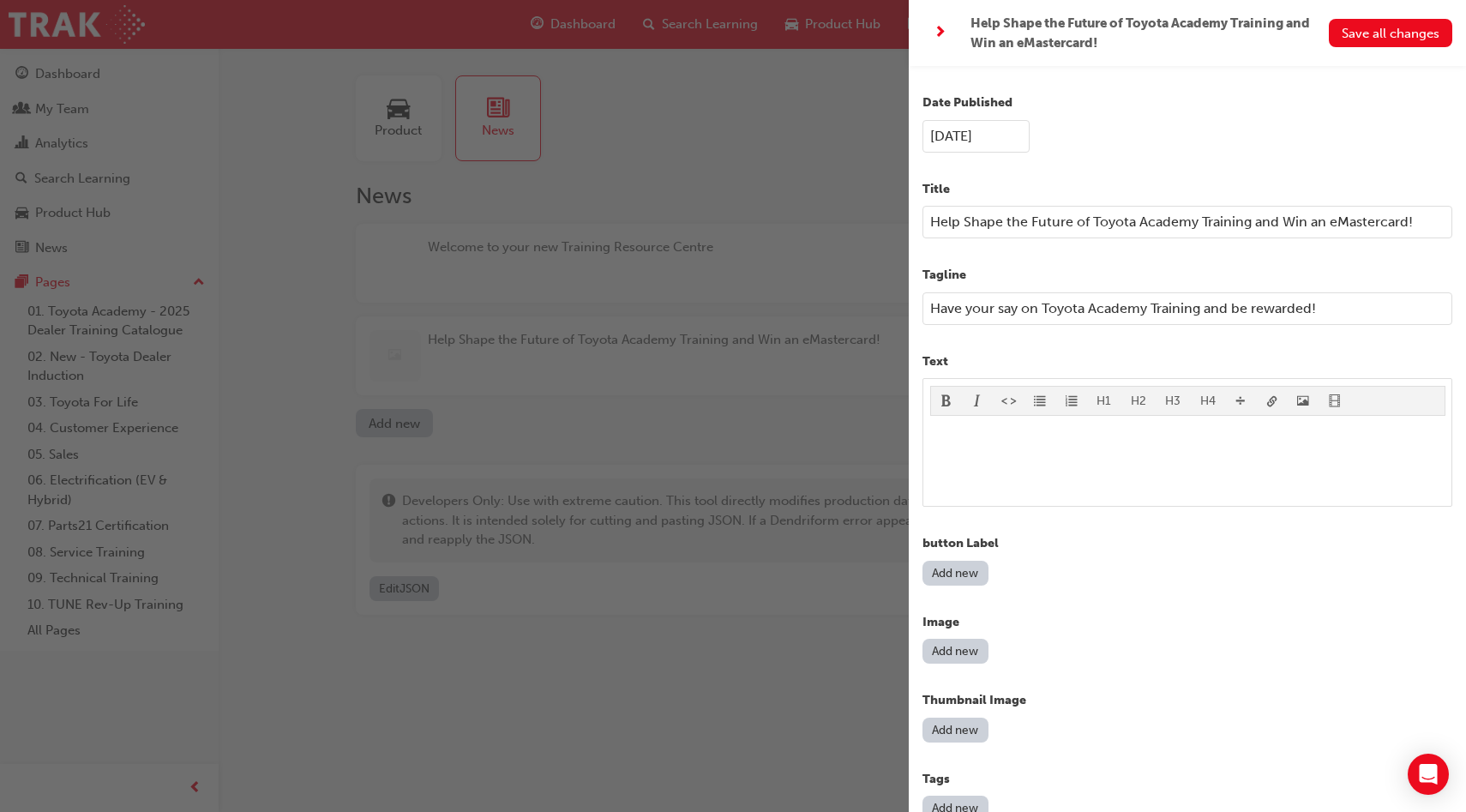
type input "Have your say on Toyota Academy Training and be rewarded!"
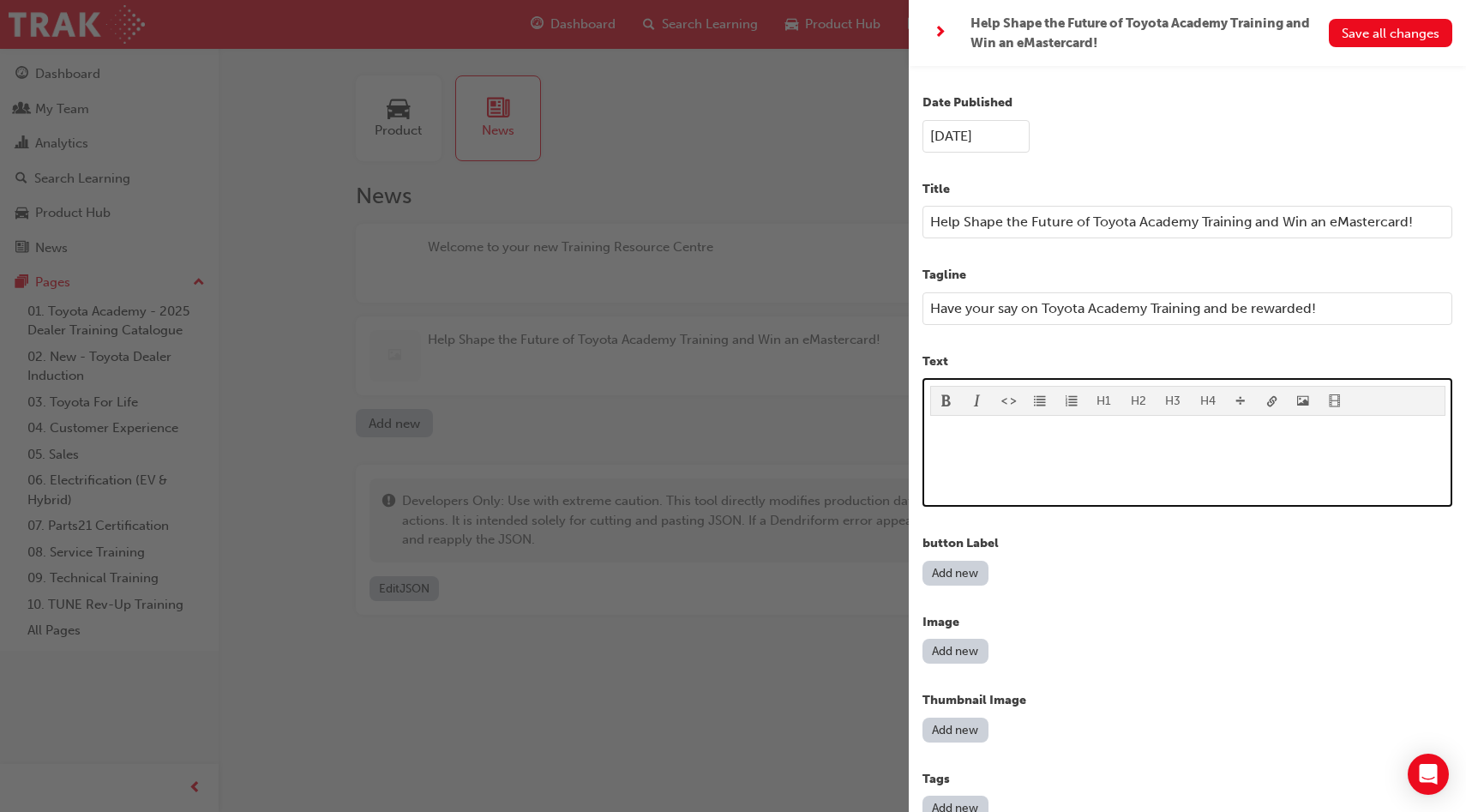
click at [1103, 437] on p "﻿" at bounding box center [1187, 432] width 515 height 21
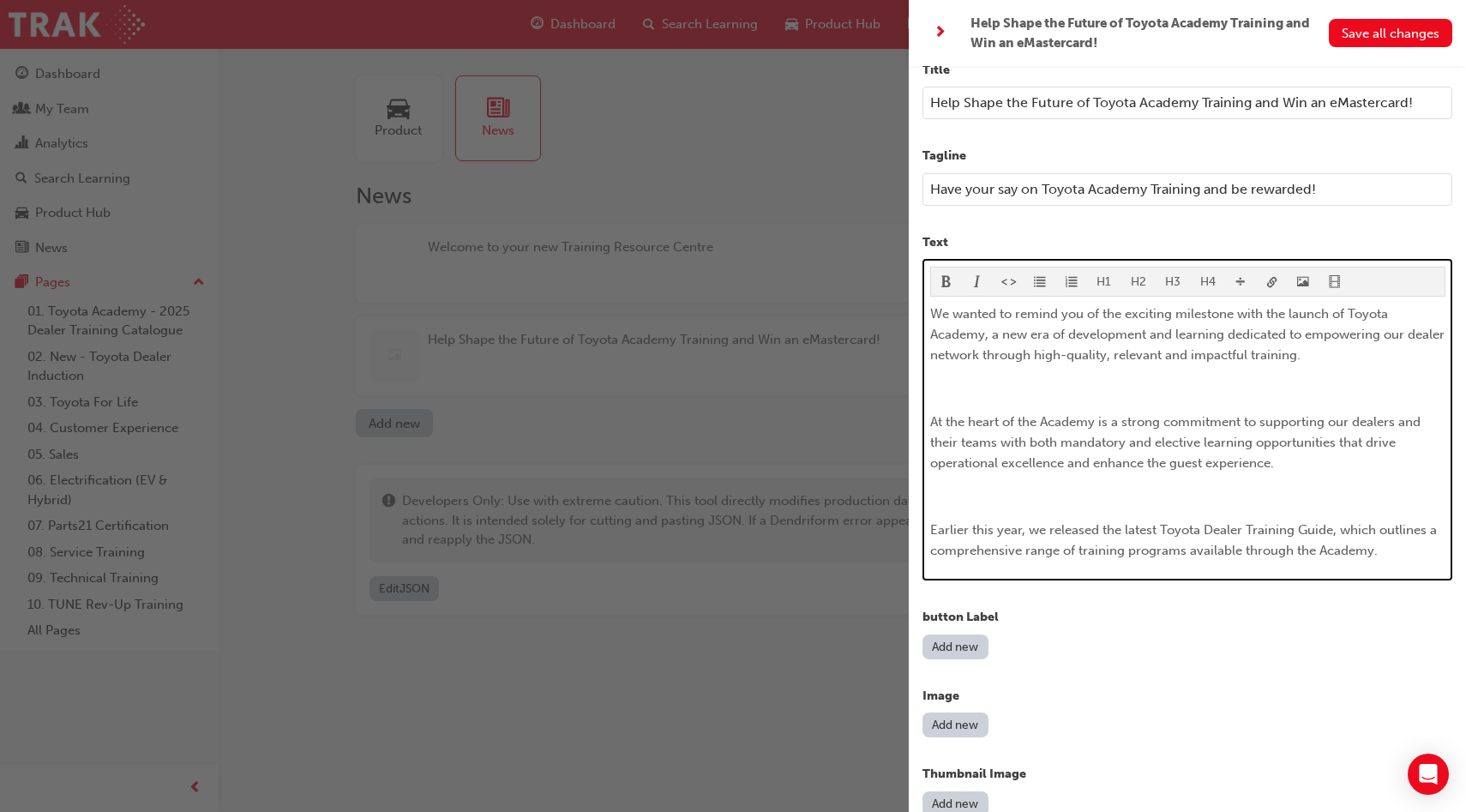
scroll to position [122, 0]
click at [1238, 375] on p "﻿" at bounding box center [1187, 385] width 515 height 21
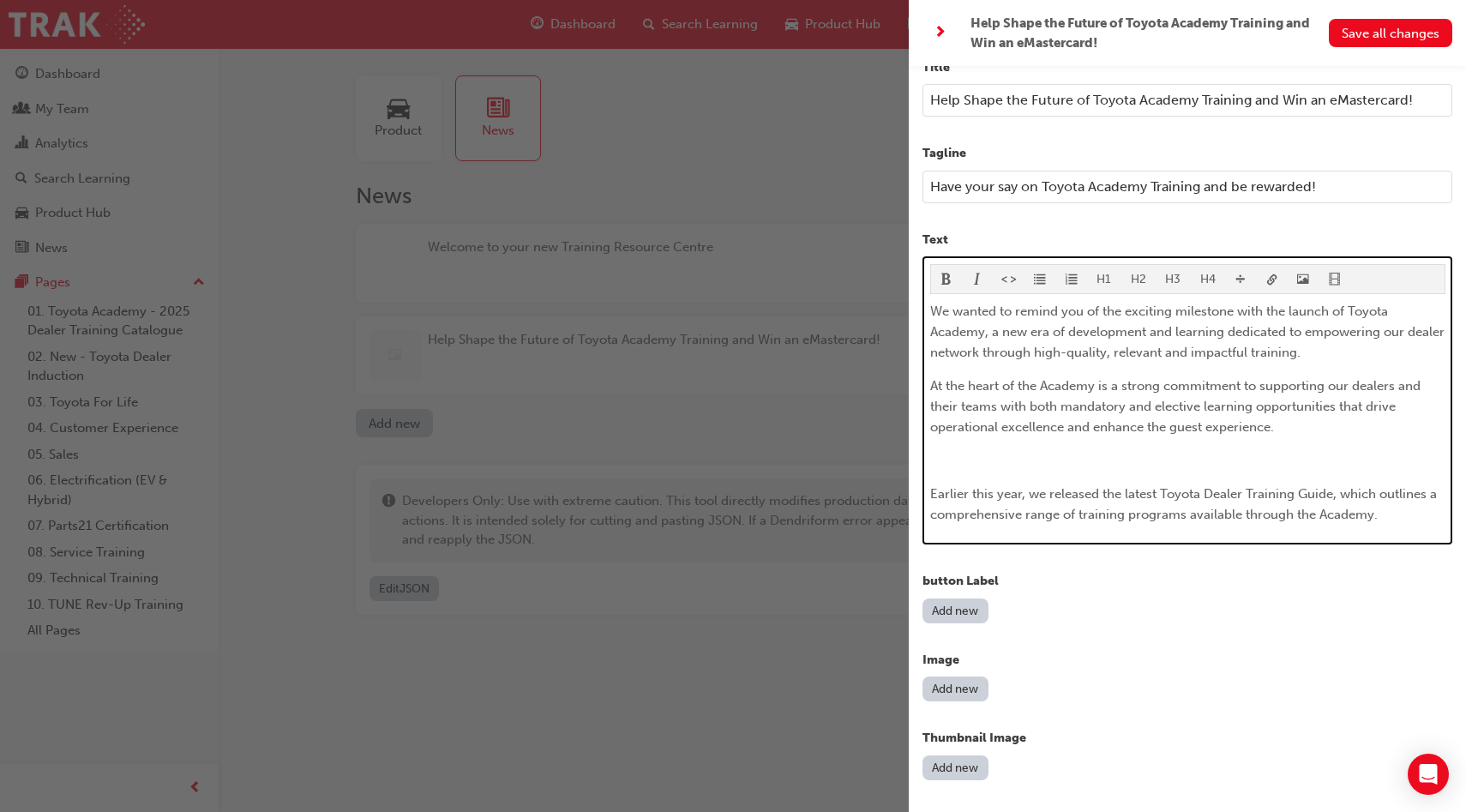
click at [1139, 454] on p "﻿" at bounding box center [1187, 460] width 515 height 21
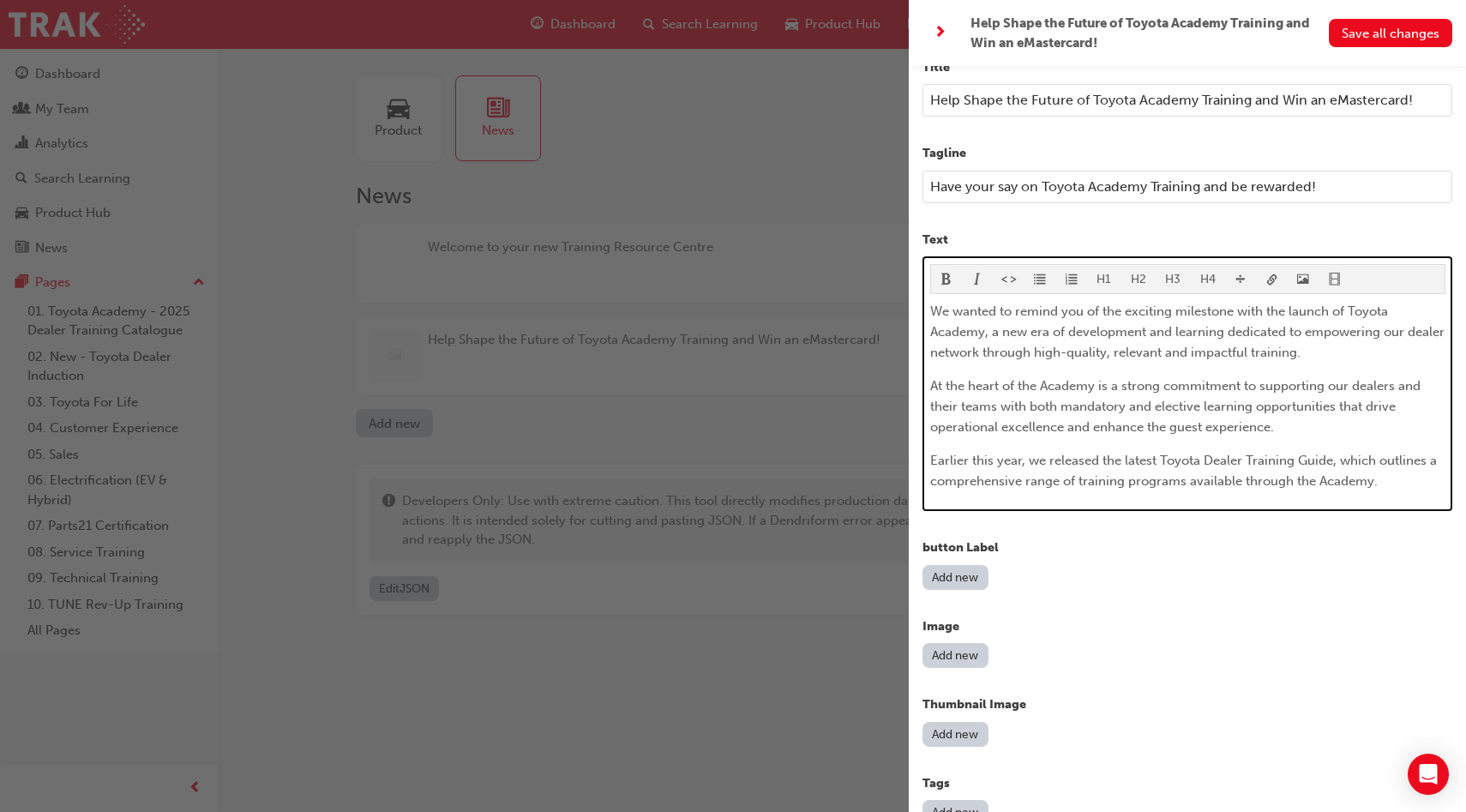
click at [1383, 474] on p "Earlier this year, we released the latest Toyota Dealer Training Guide, which o…" at bounding box center [1187, 470] width 515 height 41
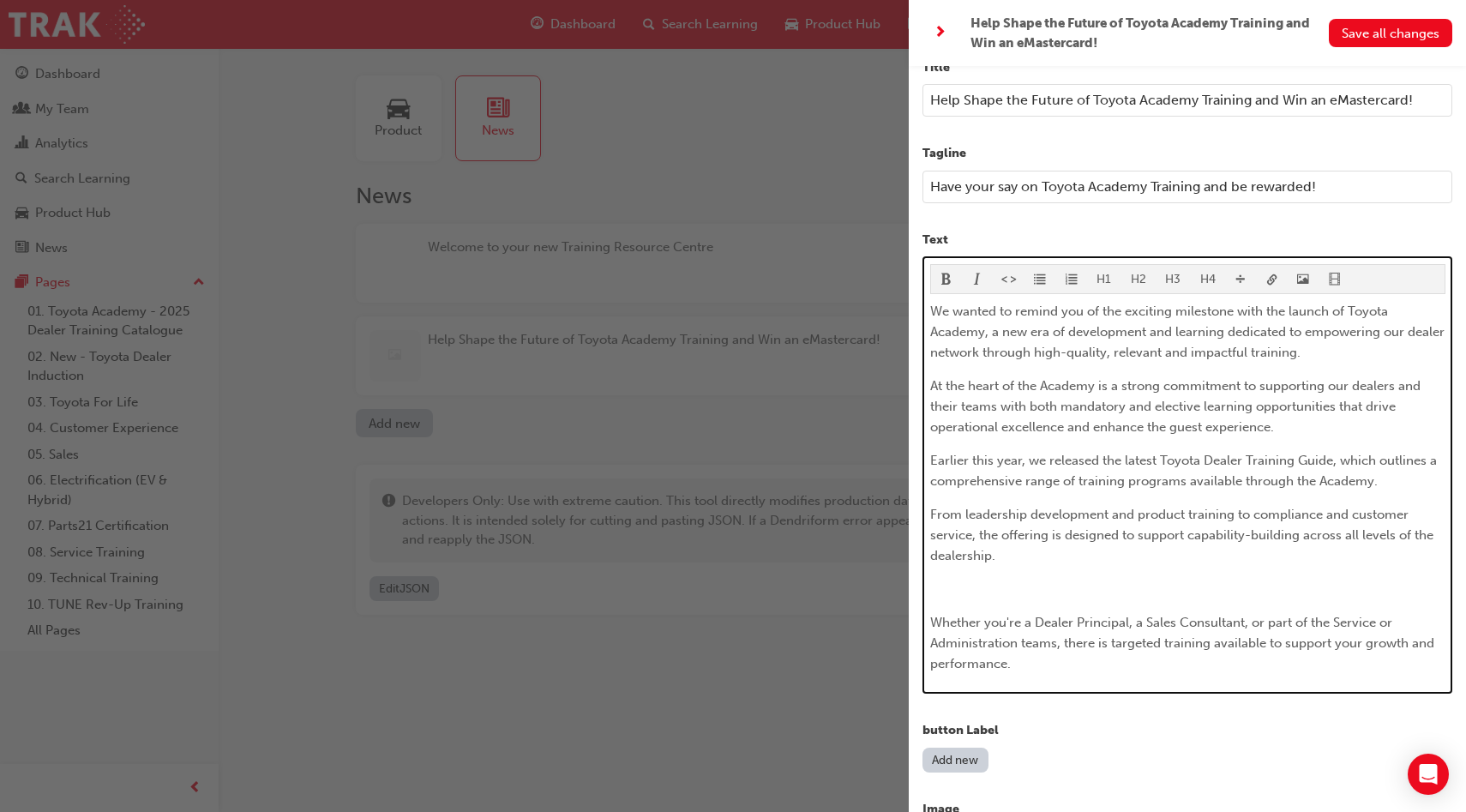
click at [1271, 585] on p "﻿" at bounding box center [1187, 589] width 515 height 21
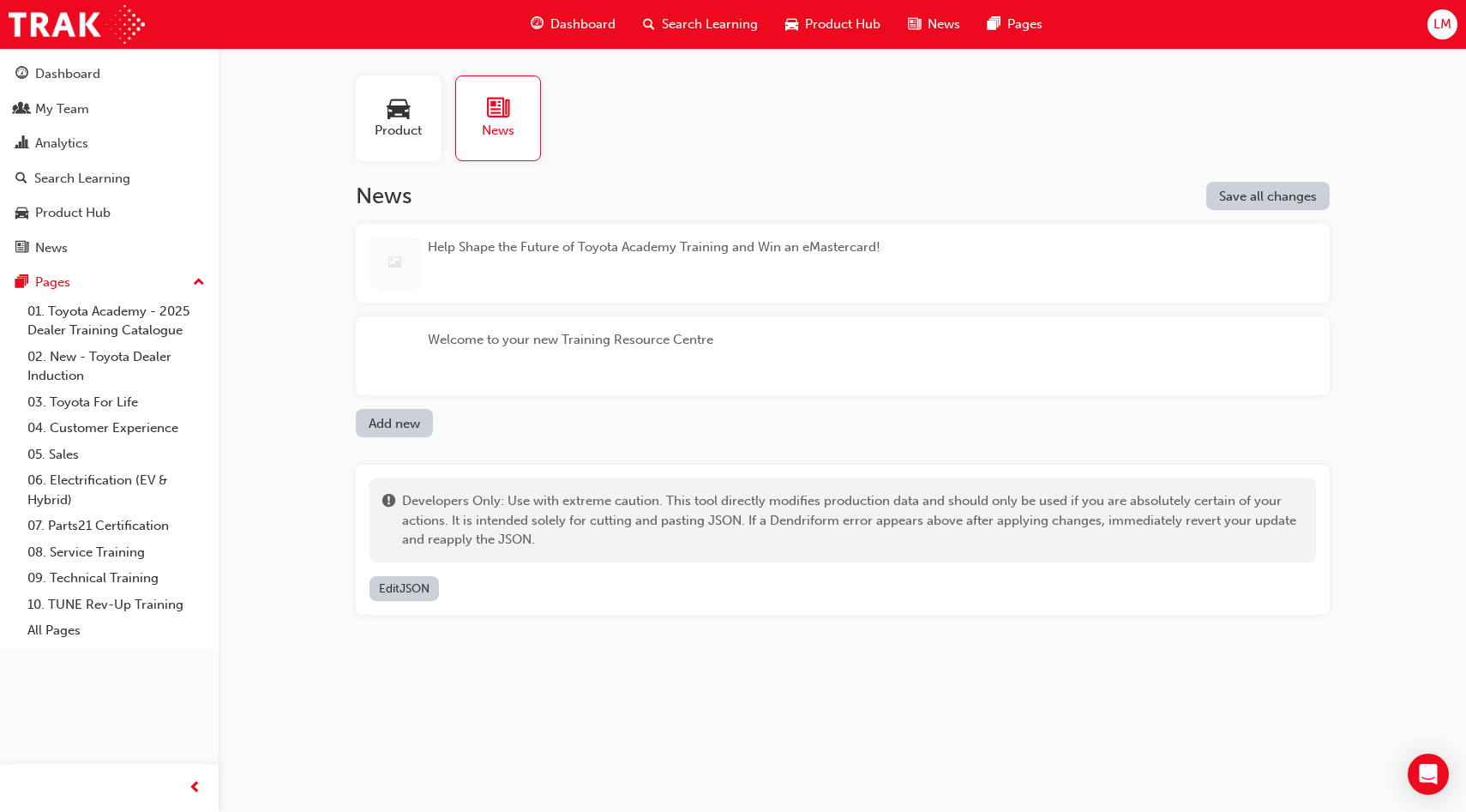
click at [745, 258] on div "Help Shape the Future of Toyota Academy Training and Win an eMastercard!" at bounding box center [654, 263] width 453 height 51
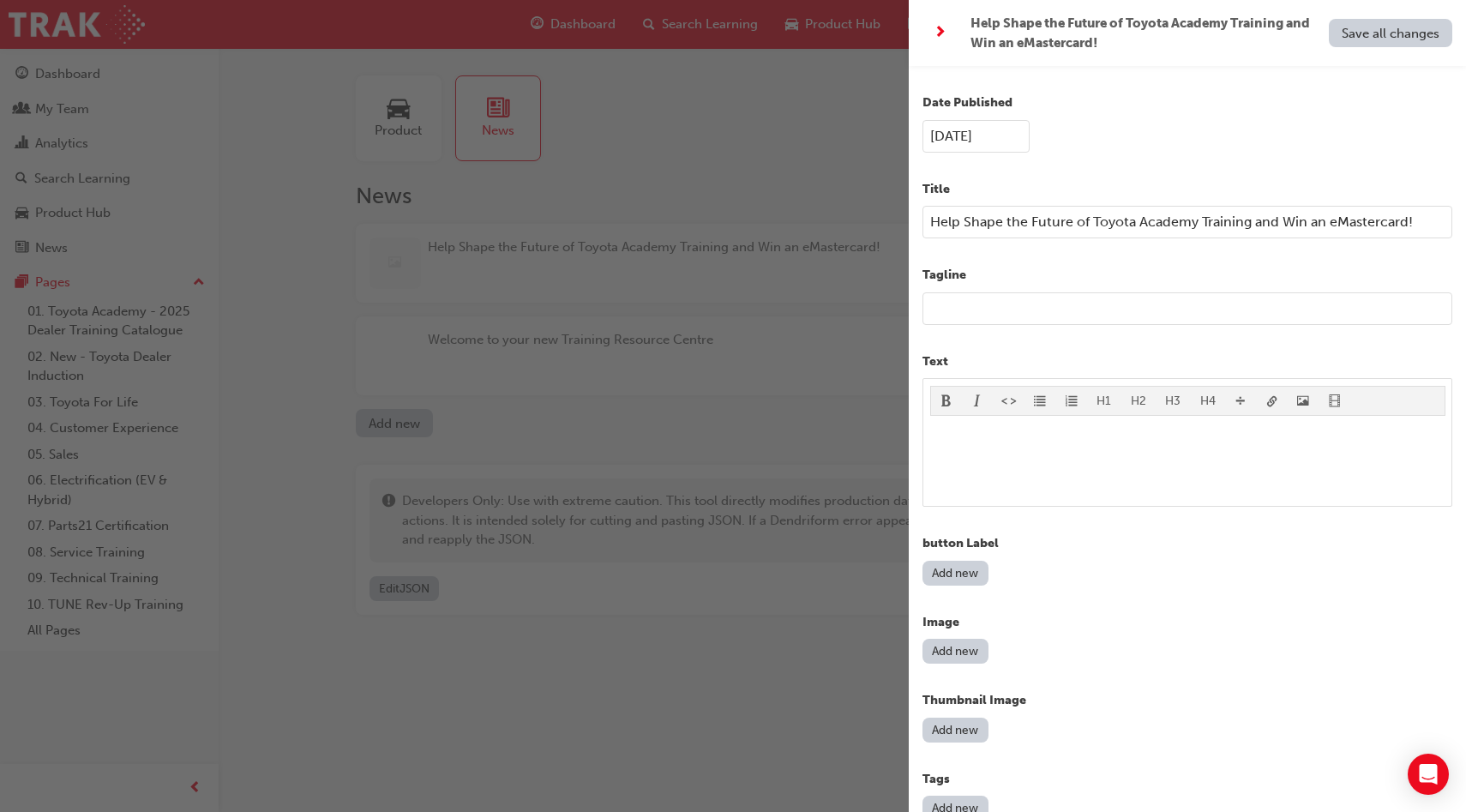
click at [1071, 295] on input "text" at bounding box center [1187, 308] width 530 height 32
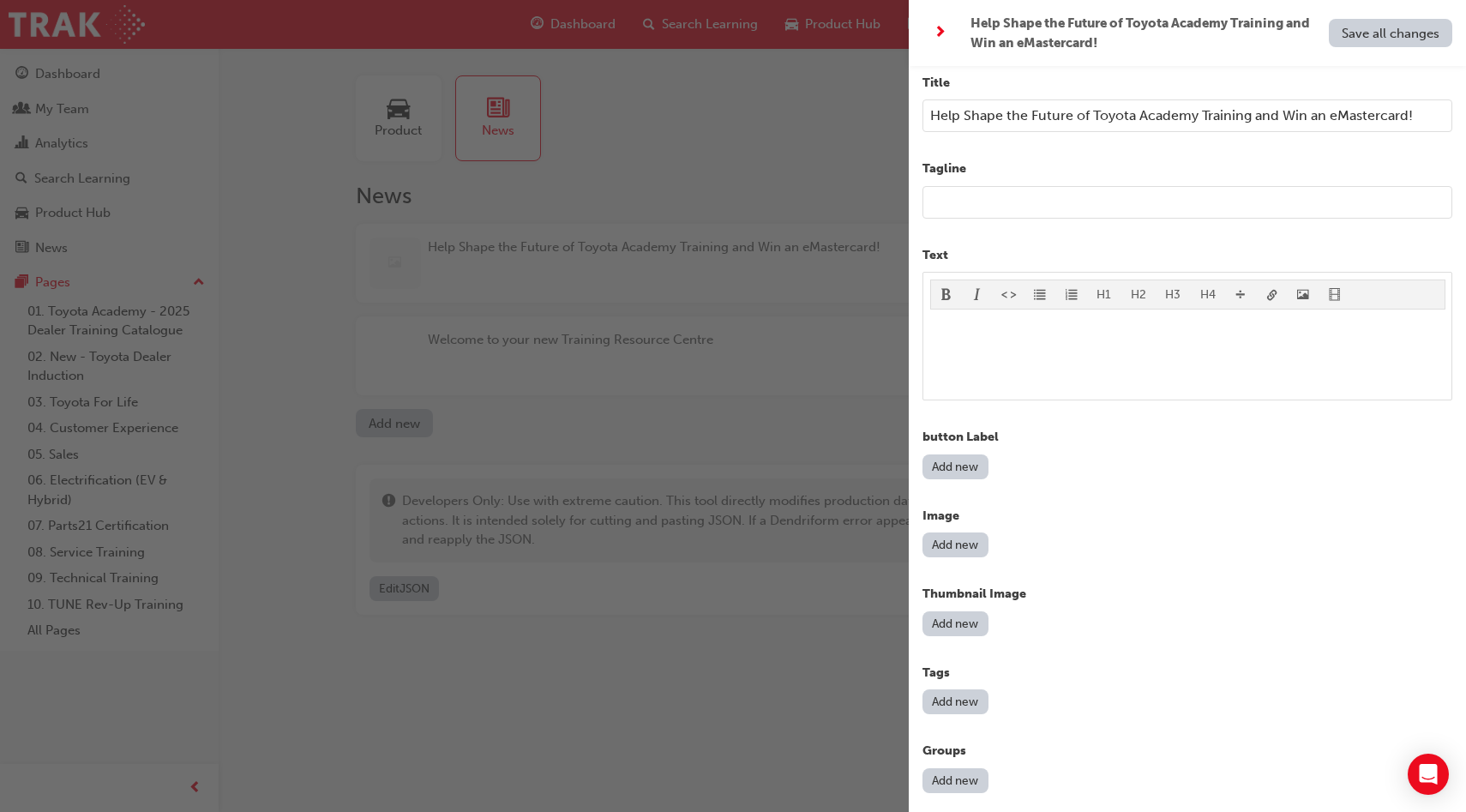
scroll to position [150, 0]
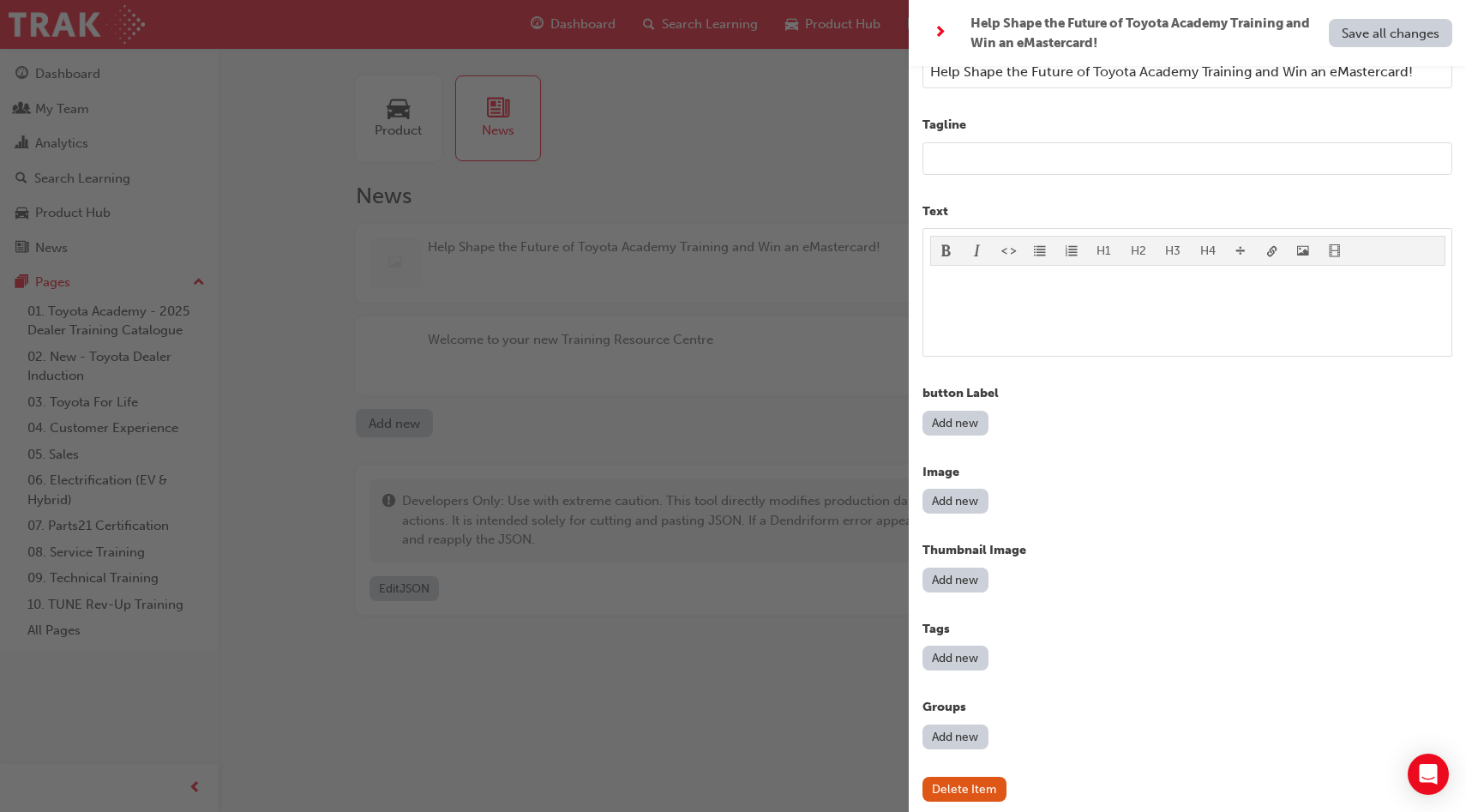
click at [968, 418] on button "Add new" at bounding box center [955, 422] width 66 height 25
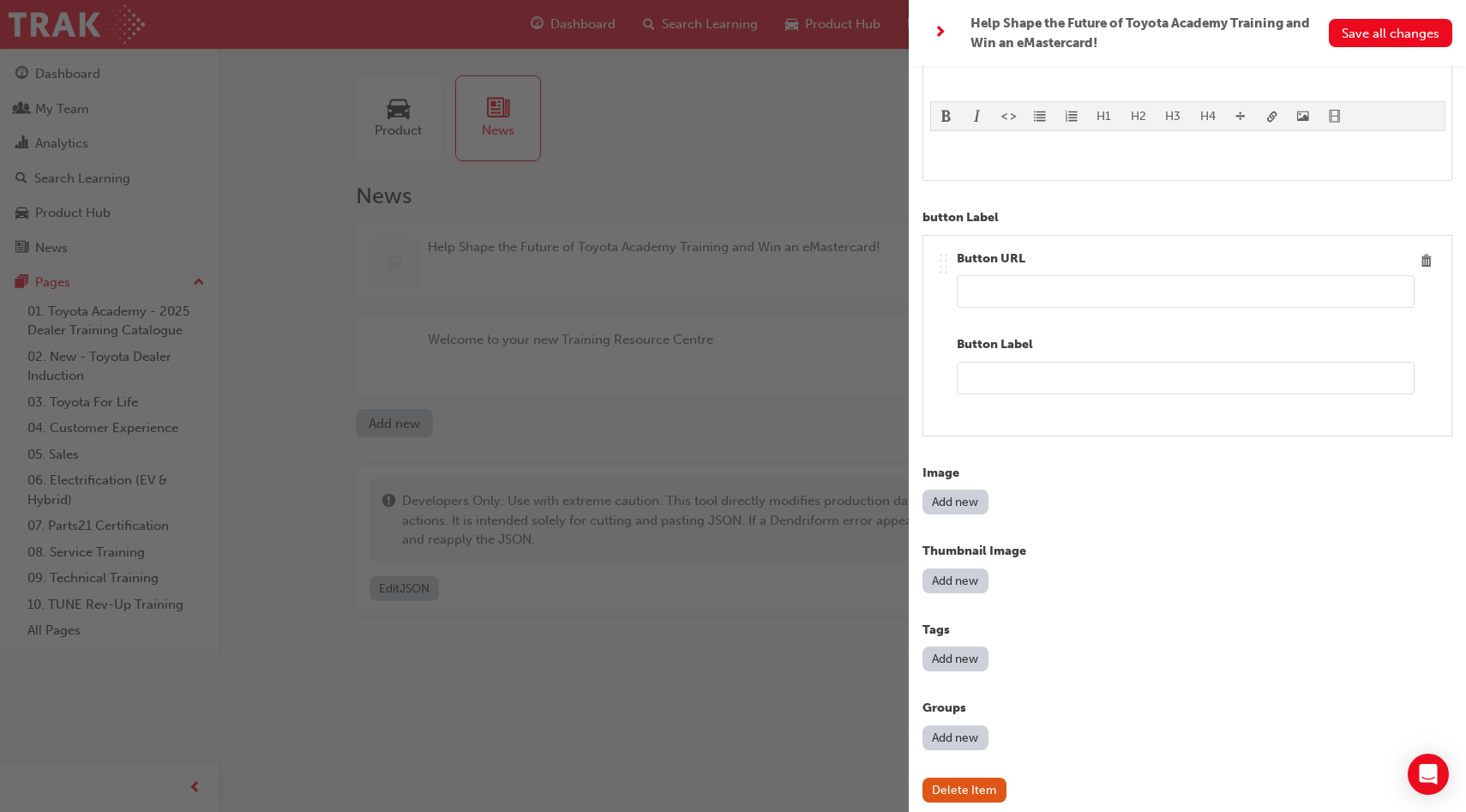
scroll to position [328, 0]
click at [973, 494] on button "Add new" at bounding box center [955, 499] width 66 height 25
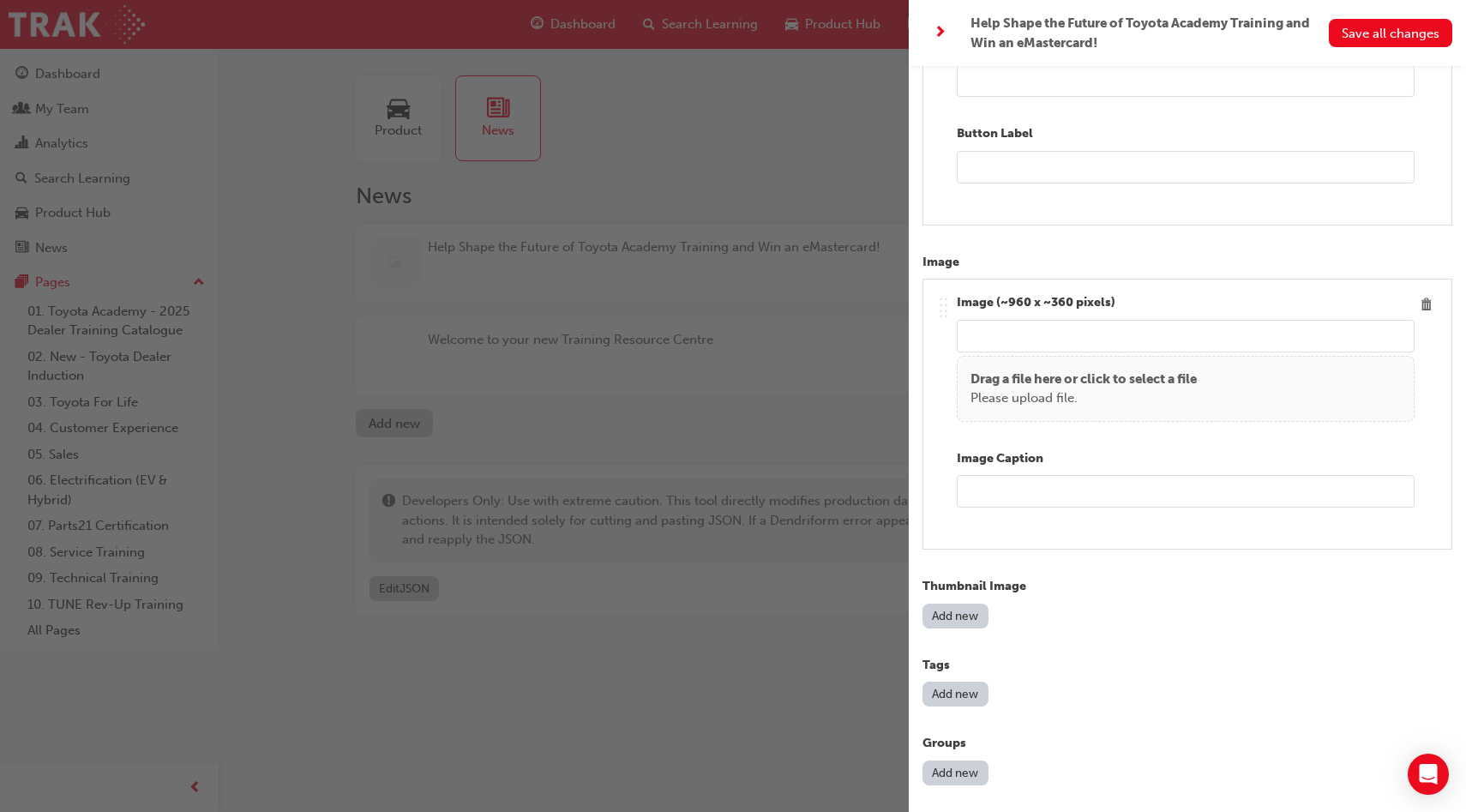
scroll to position [574, 0]
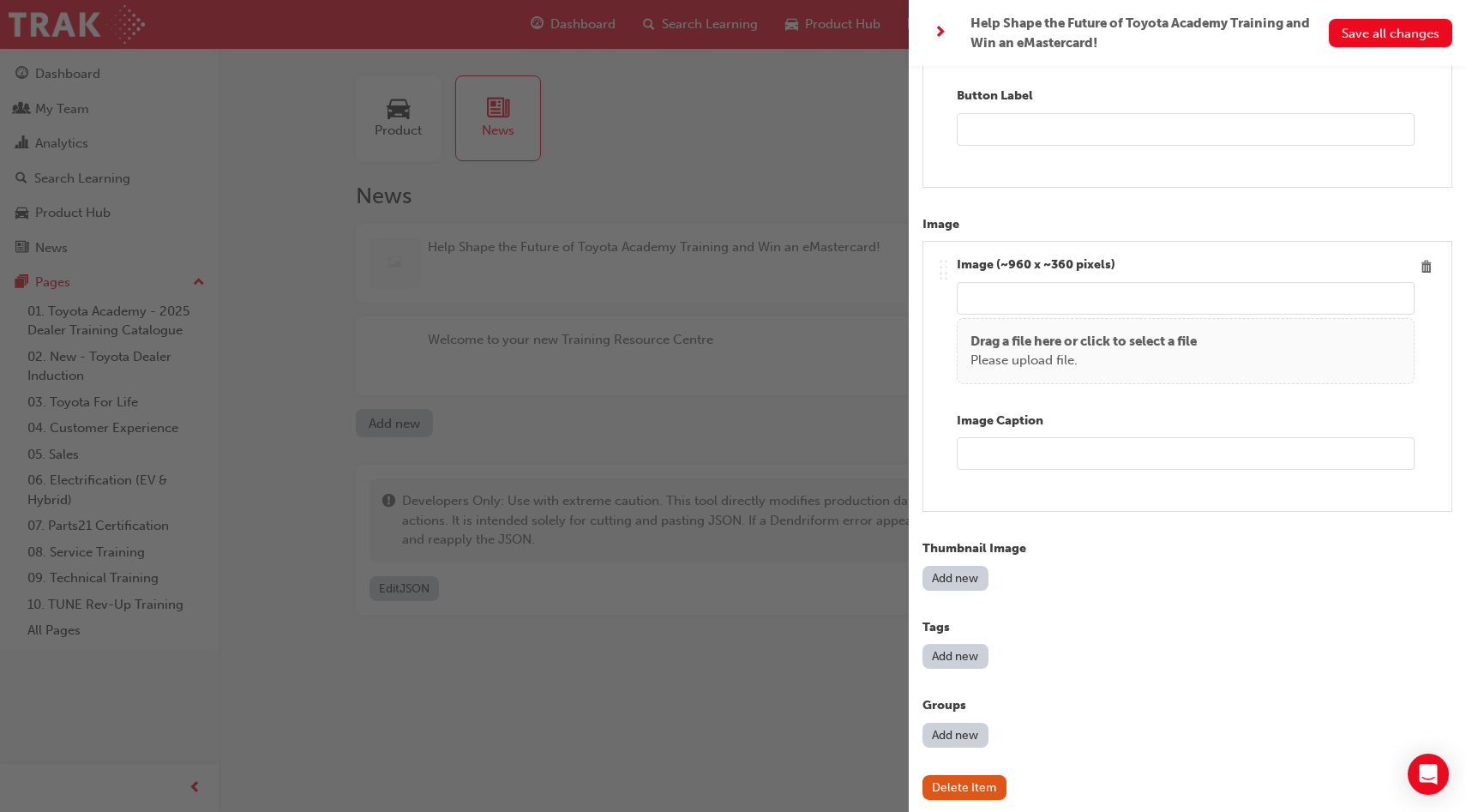
click at [973, 573] on button "Add new" at bounding box center [955, 578] width 66 height 25
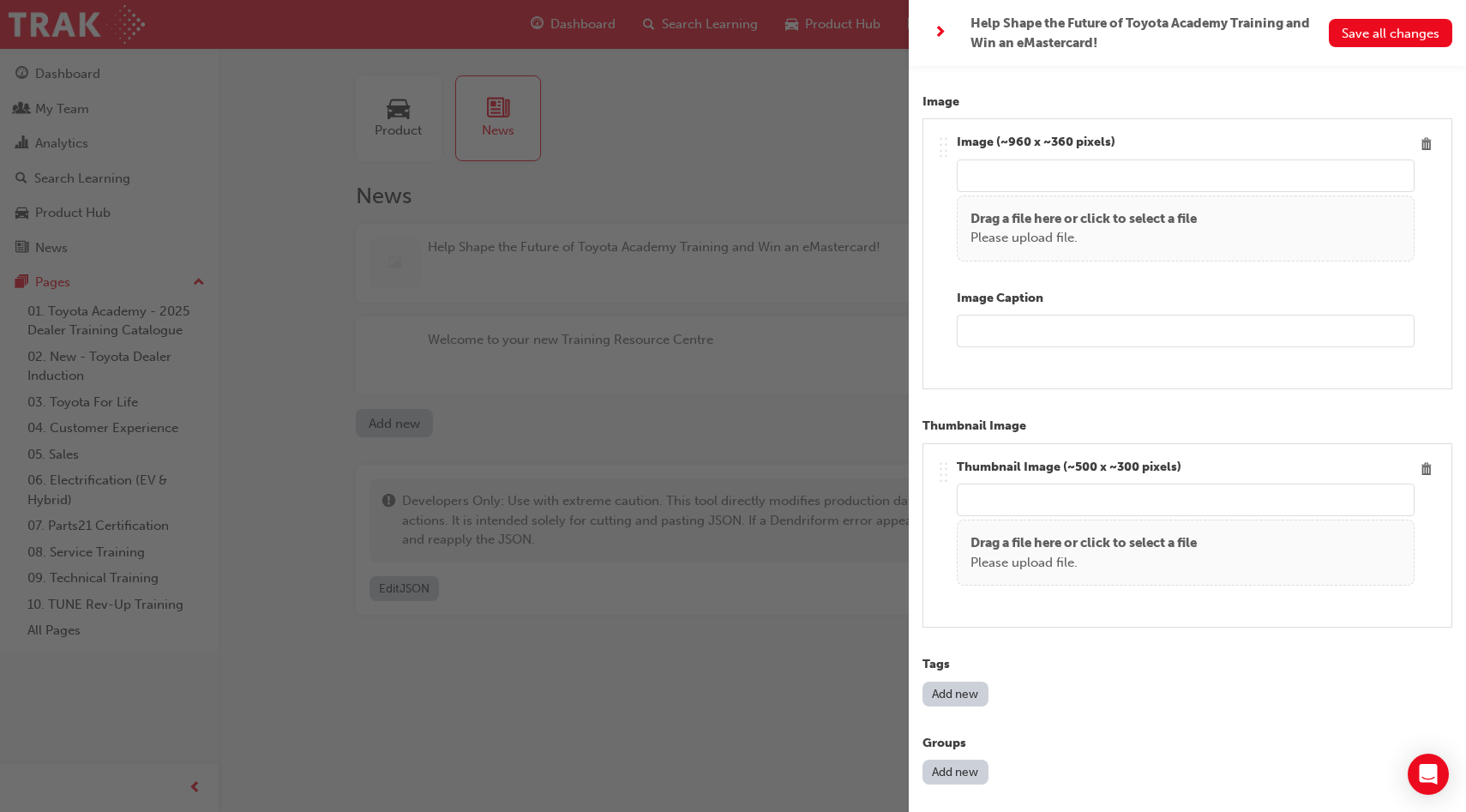
scroll to position [734, 0]
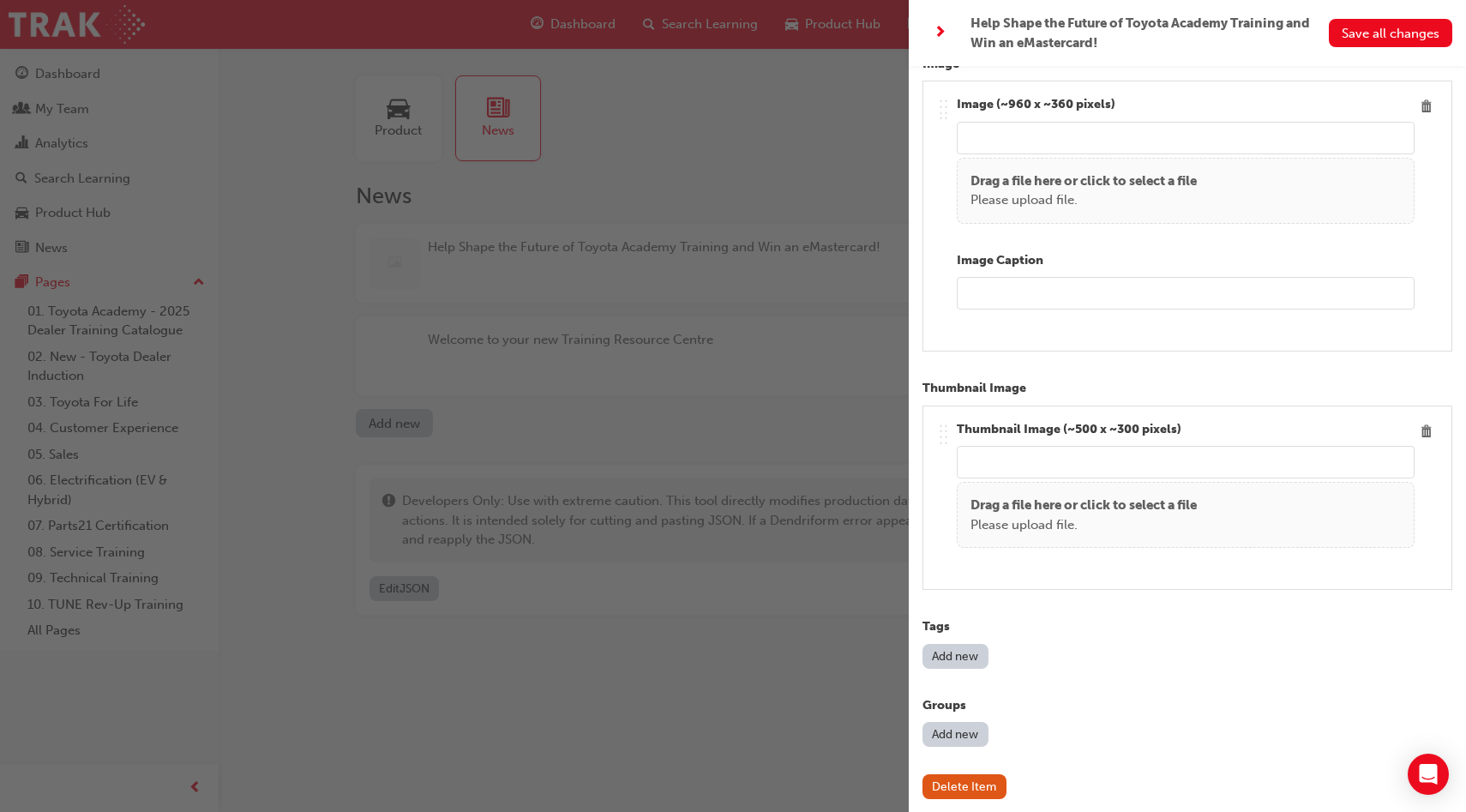
click at [977, 650] on button "Add new" at bounding box center [955, 656] width 66 height 25
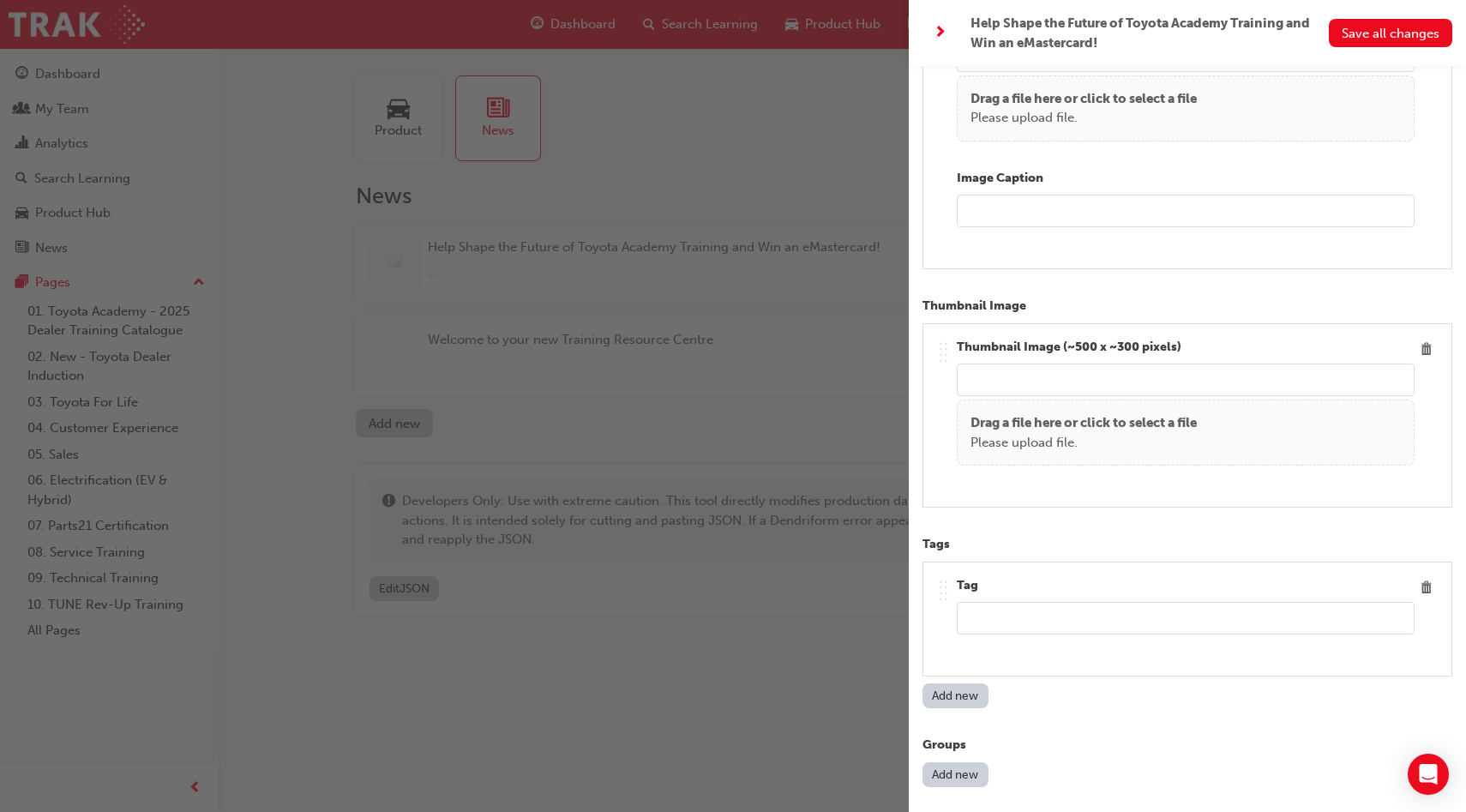
scroll to position [857, 0]
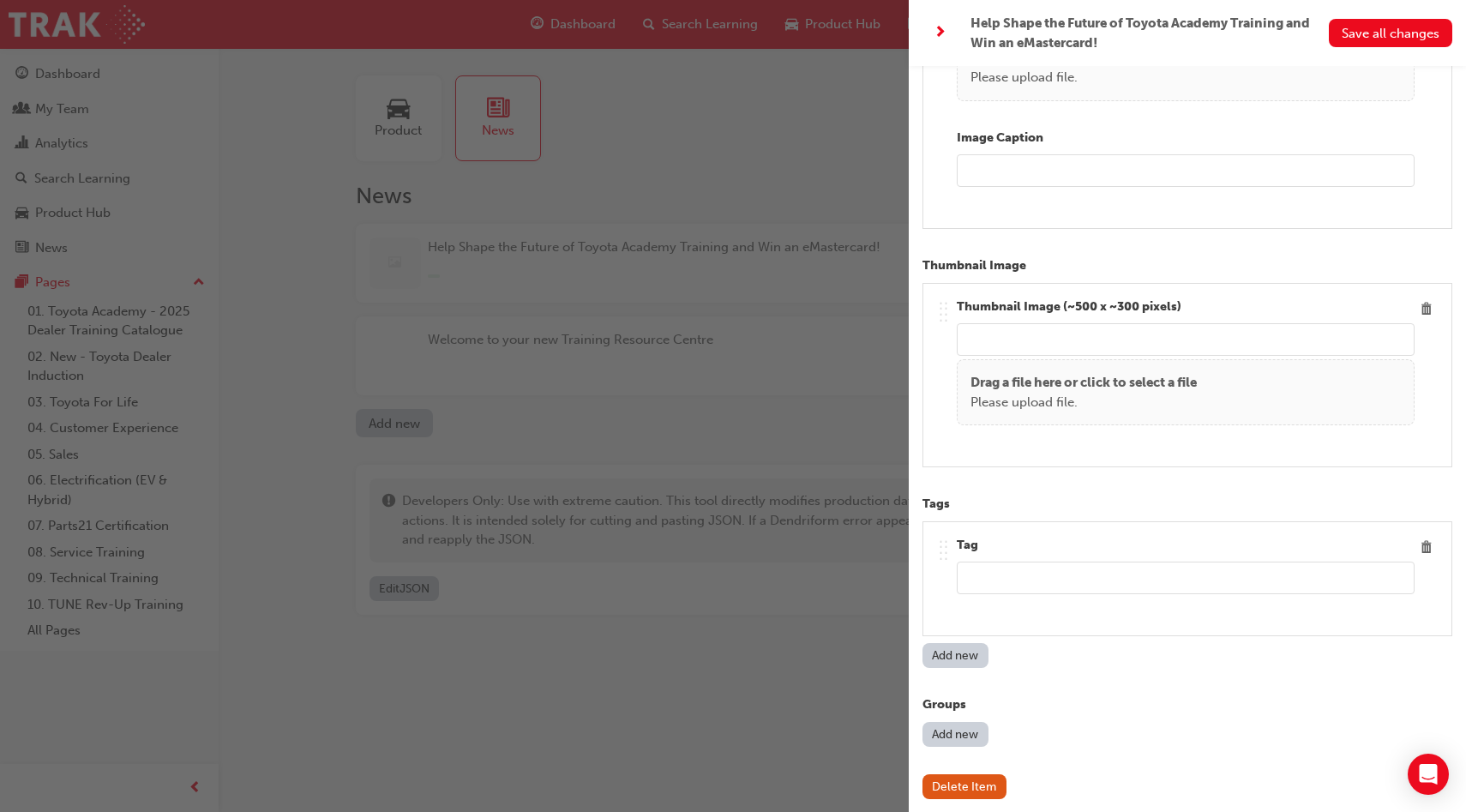
click at [957, 729] on button "Add new" at bounding box center [955, 733] width 66 height 25
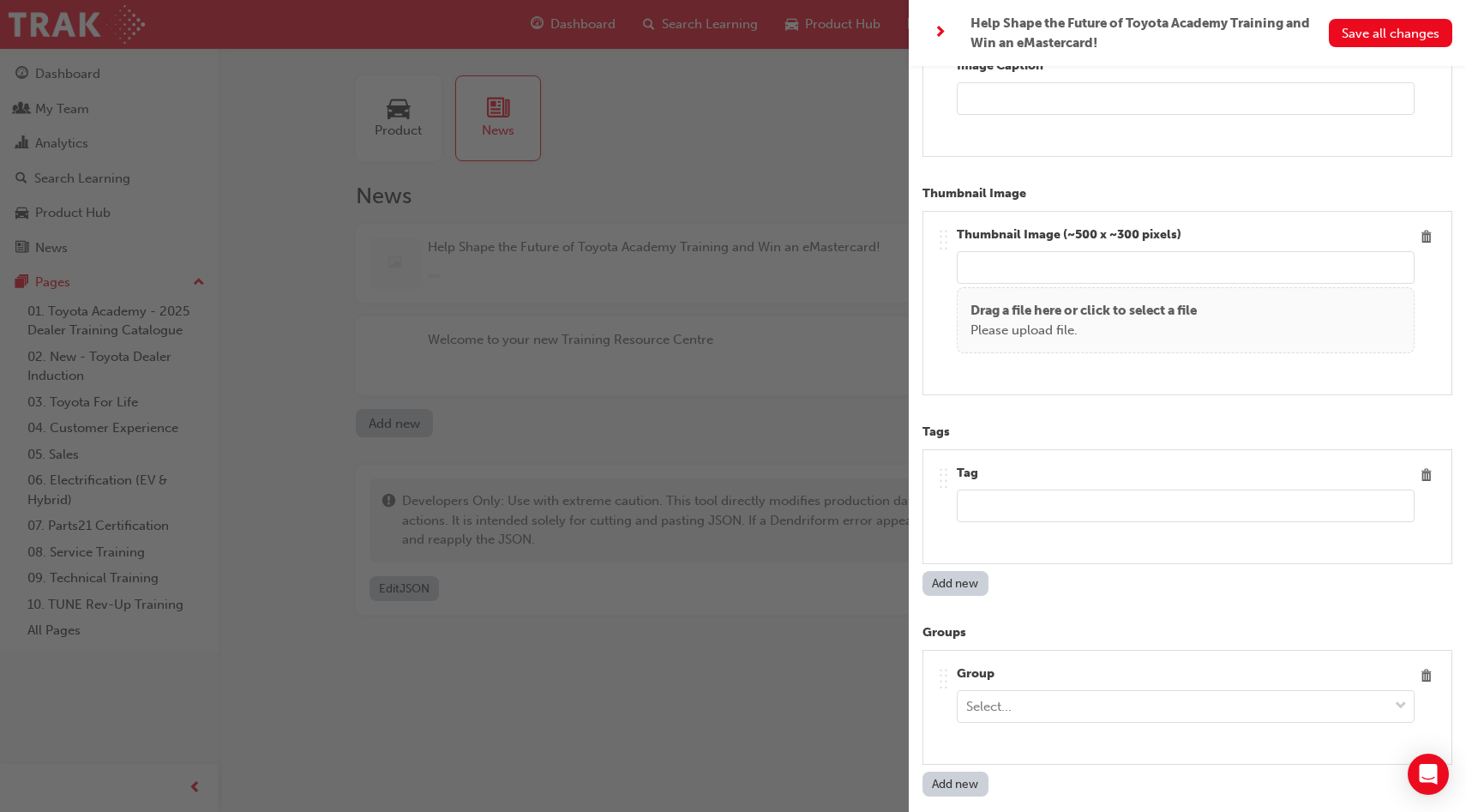
scroll to position [978, 0]
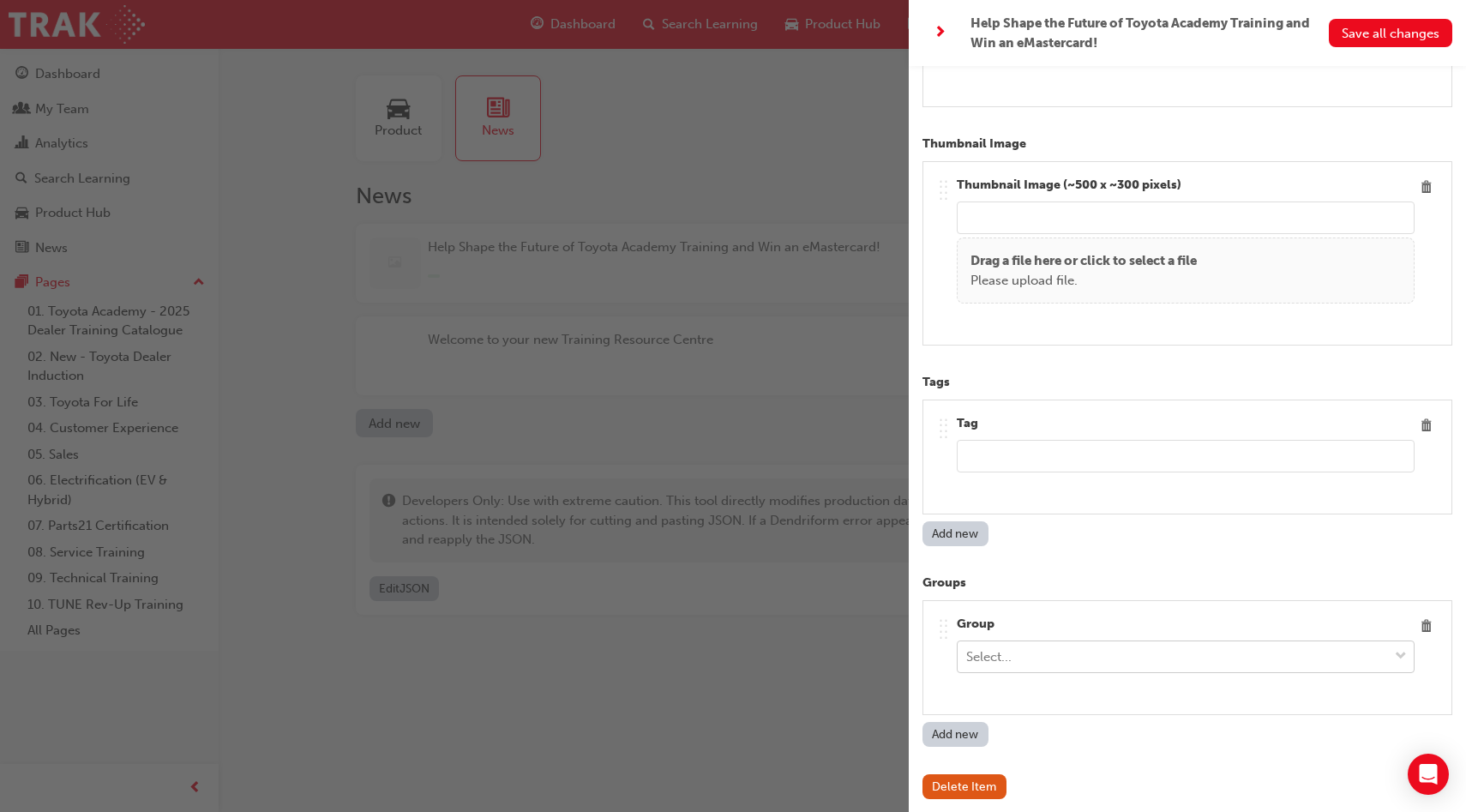
click at [1357, 667] on div "Select..." at bounding box center [1173, 656] width 430 height 30
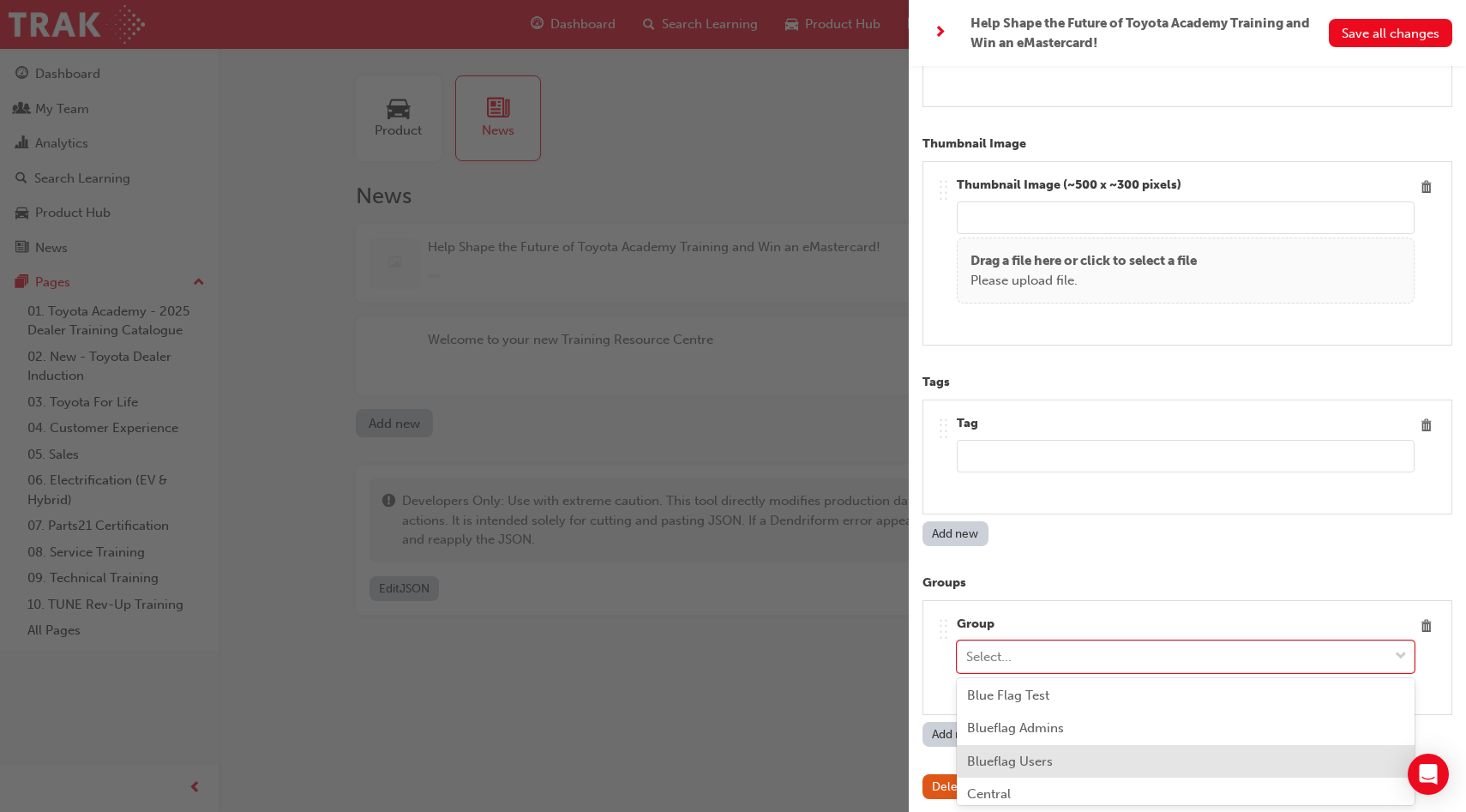
scroll to position [0, 0]
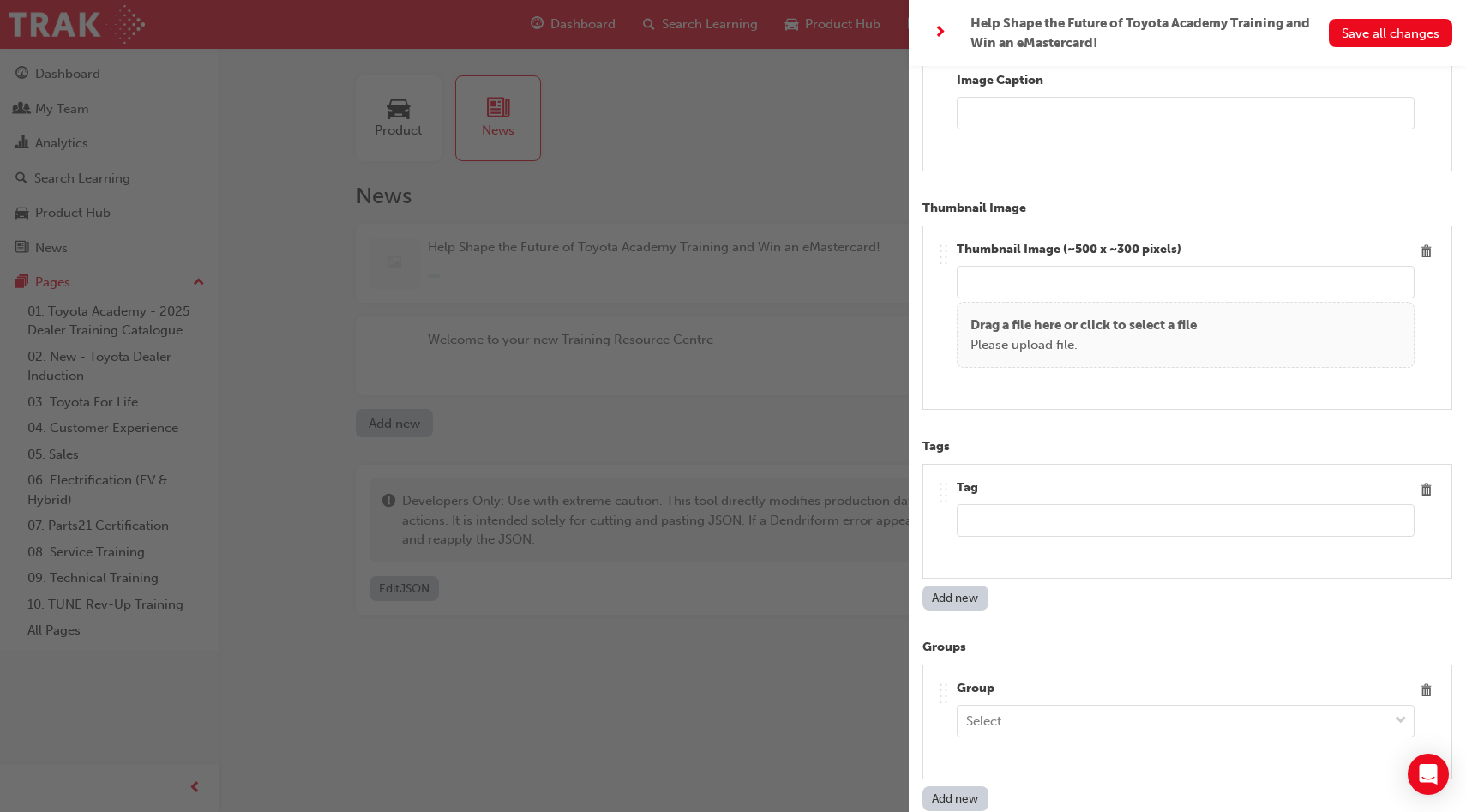
scroll to position [978, 0]
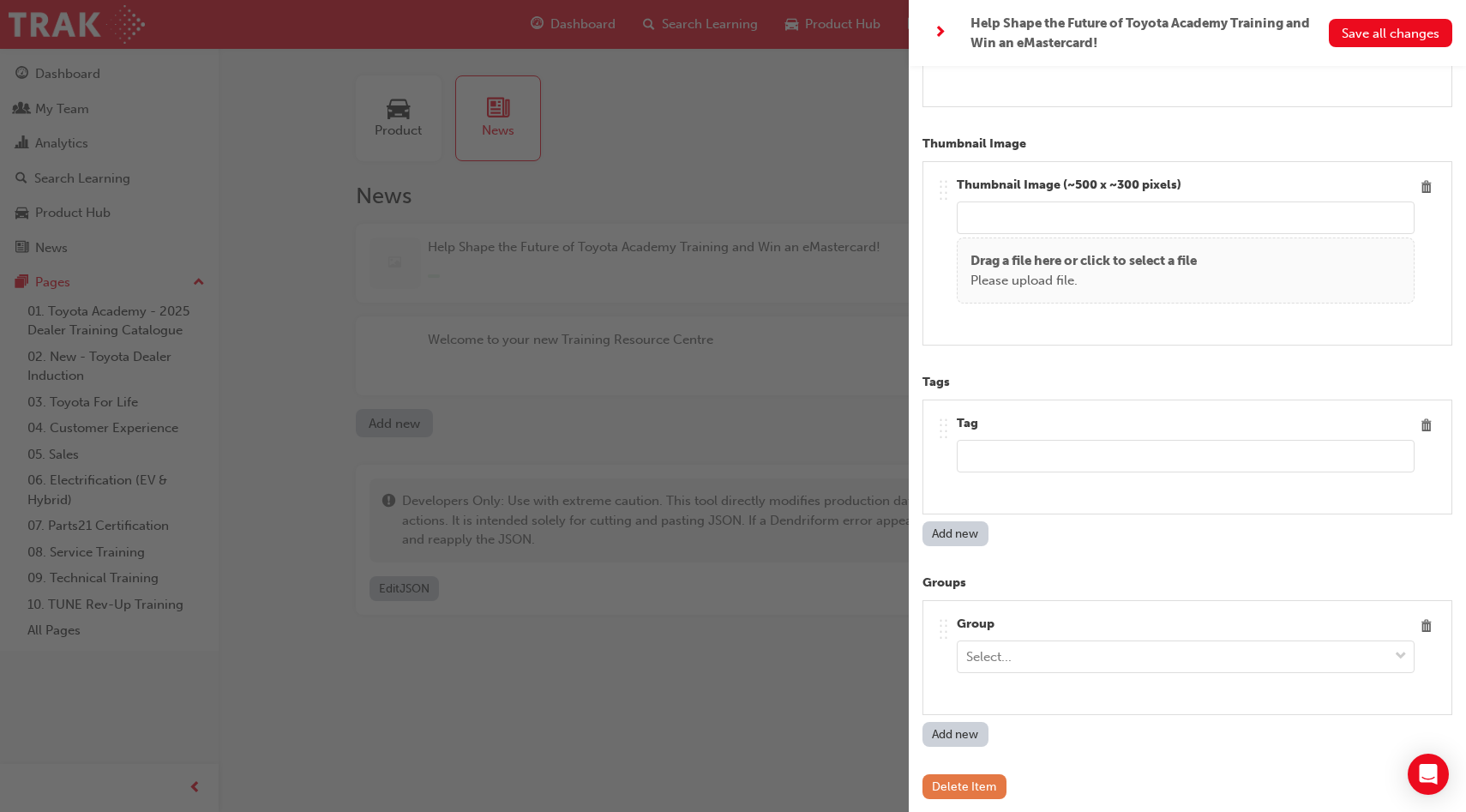
click at [965, 789] on button "Delete Item" at bounding box center [964, 785] width 84 height 25
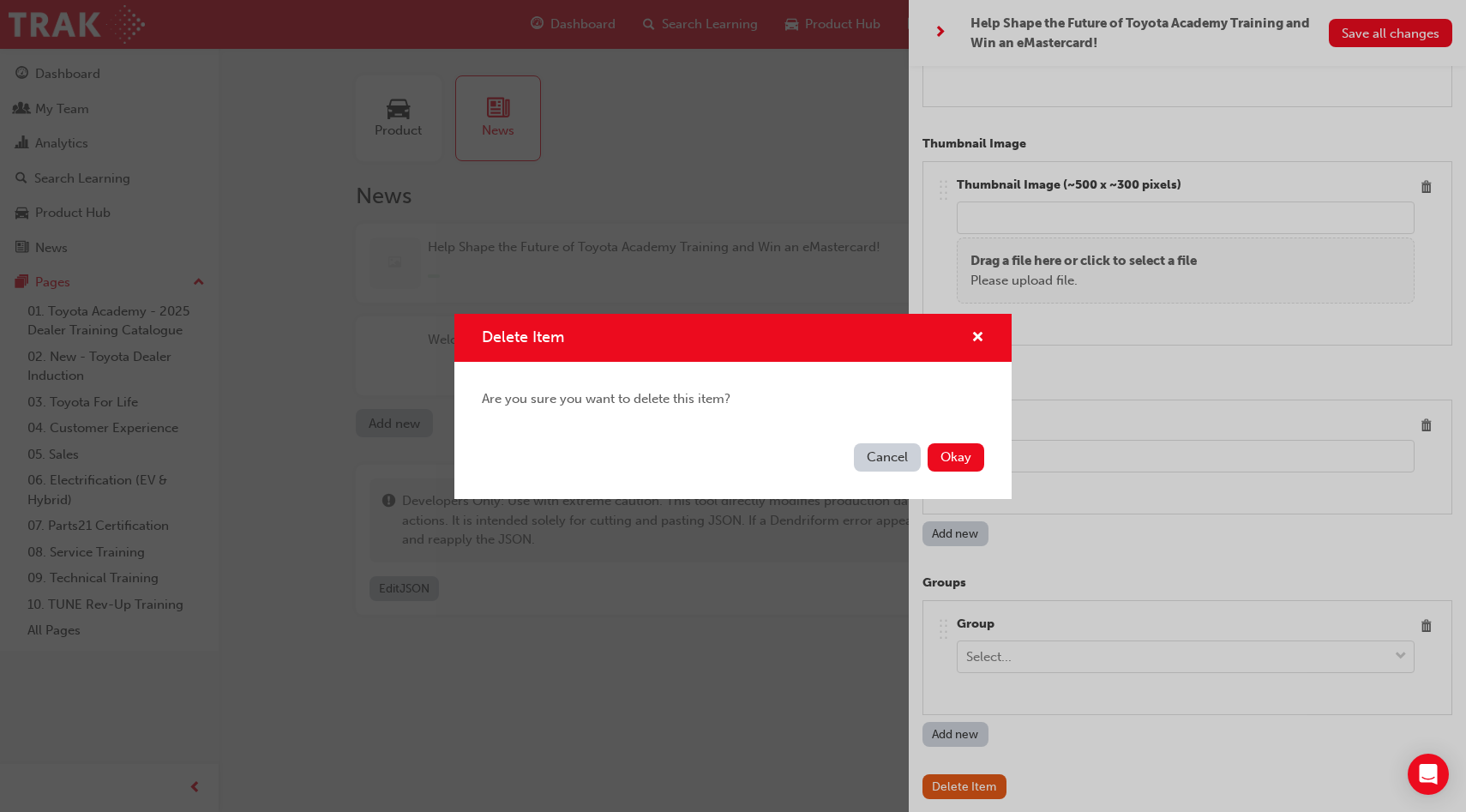
click at [899, 459] on button "Cancel" at bounding box center [887, 457] width 67 height 29
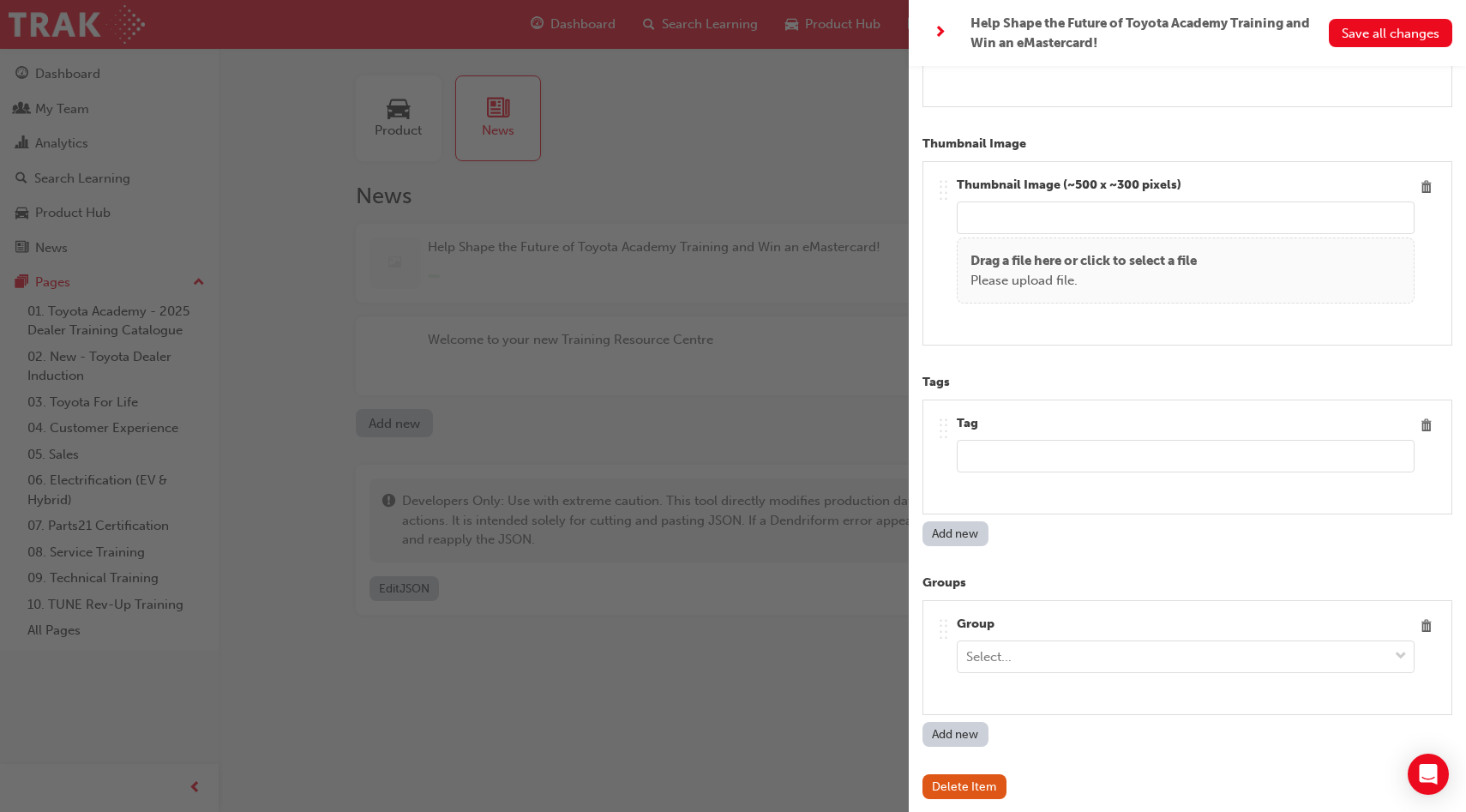
click at [812, 654] on div "button" at bounding box center [454, 406] width 909 height 812
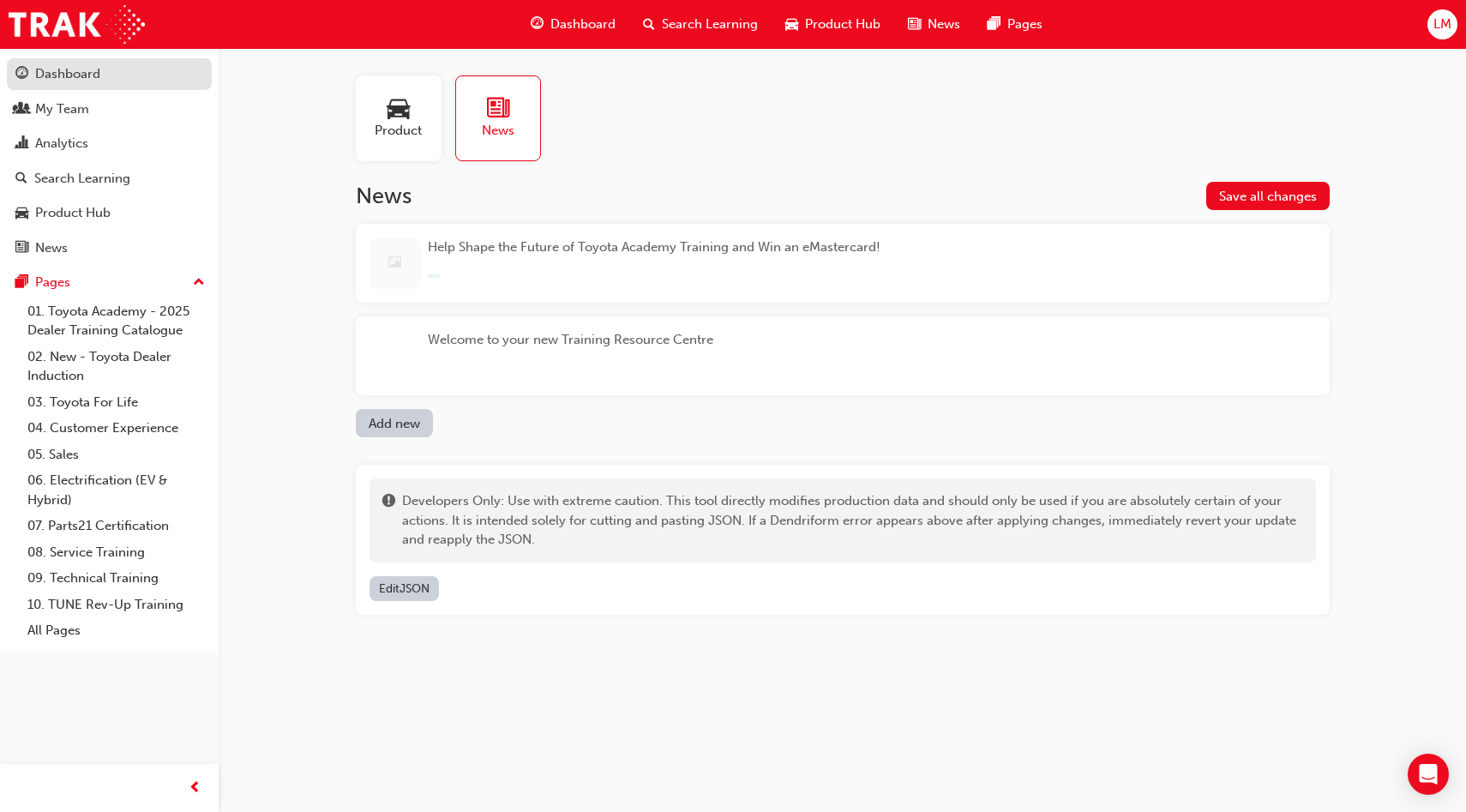
click at [108, 76] on div "Dashboard" at bounding box center [109, 74] width 188 height 22
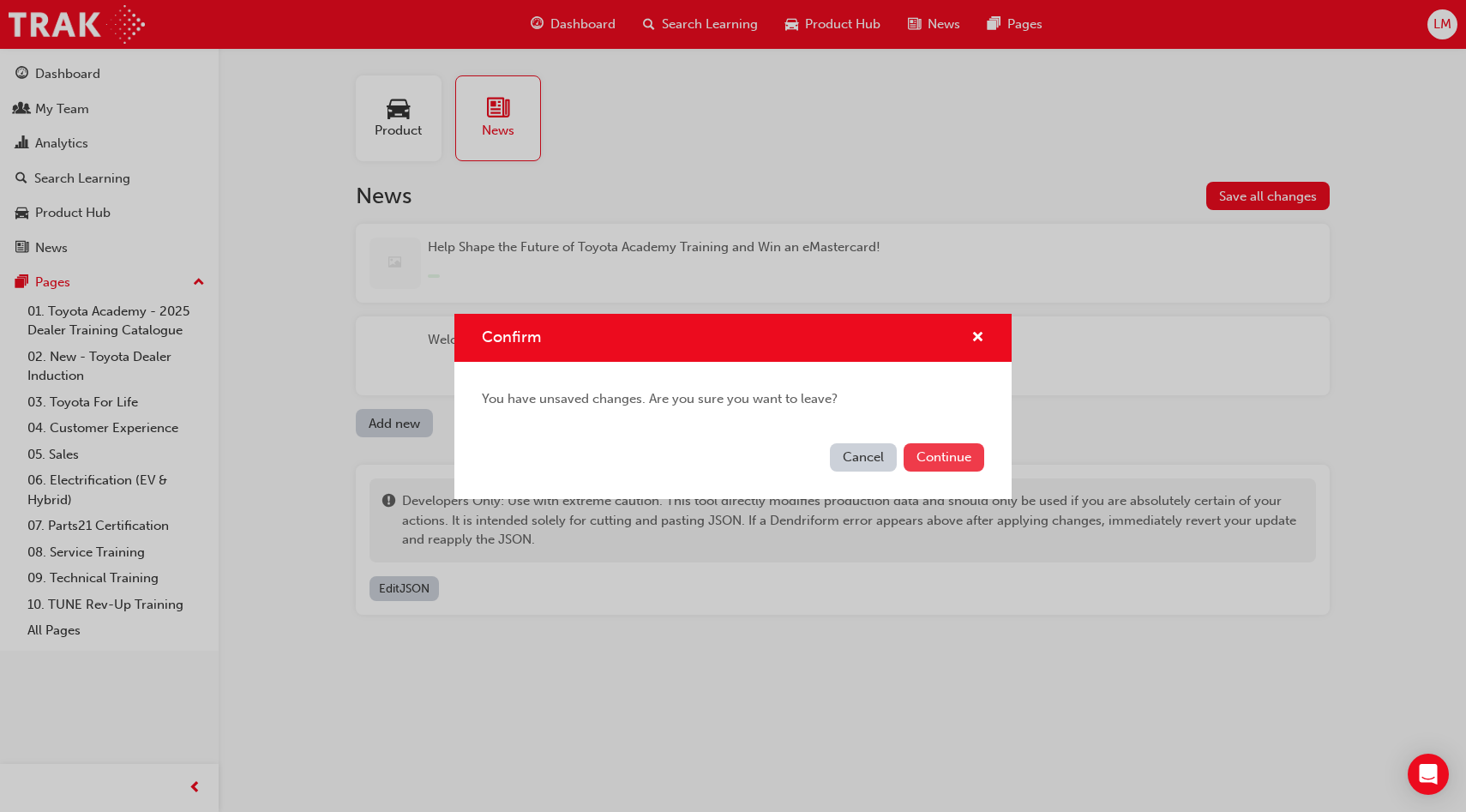
click at [958, 452] on button "Continue" at bounding box center [944, 457] width 81 height 29
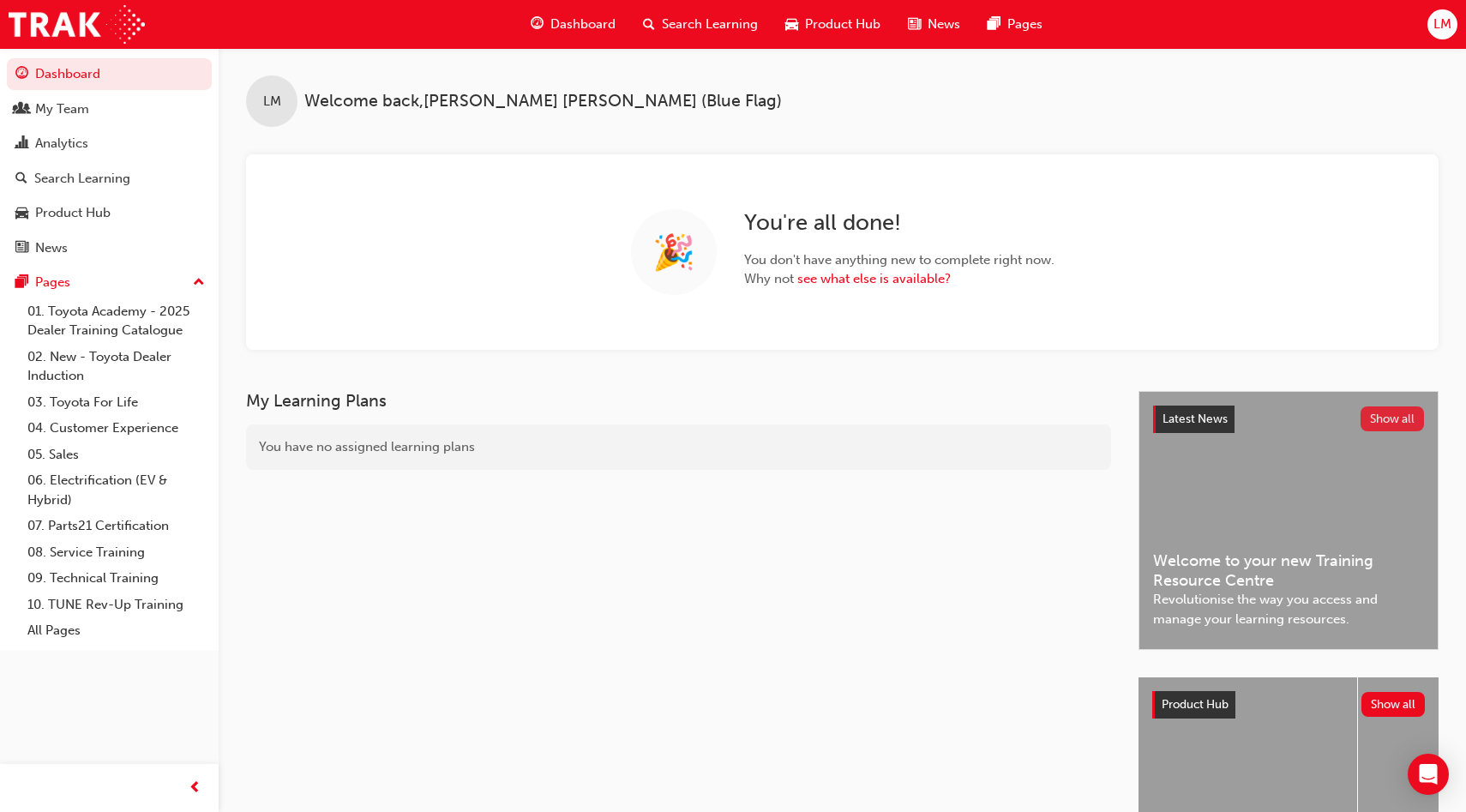
click at [1395, 418] on button "Show all" at bounding box center [1392, 418] width 64 height 25
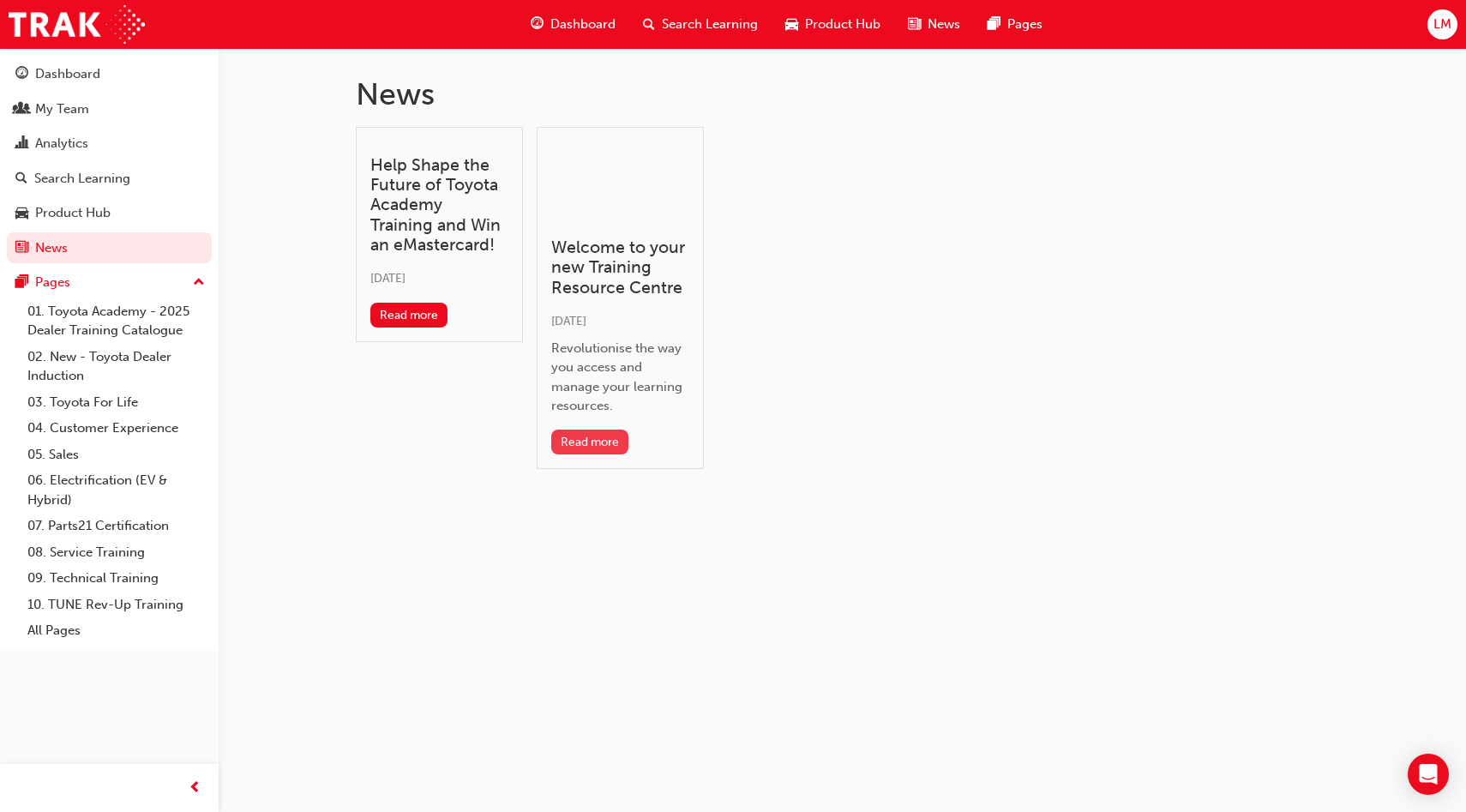
click at [604, 438] on button "Read more" at bounding box center [590, 441] width 78 height 25
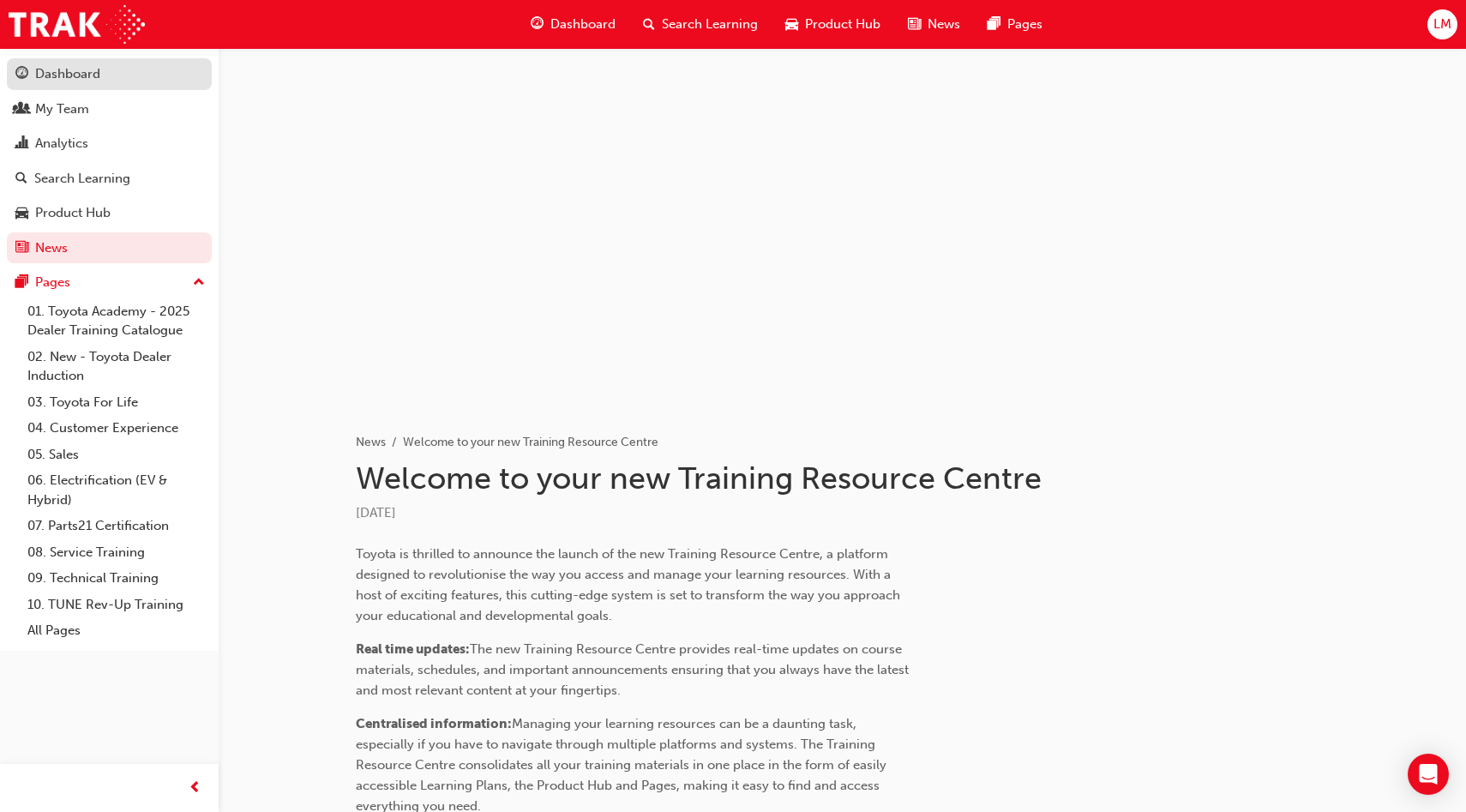
click at [86, 74] on div "Dashboard" at bounding box center [68, 74] width 65 height 20
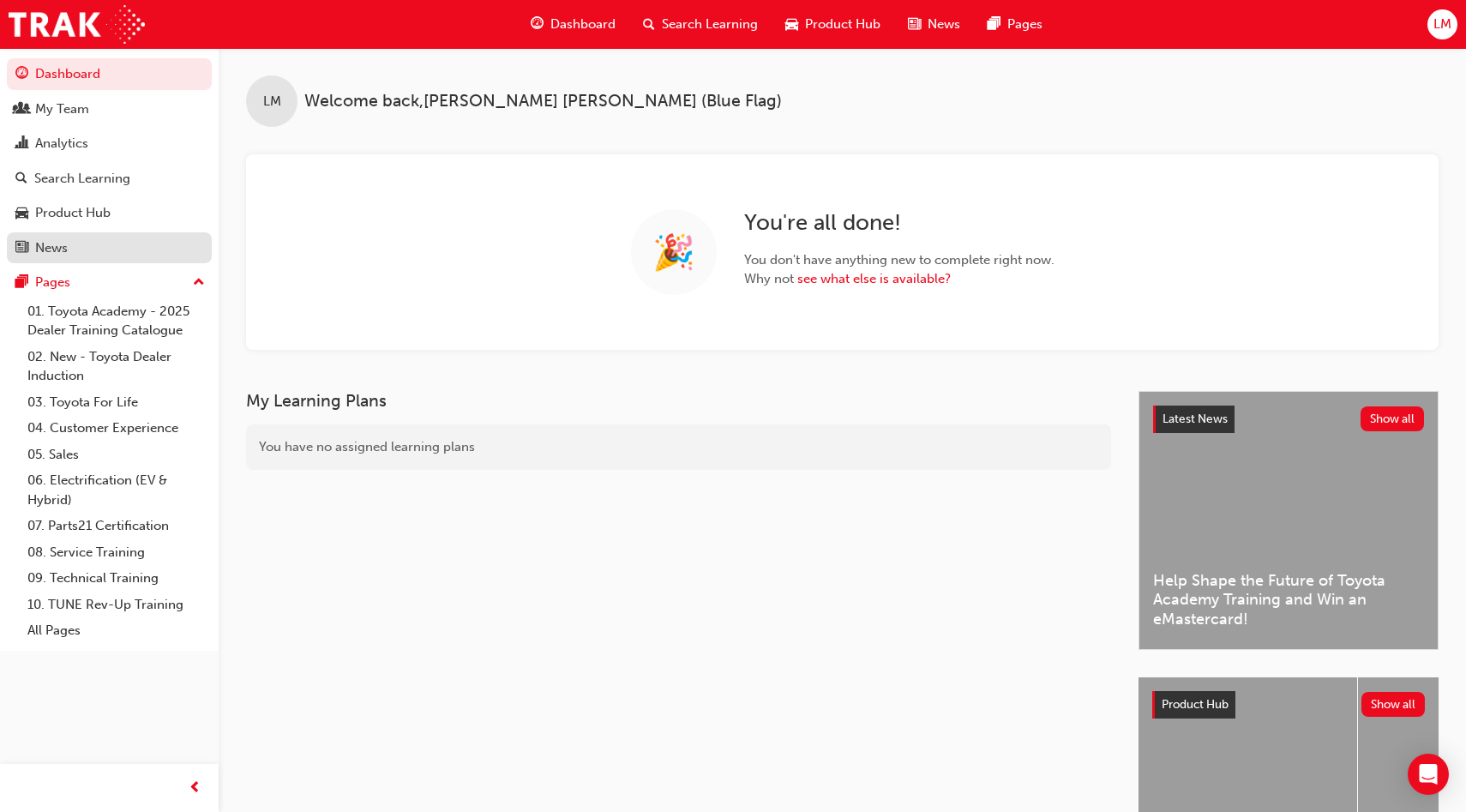
click at [72, 259] on div "News" at bounding box center [109, 248] width 188 height 22
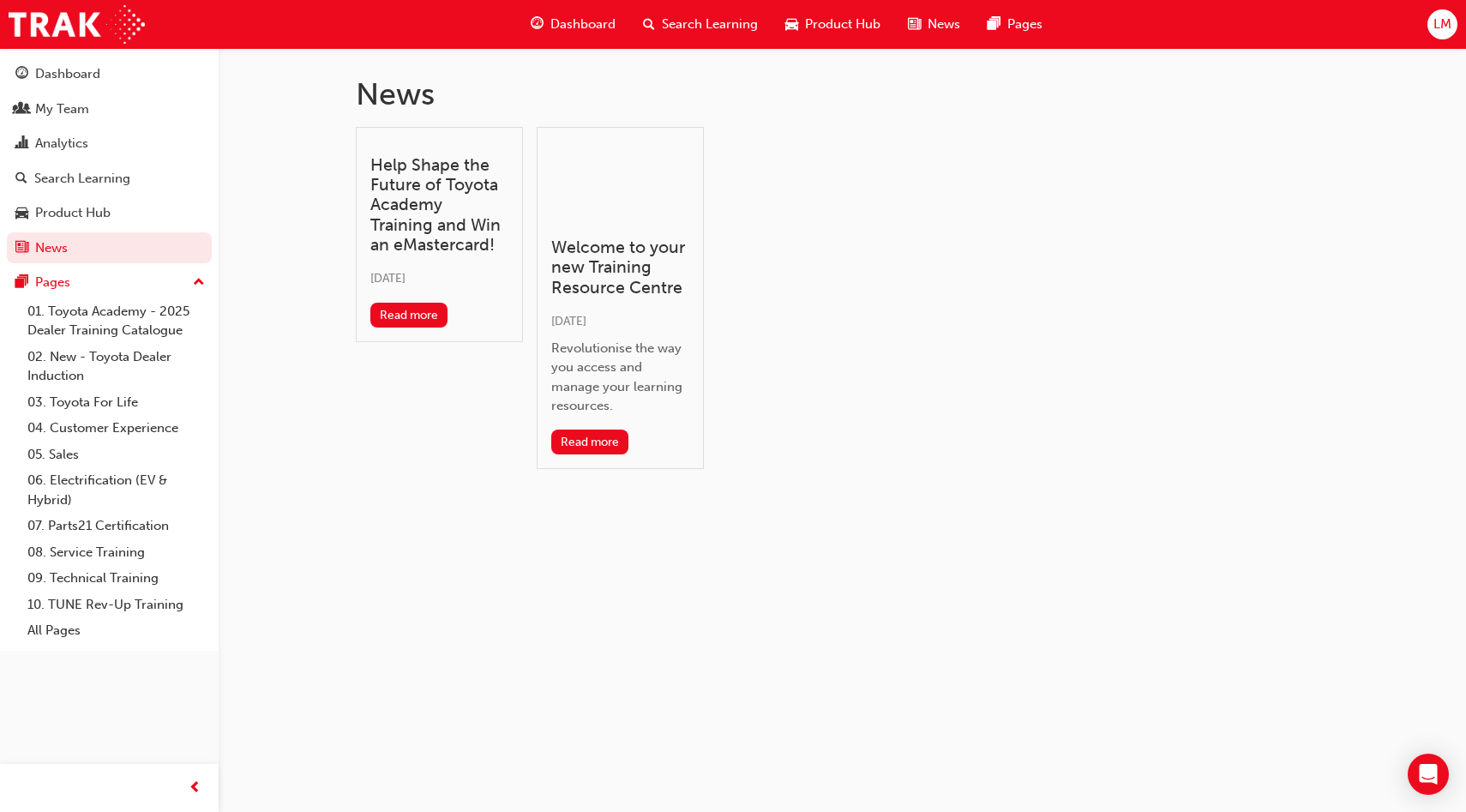
click at [1442, 30] on span "LM" at bounding box center [1442, 25] width 18 height 20
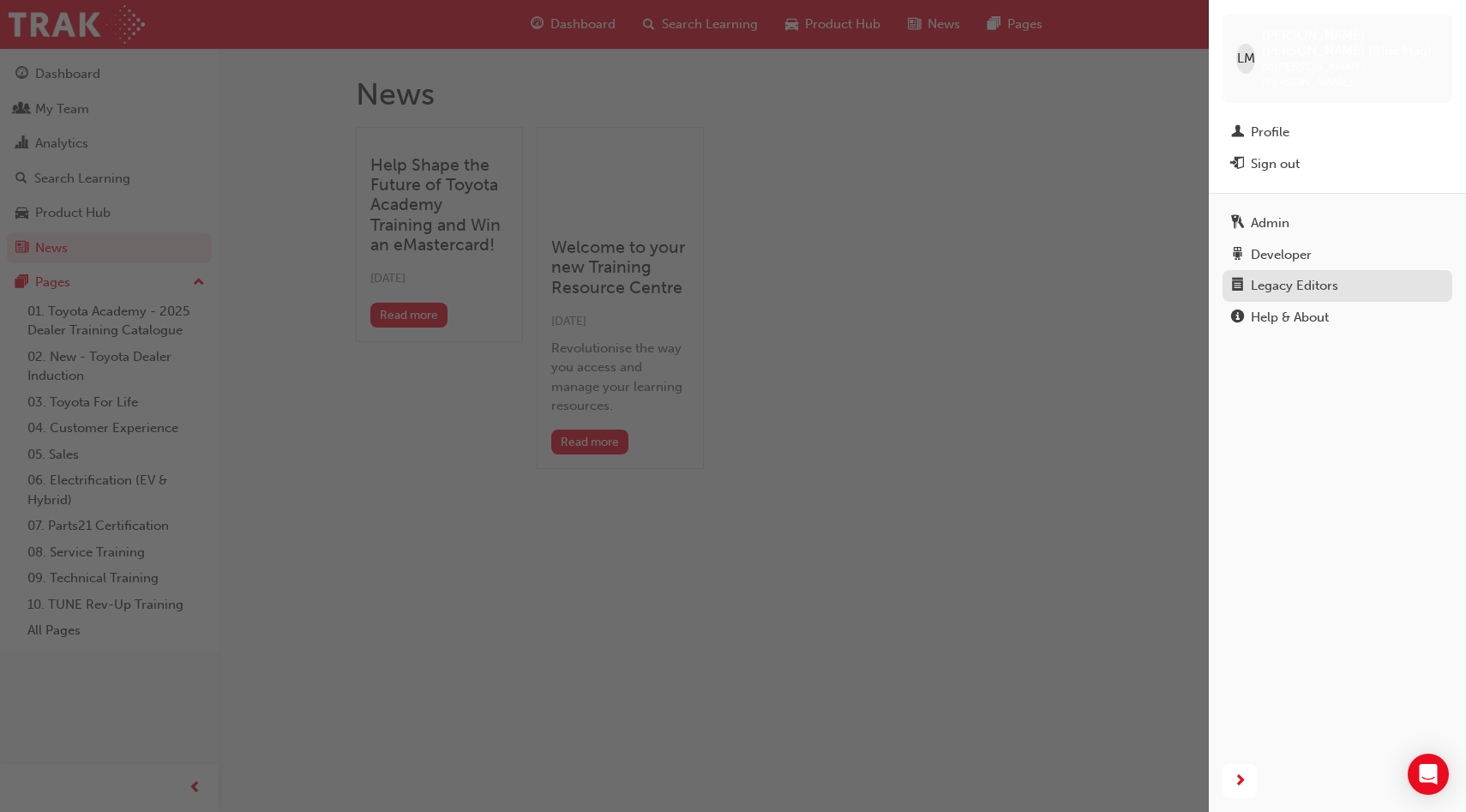
click at [1306, 276] on div "Legacy Editors" at bounding box center [1294, 285] width 88 height 20
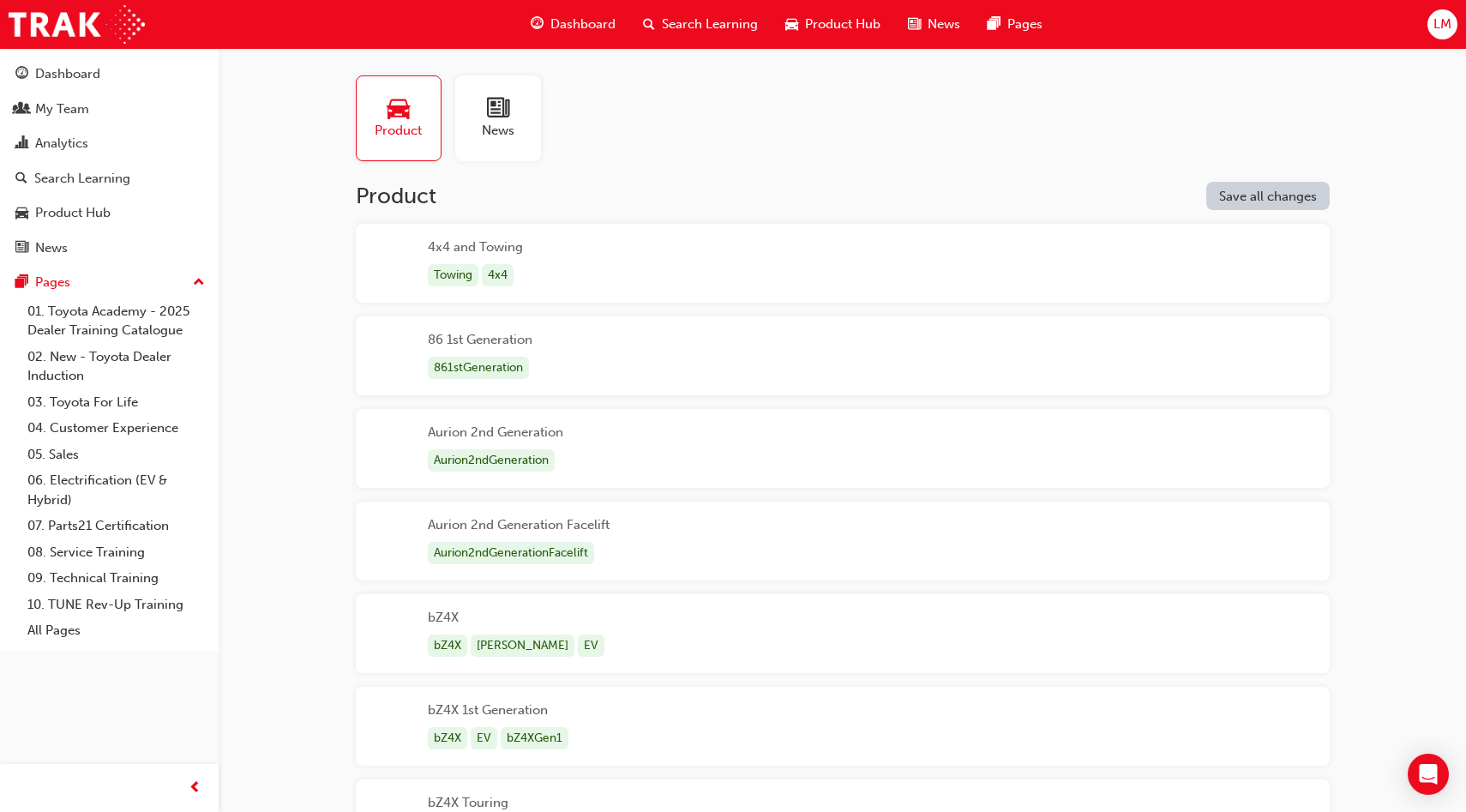
click at [500, 117] on span "news-icon" at bounding box center [498, 108] width 23 height 24
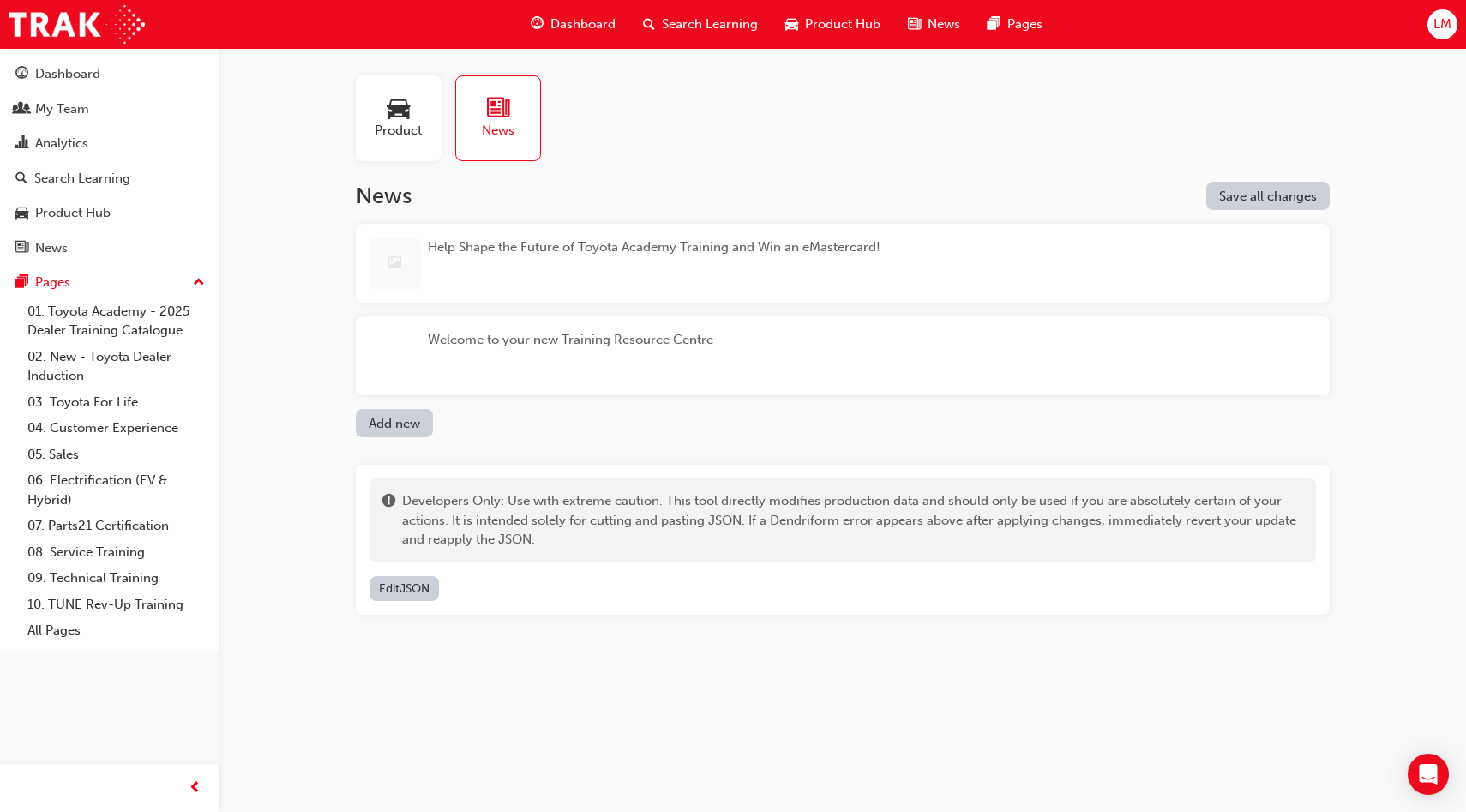
click at [727, 354] on div "Welcome to your new Training Resource Centre" at bounding box center [842, 355] width 974 height 79
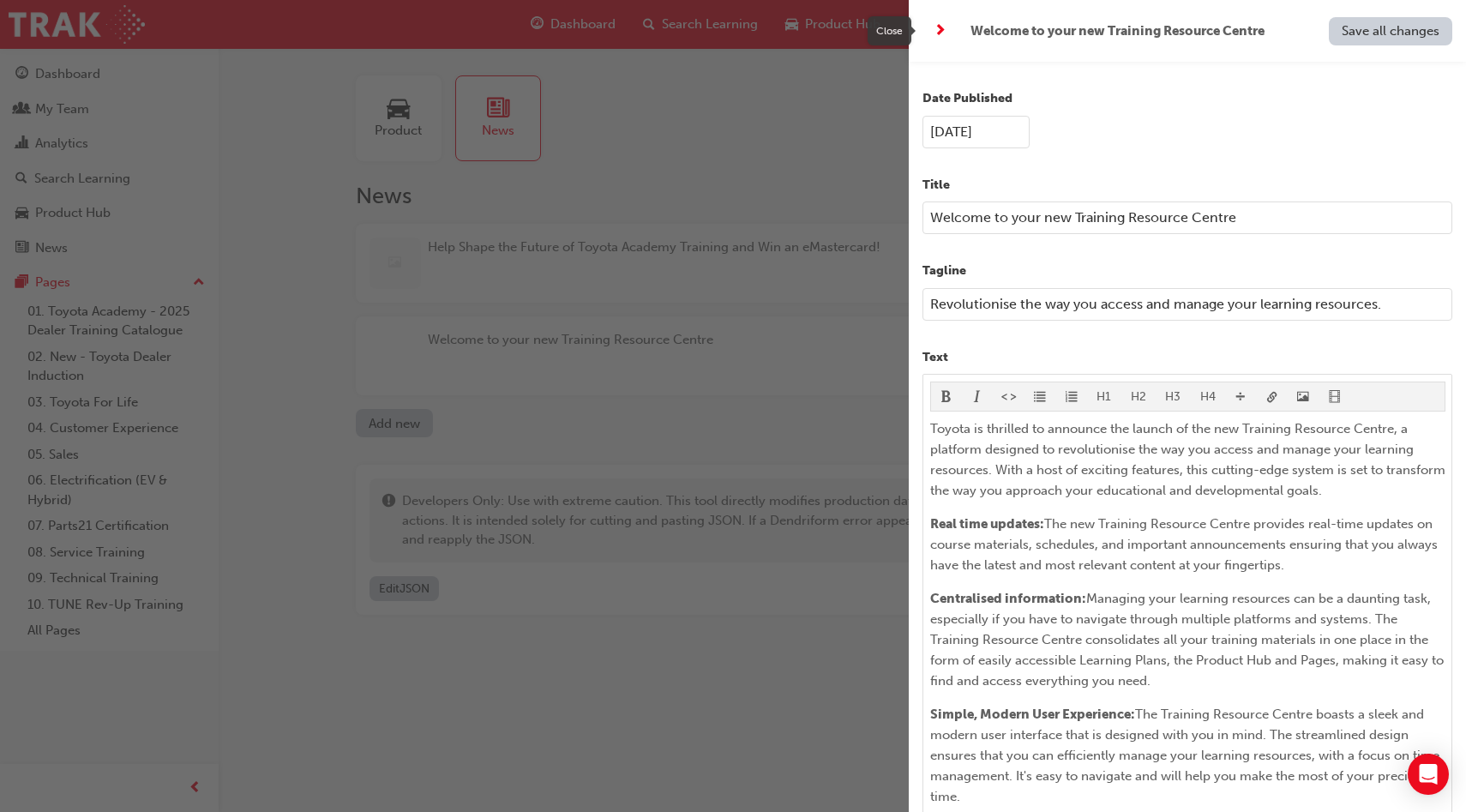
click at [944, 31] on span "next-icon" at bounding box center [939, 31] width 13 height 22
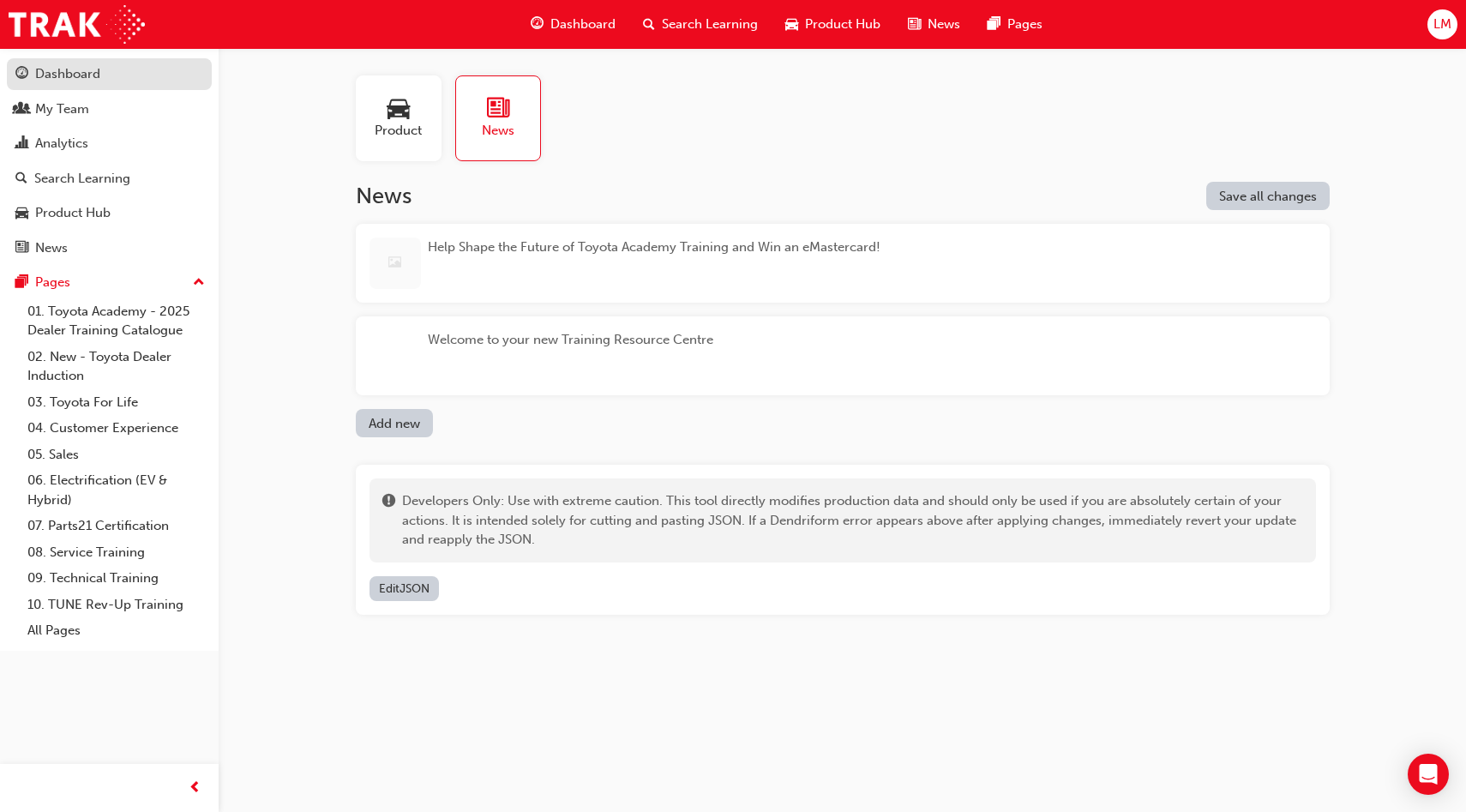
click at [140, 85] on link "Dashboard" at bounding box center [109, 74] width 205 height 31
click at [155, 321] on link "01. Toyota Academy - 2025 Dealer Training Catalogue" at bounding box center [116, 321] width 191 height 45
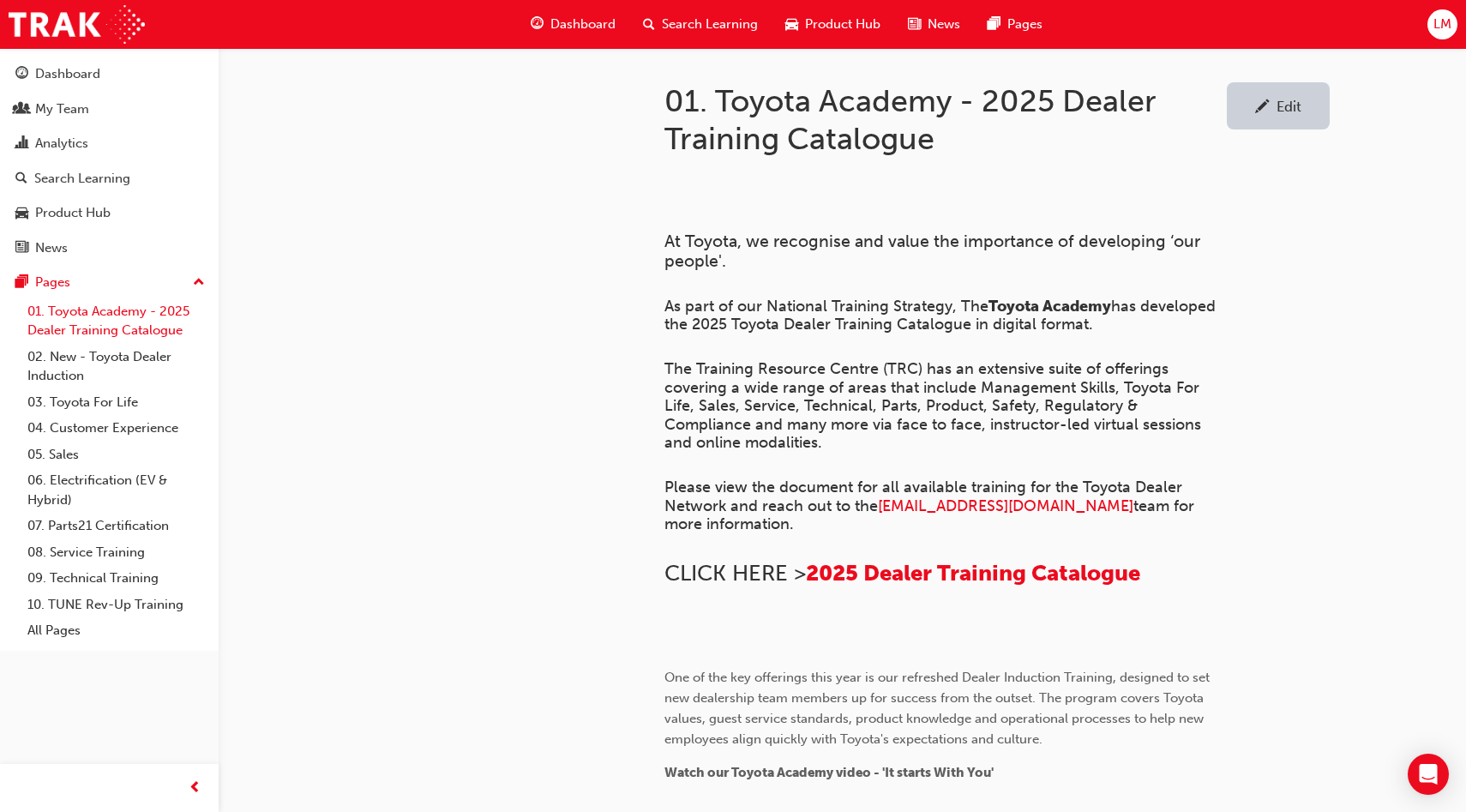
click at [145, 325] on link "01. Toyota Academy - 2025 Dealer Training Catalogue" at bounding box center [116, 321] width 191 height 45
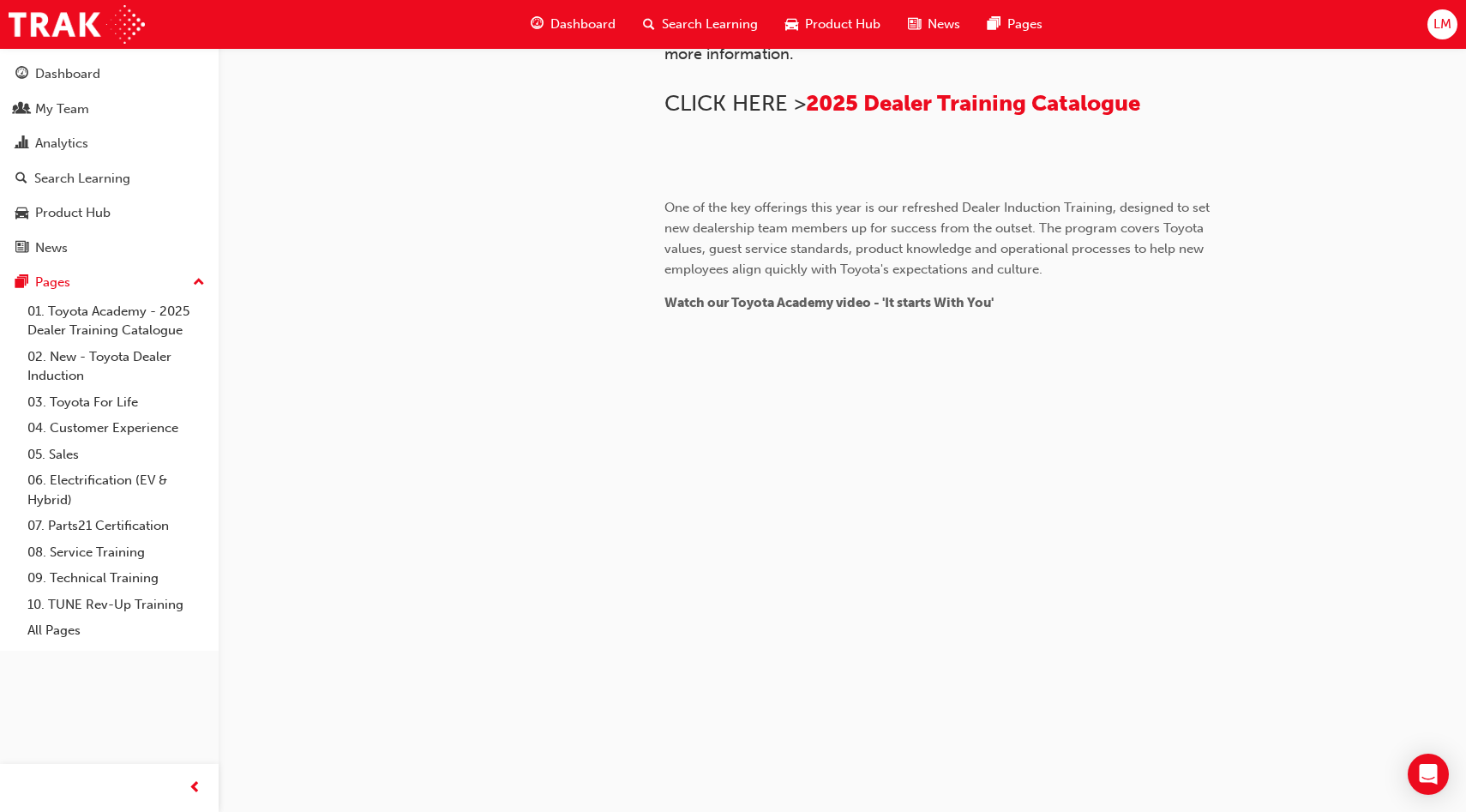
scroll to position [652, 0]
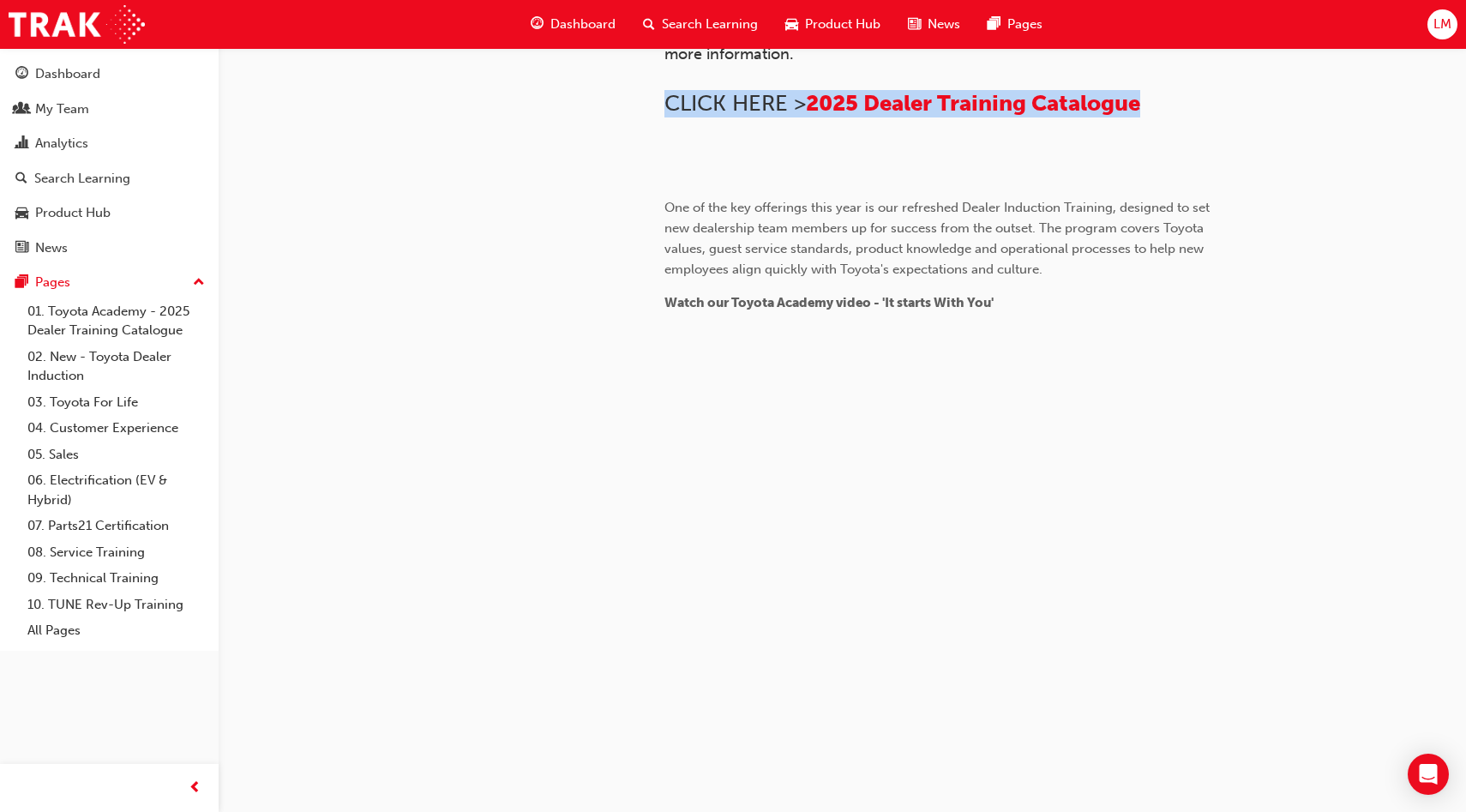
drag, startPoint x: 1180, startPoint y: 300, endPoint x: 669, endPoint y: 296, distance: 511.0
click at [669, 117] on h2 "CLICK HERE > 2025 Dealer Training Catalogue" at bounding box center [943, 103] width 557 height 28
copy h2 "CLICK HERE > 2025 Dealer Training Catalogue"
click at [1212, 117] on h2 "CLICK HERE > 2025 Dealer Training Catalogue" at bounding box center [943, 103] width 557 height 28
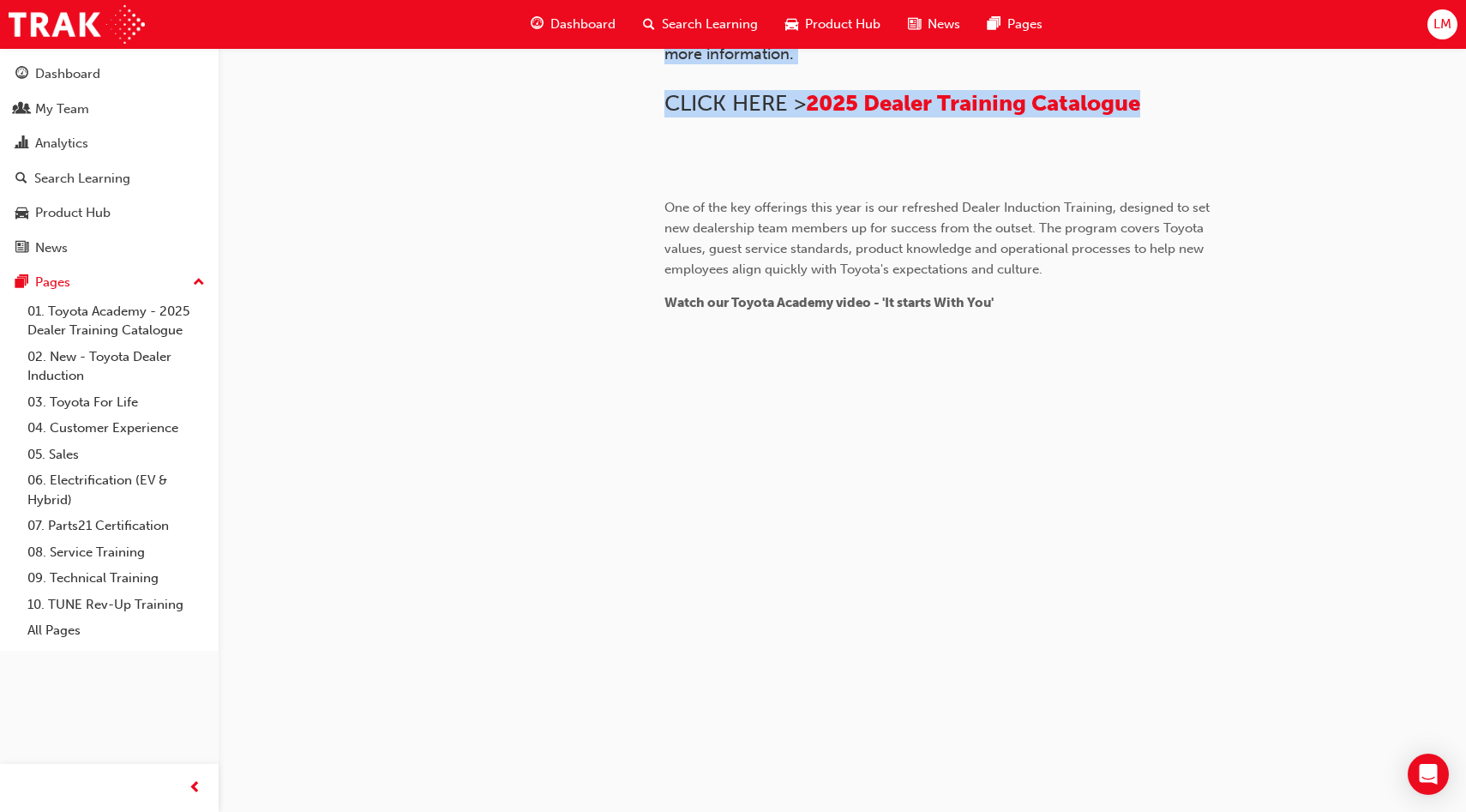
drag, startPoint x: 1165, startPoint y: 480, endPoint x: 663, endPoint y: 217, distance: 566.7
click at [663, 217] on div "01. Toyota Academy - 2025 Dealer Training Catalogue Edit ﻿ At Toyota, we recogn…" at bounding box center [996, 119] width 720 height 1081
copy div "As part of our National Training Strategy, The Toyota Academy has developed the…"
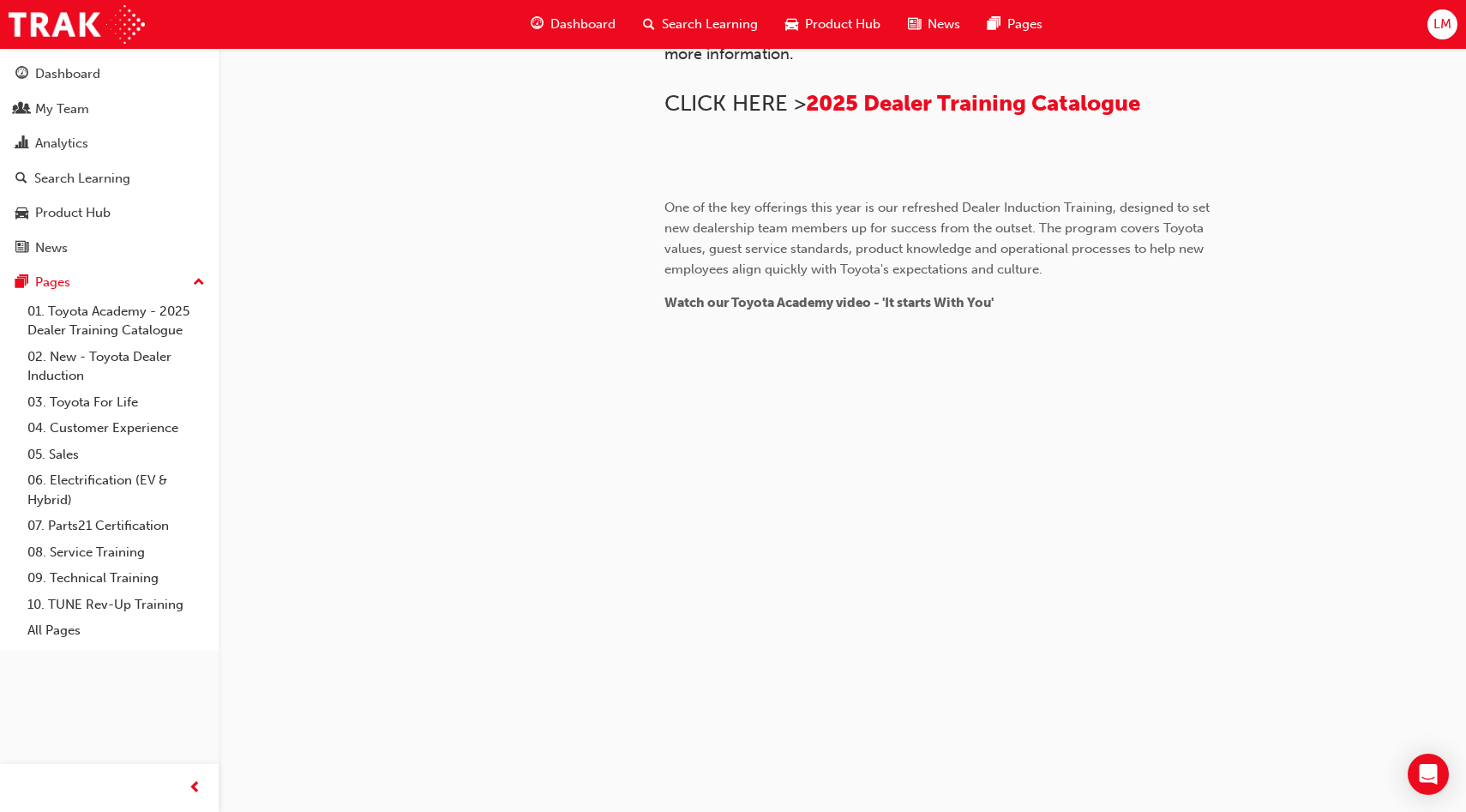
click at [619, 240] on div at bounding box center [481, 147] width 308 height 1136
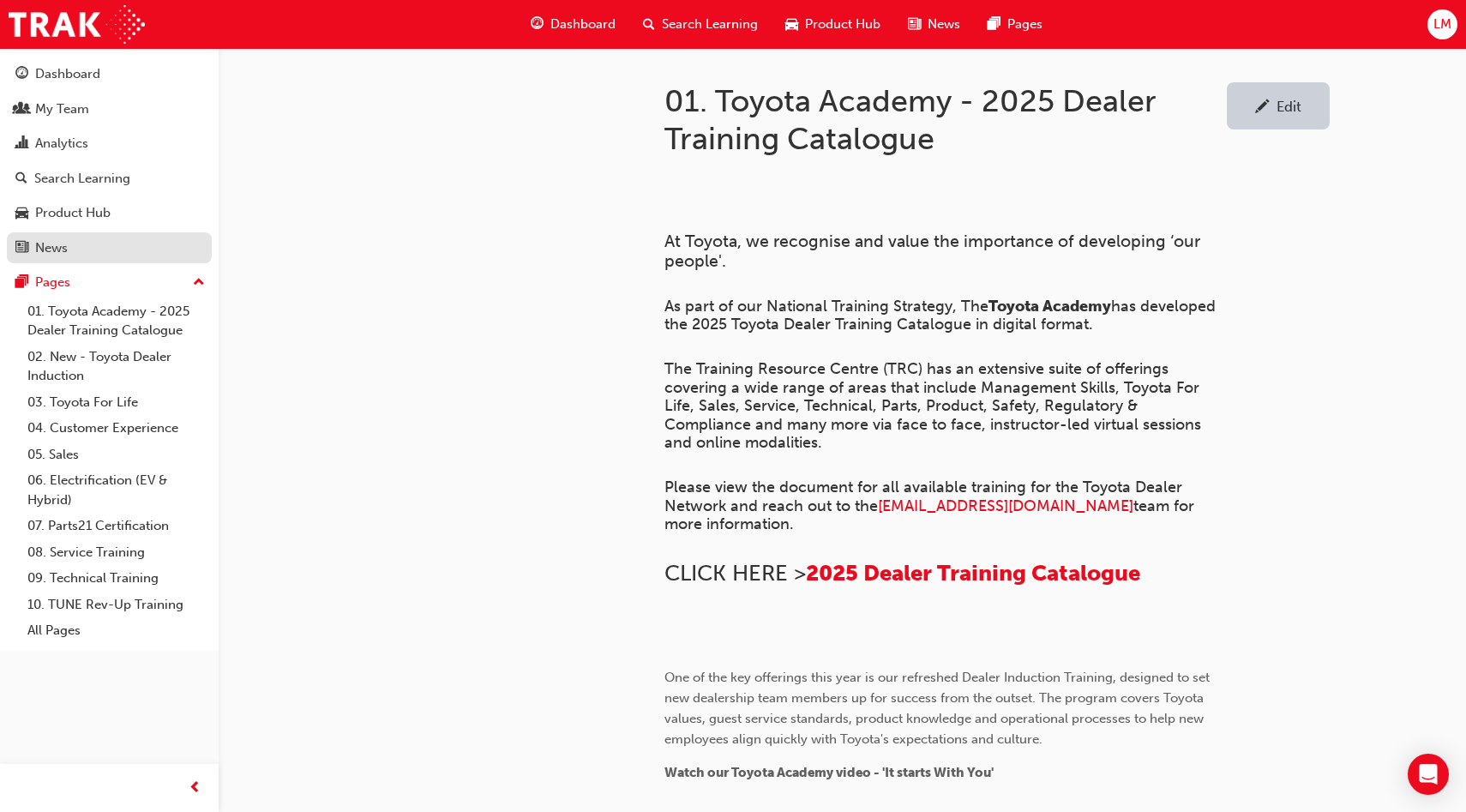
click at [109, 242] on div "News" at bounding box center [109, 248] width 188 height 22
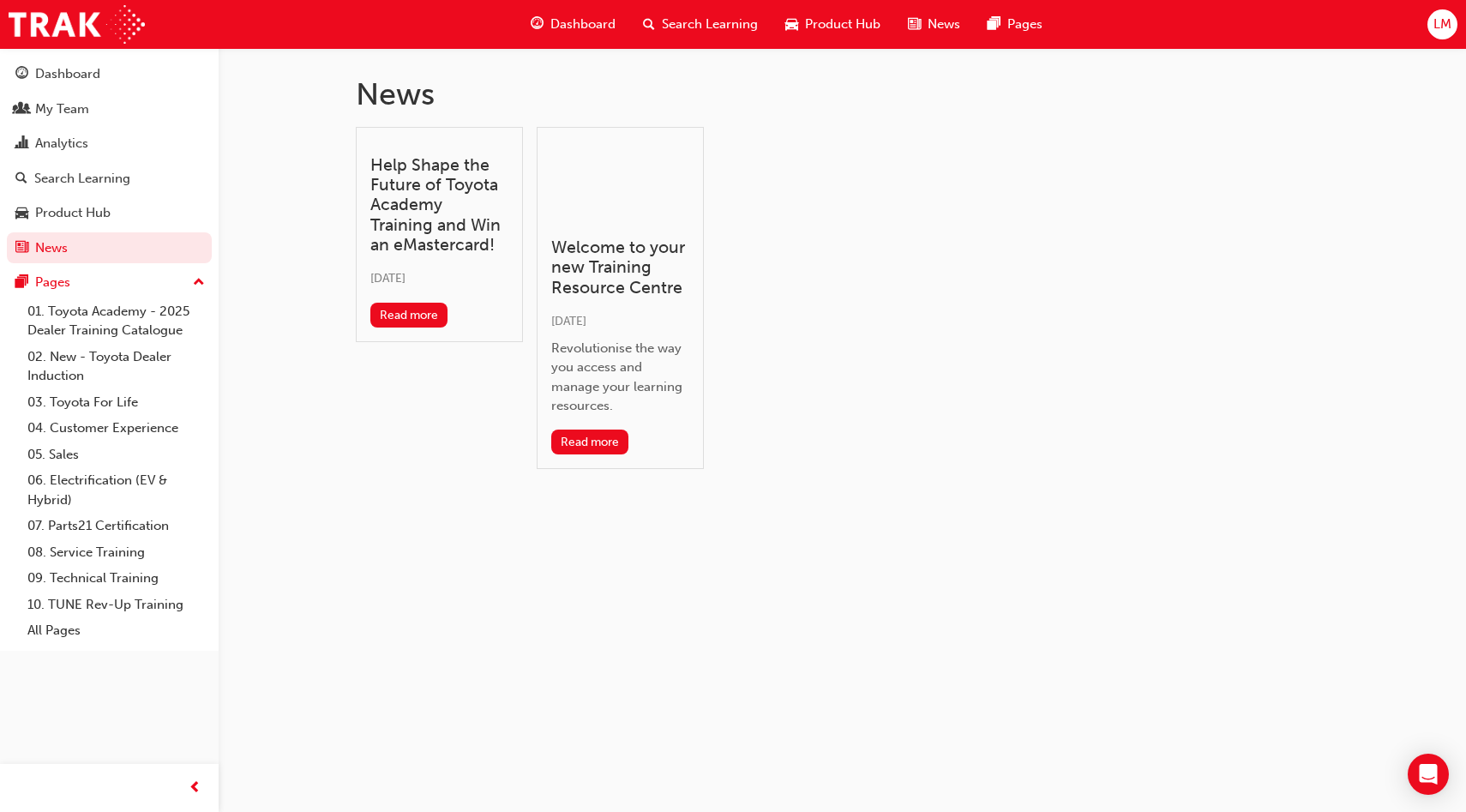
click at [1441, 24] on span "LM" at bounding box center [1442, 25] width 18 height 20
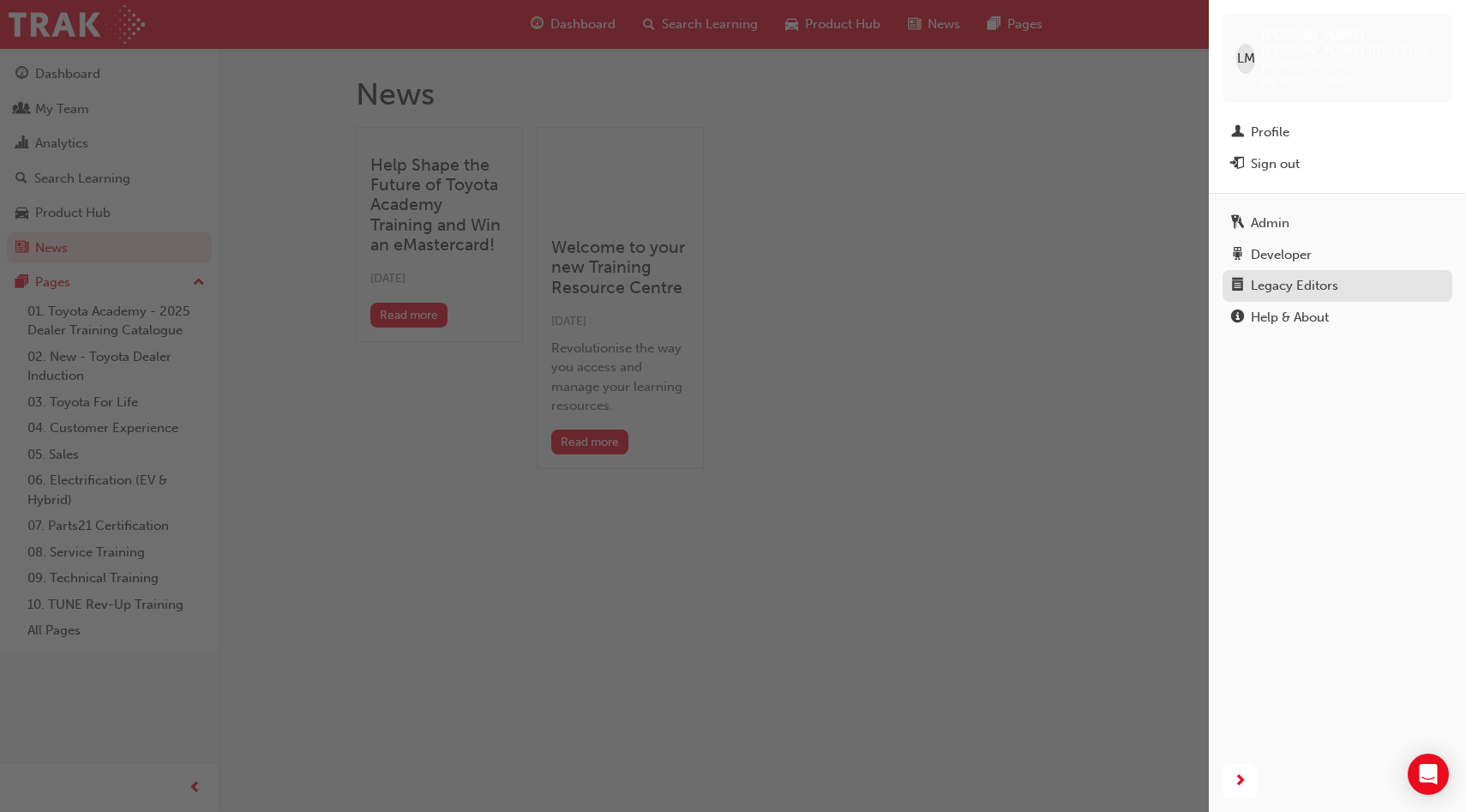
click at [1301, 276] on div "Legacy Editors" at bounding box center [1294, 285] width 88 height 20
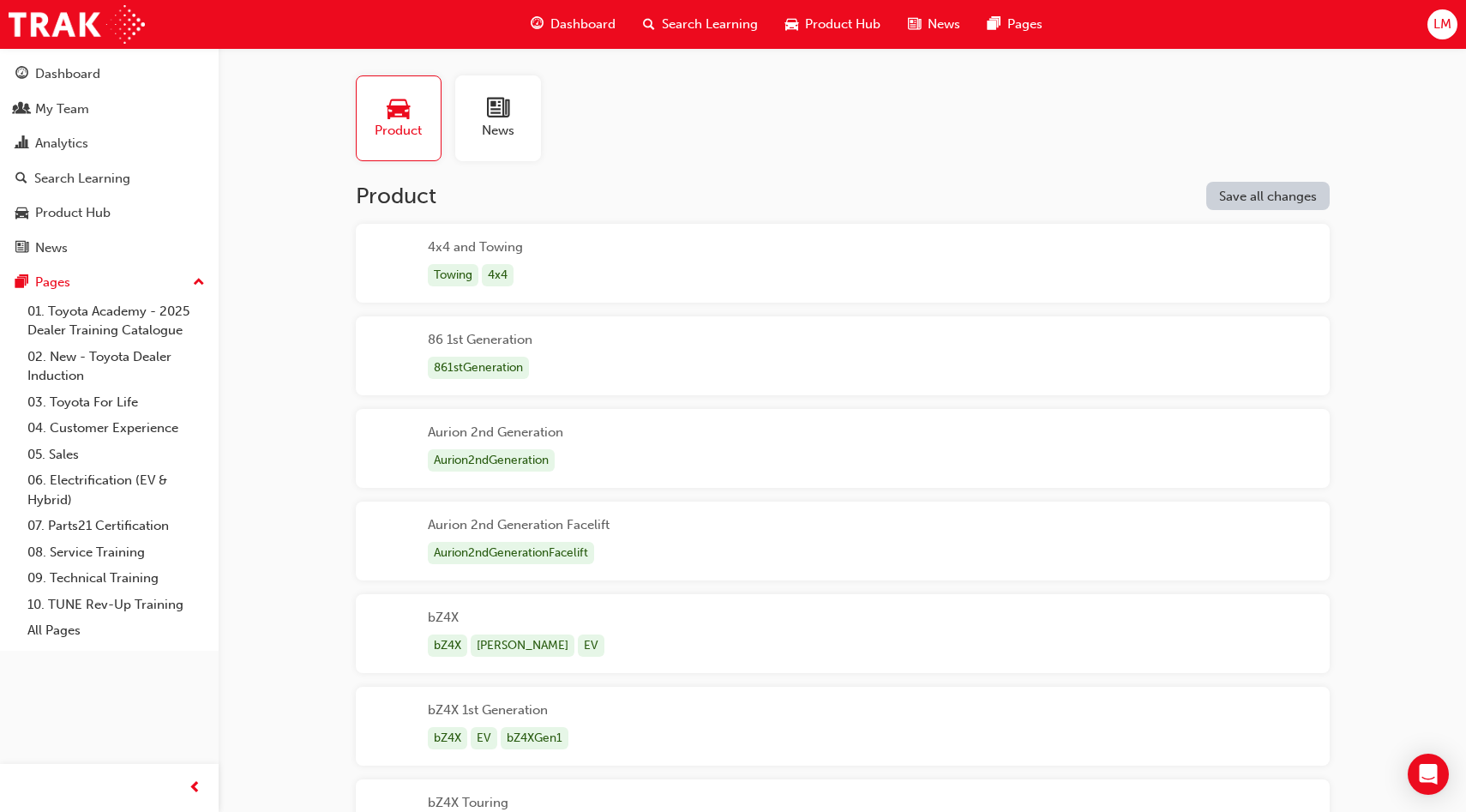
click at [478, 110] on div "News" at bounding box center [497, 118] width 86 height 86
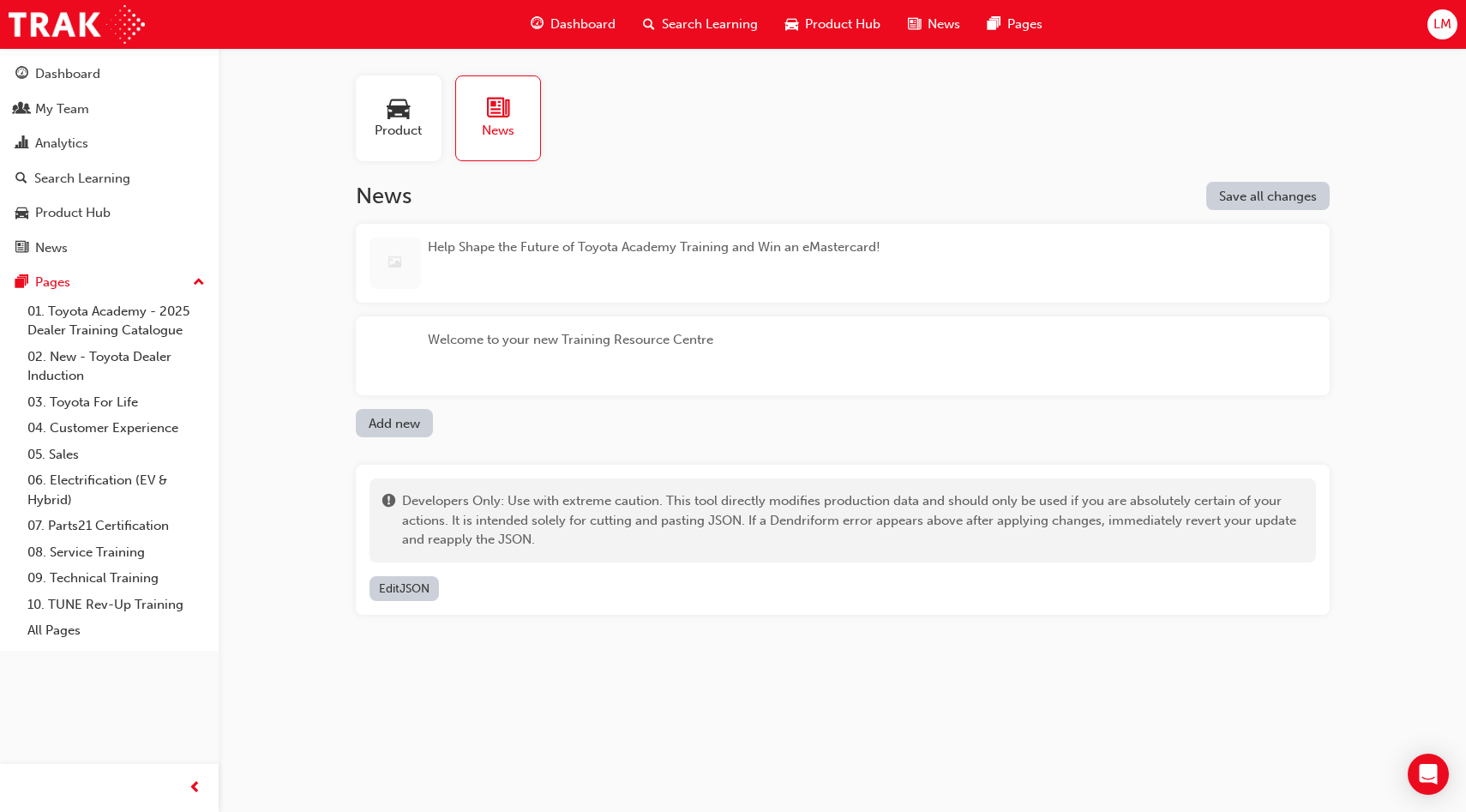
click at [973, 245] on div "Help Shape the Future of Toyota Academy Training and Win an eMastercard!" at bounding box center [842, 263] width 974 height 79
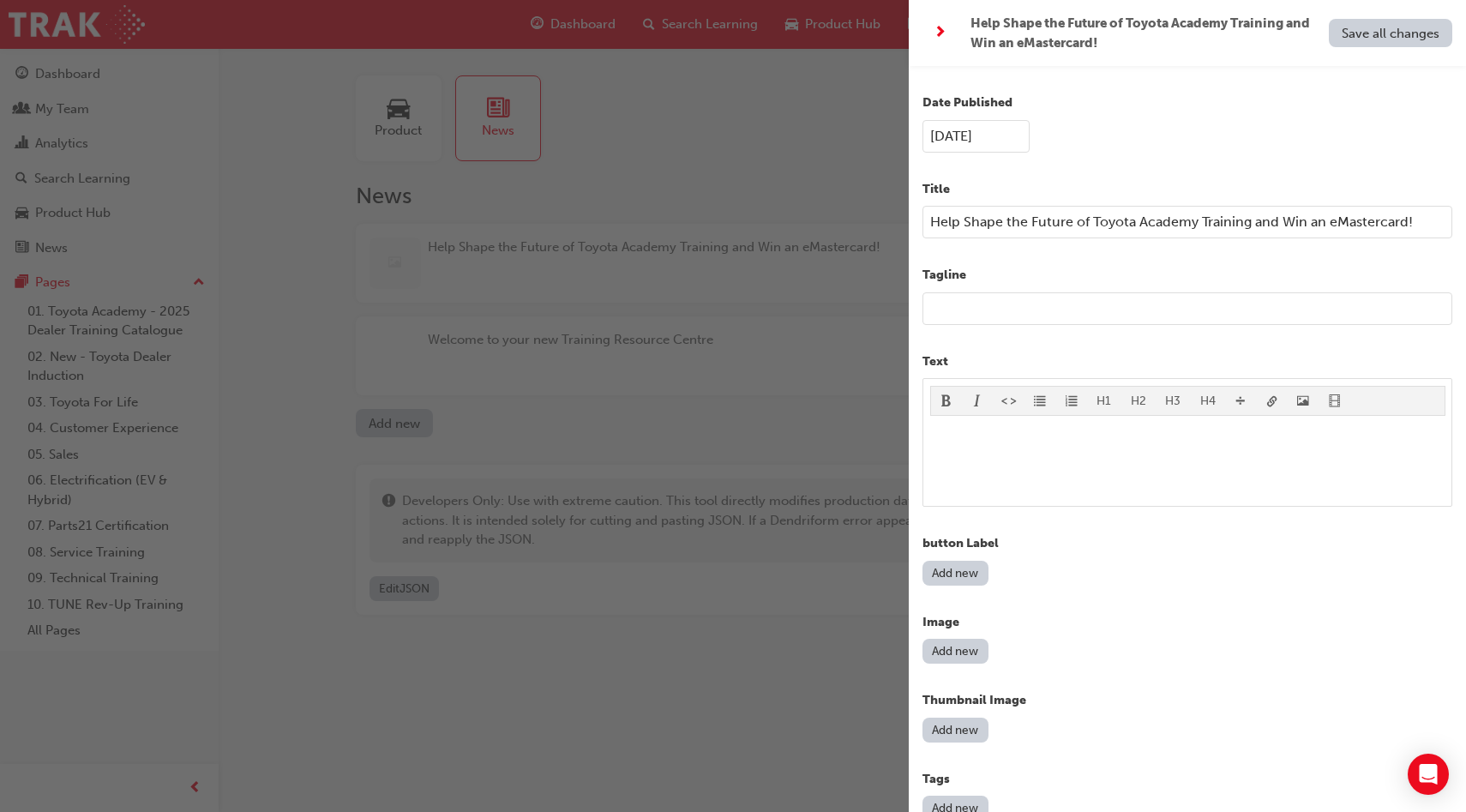
scroll to position [150, 0]
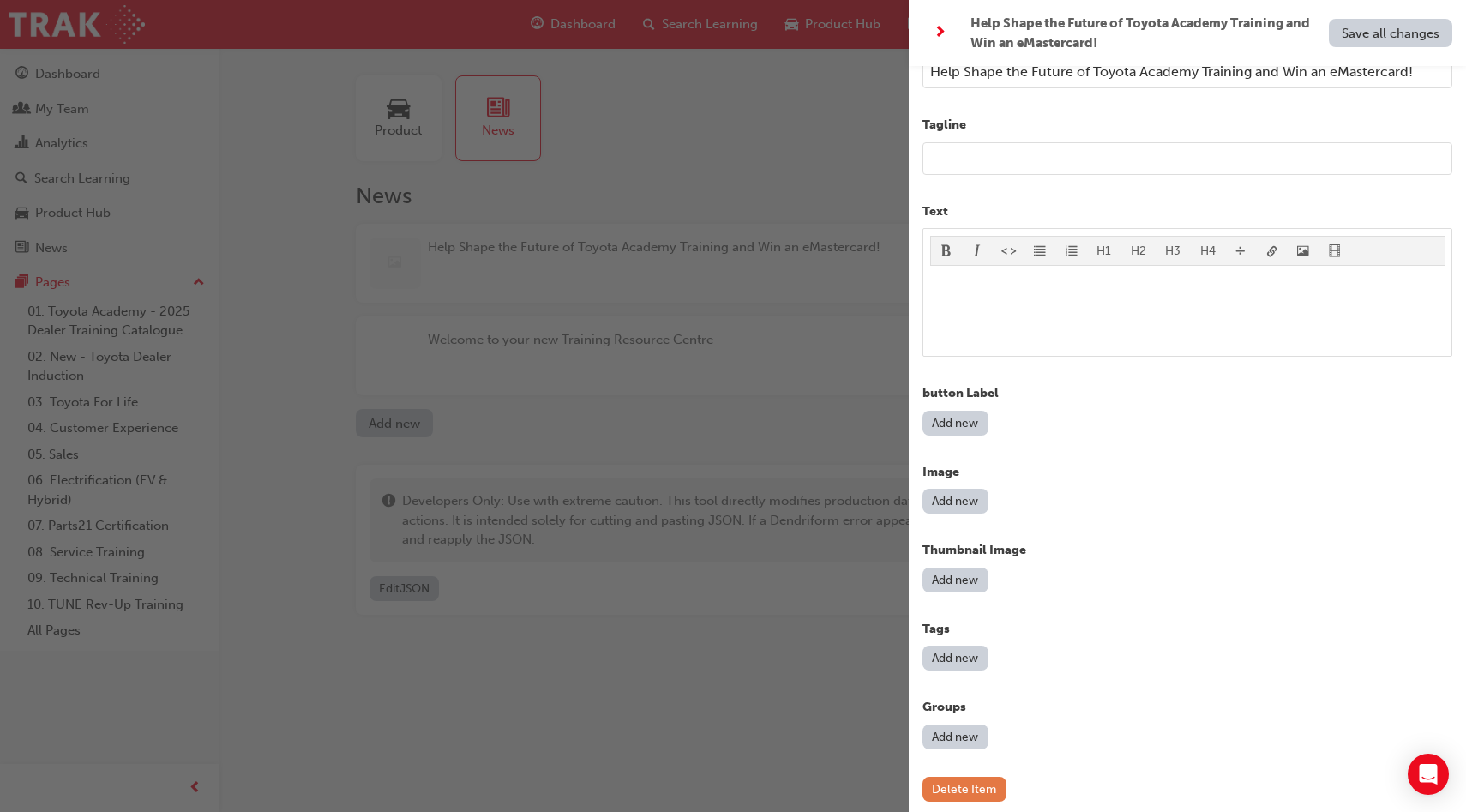
click at [960, 779] on button "Delete Item" at bounding box center [964, 788] width 84 height 25
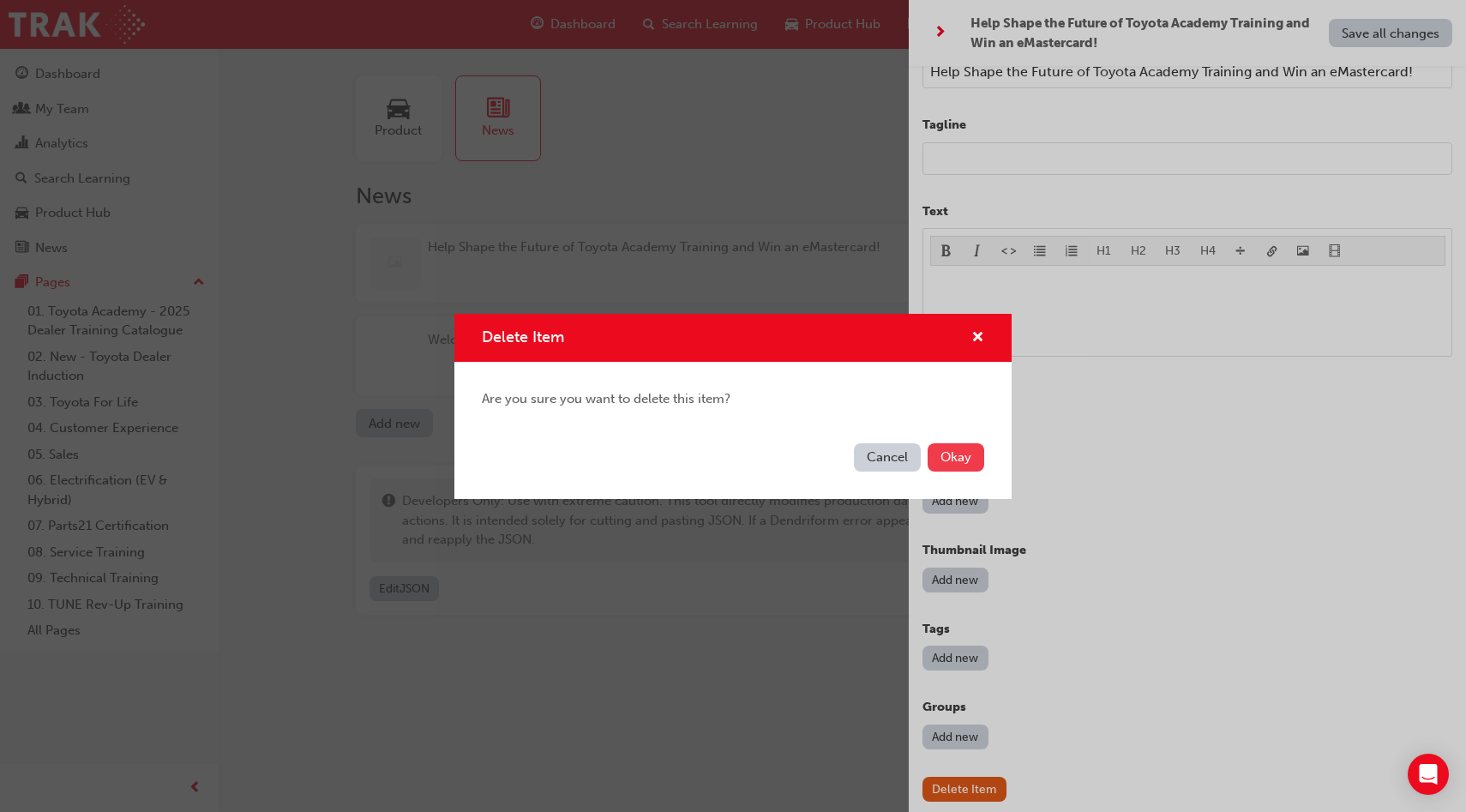
click at [947, 451] on button "Okay" at bounding box center [955, 457] width 56 height 29
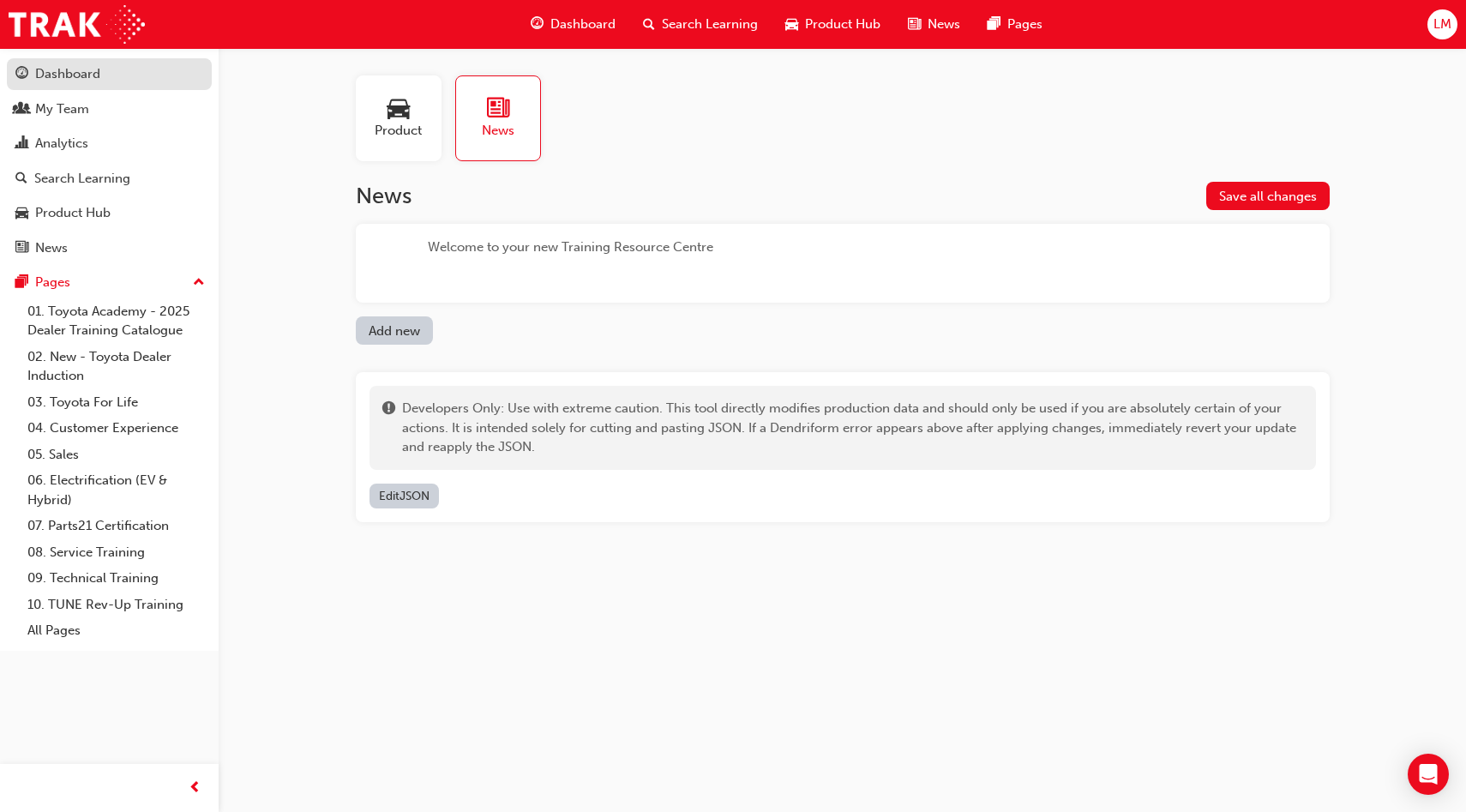
click at [100, 83] on div "Dashboard" at bounding box center [109, 74] width 188 height 22
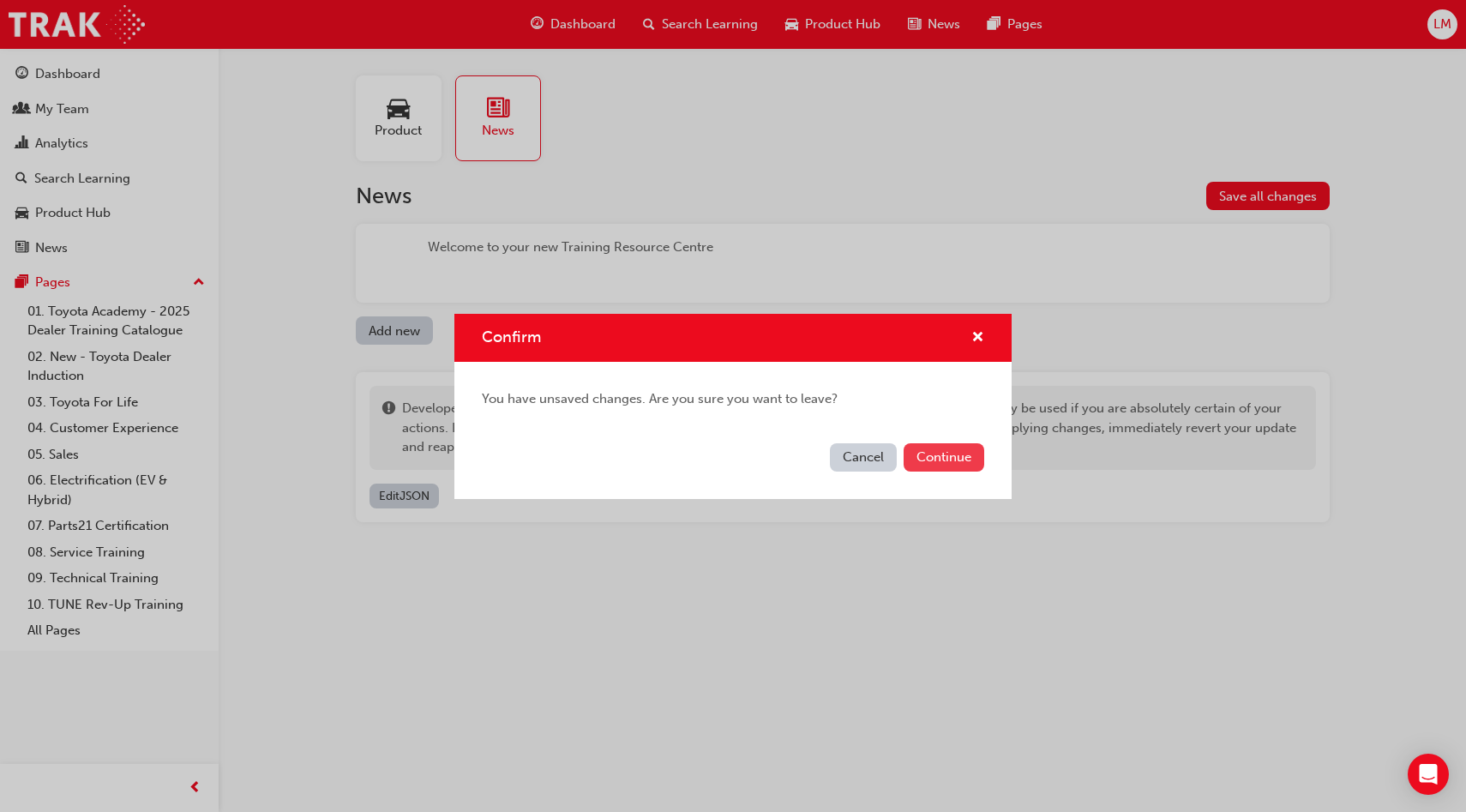
click at [953, 454] on button "Continue" at bounding box center [944, 457] width 81 height 29
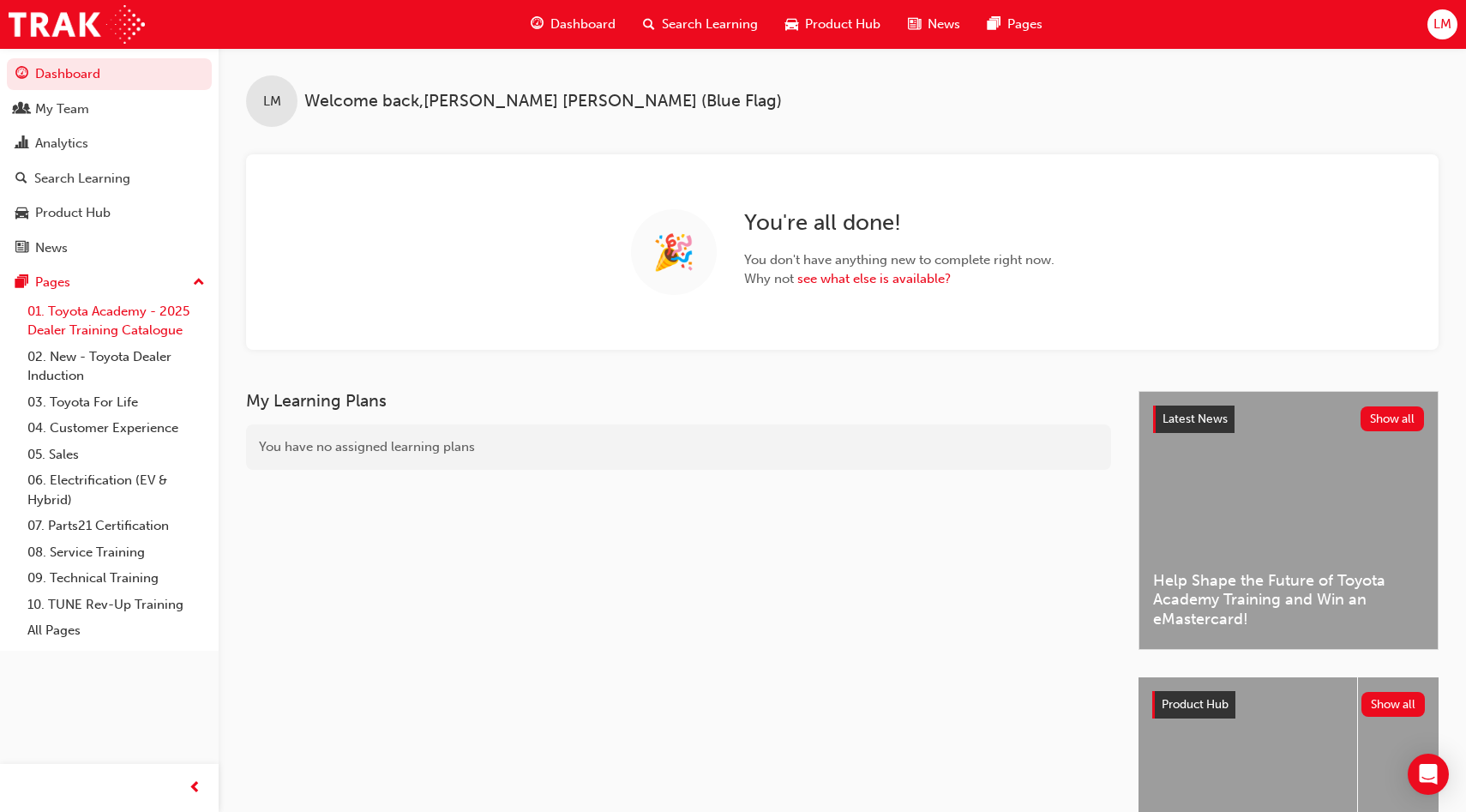
click at [160, 333] on link "01. Toyota Academy - 2025 Dealer Training Catalogue" at bounding box center [116, 321] width 191 height 45
